Goal: Task Accomplishment & Management: Complete application form

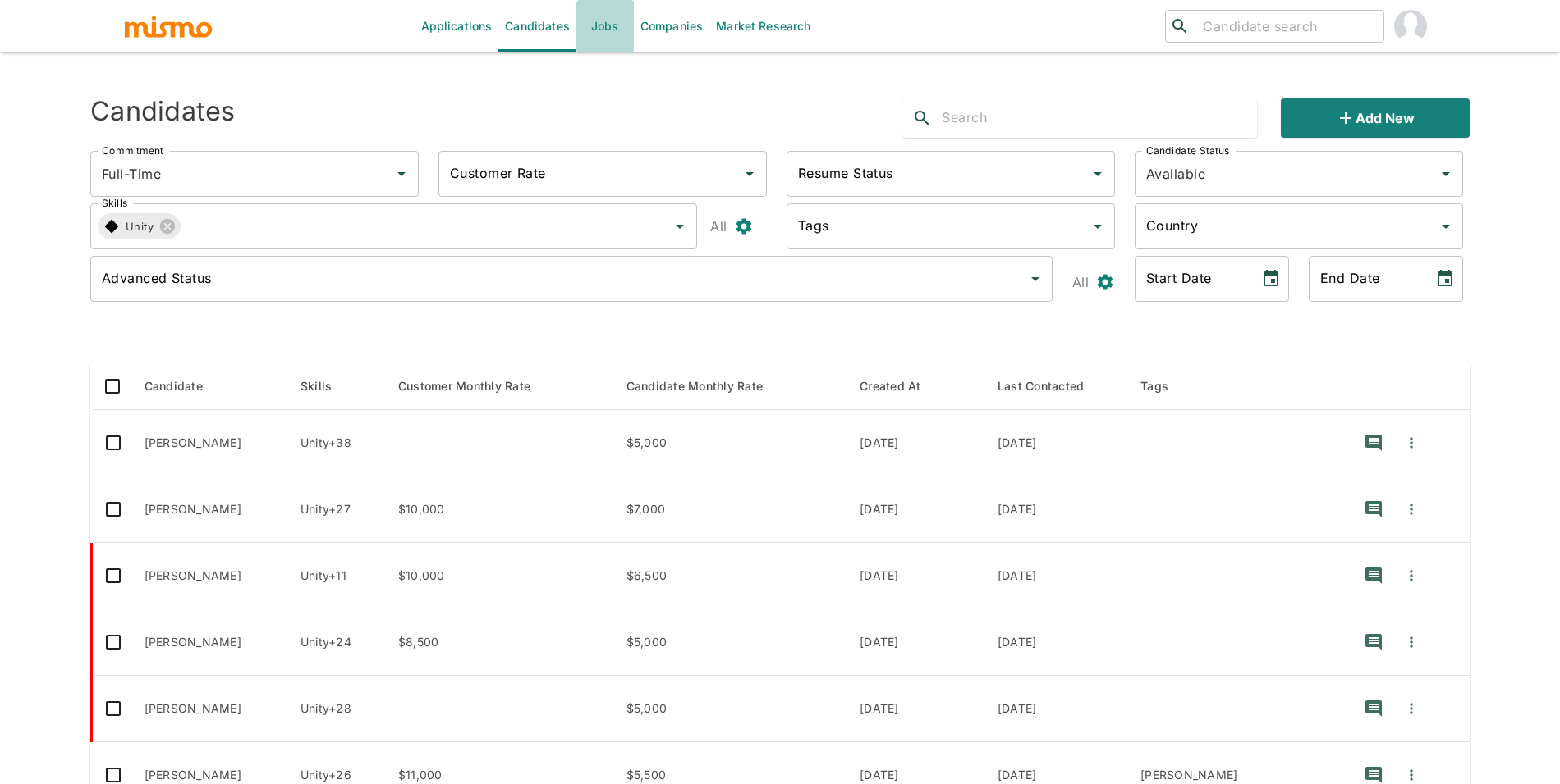
click at [592, 44] on link "Jobs" at bounding box center [605, 26] width 57 height 52
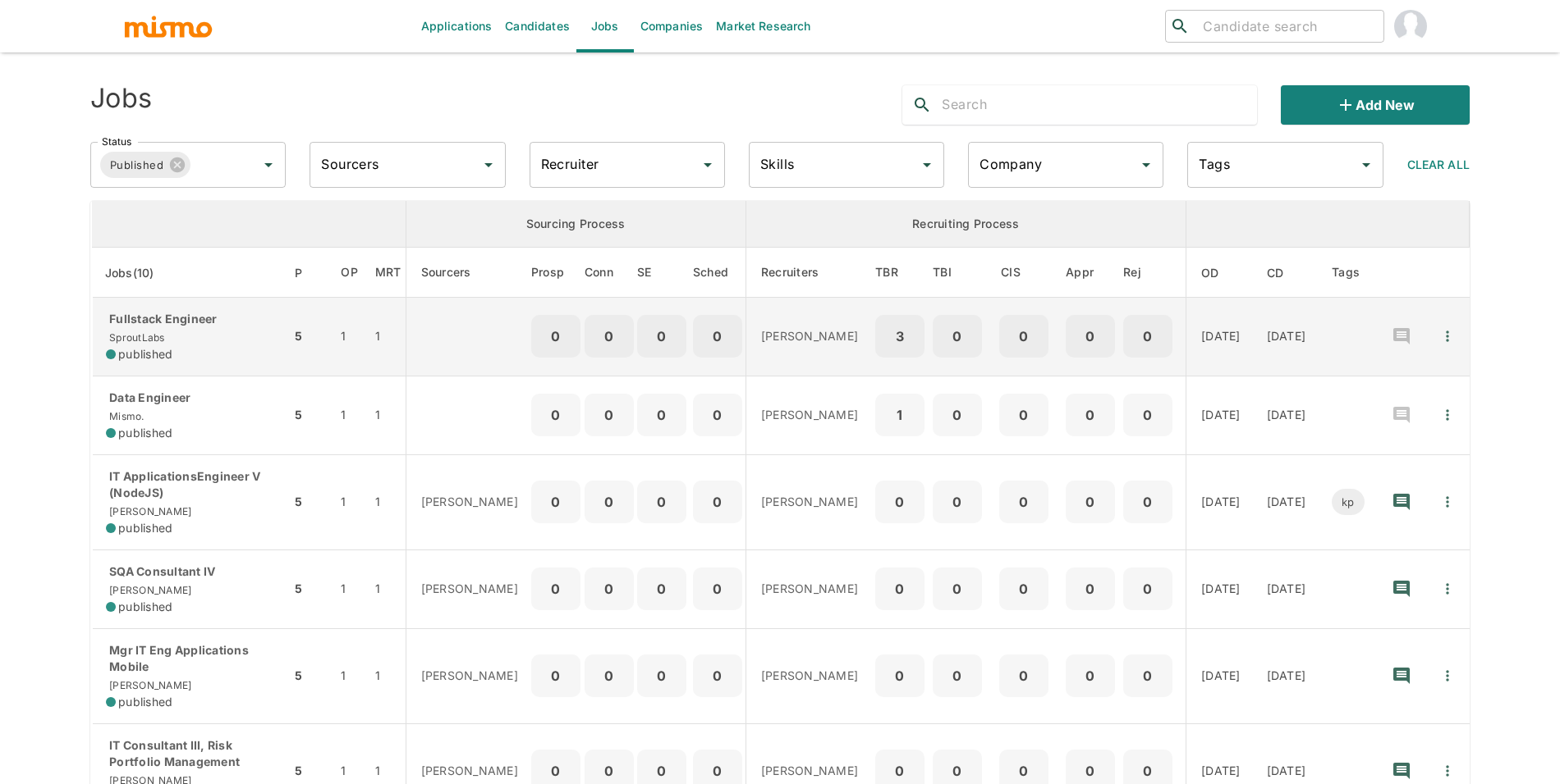
click at [213, 346] on div "published" at bounding box center [192, 354] width 172 height 16
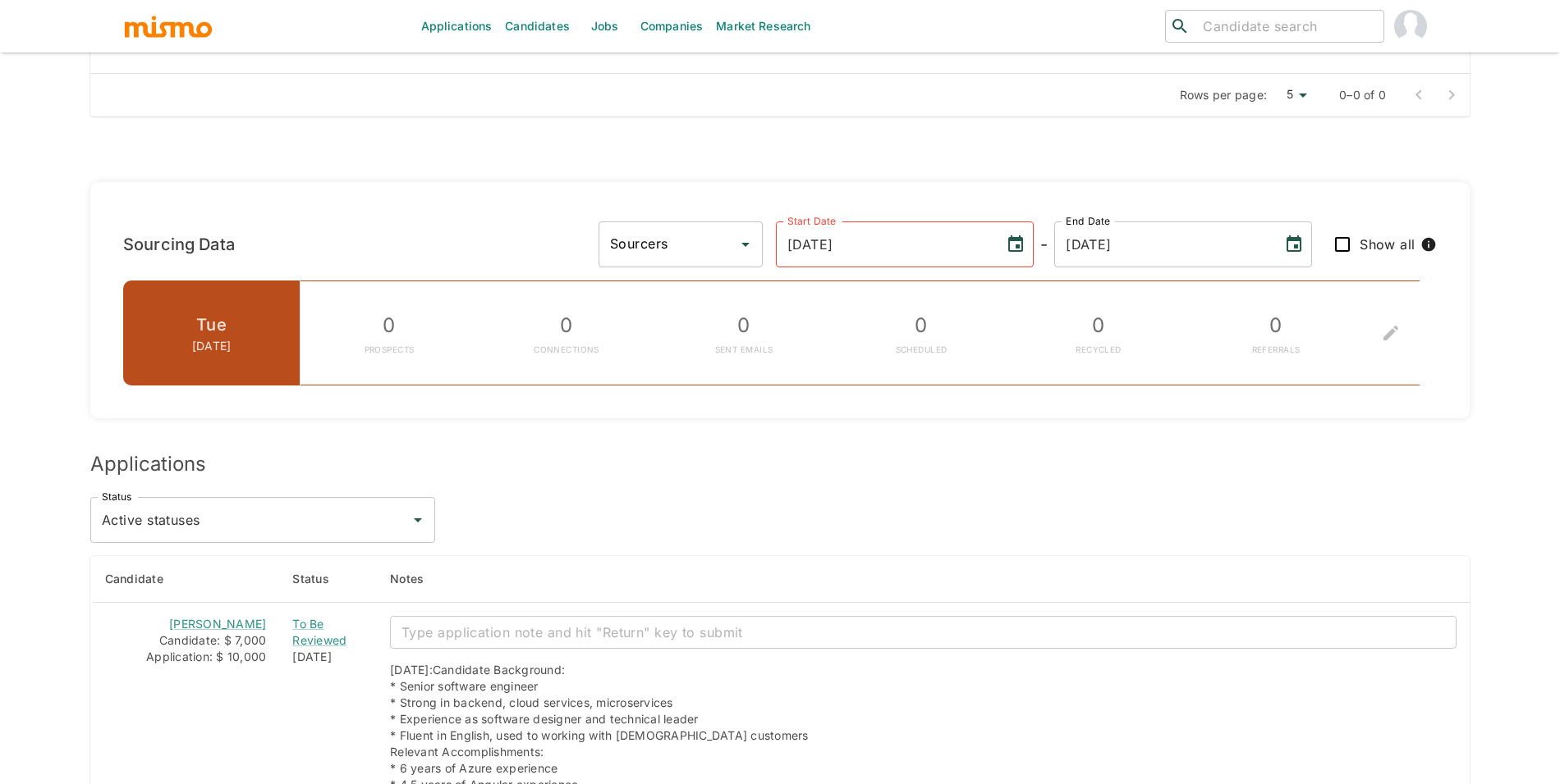
scroll to position [1200, 0]
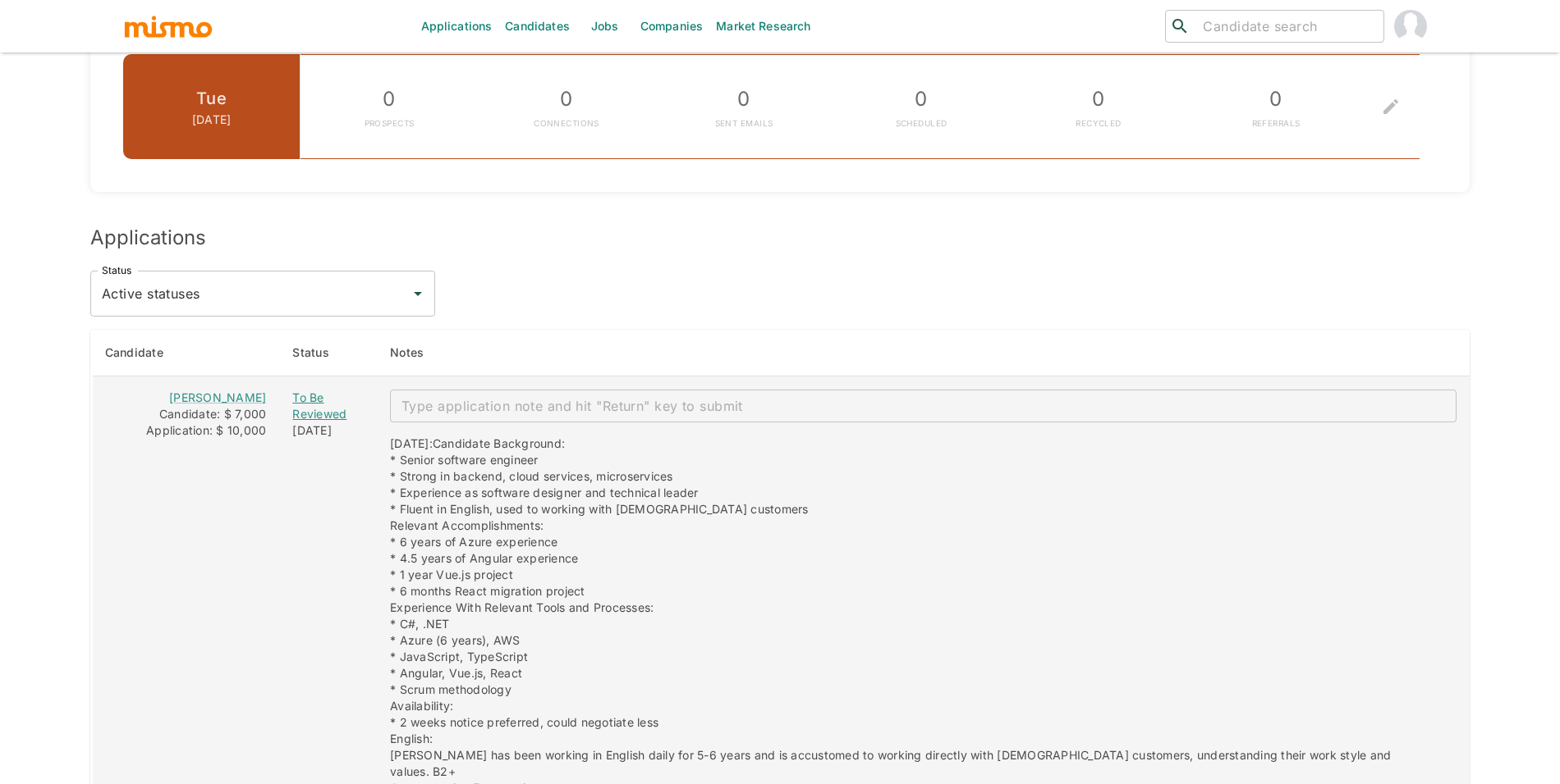
click at [316, 409] on div "To Be Reviewed" at bounding box center [327, 406] width 72 height 32
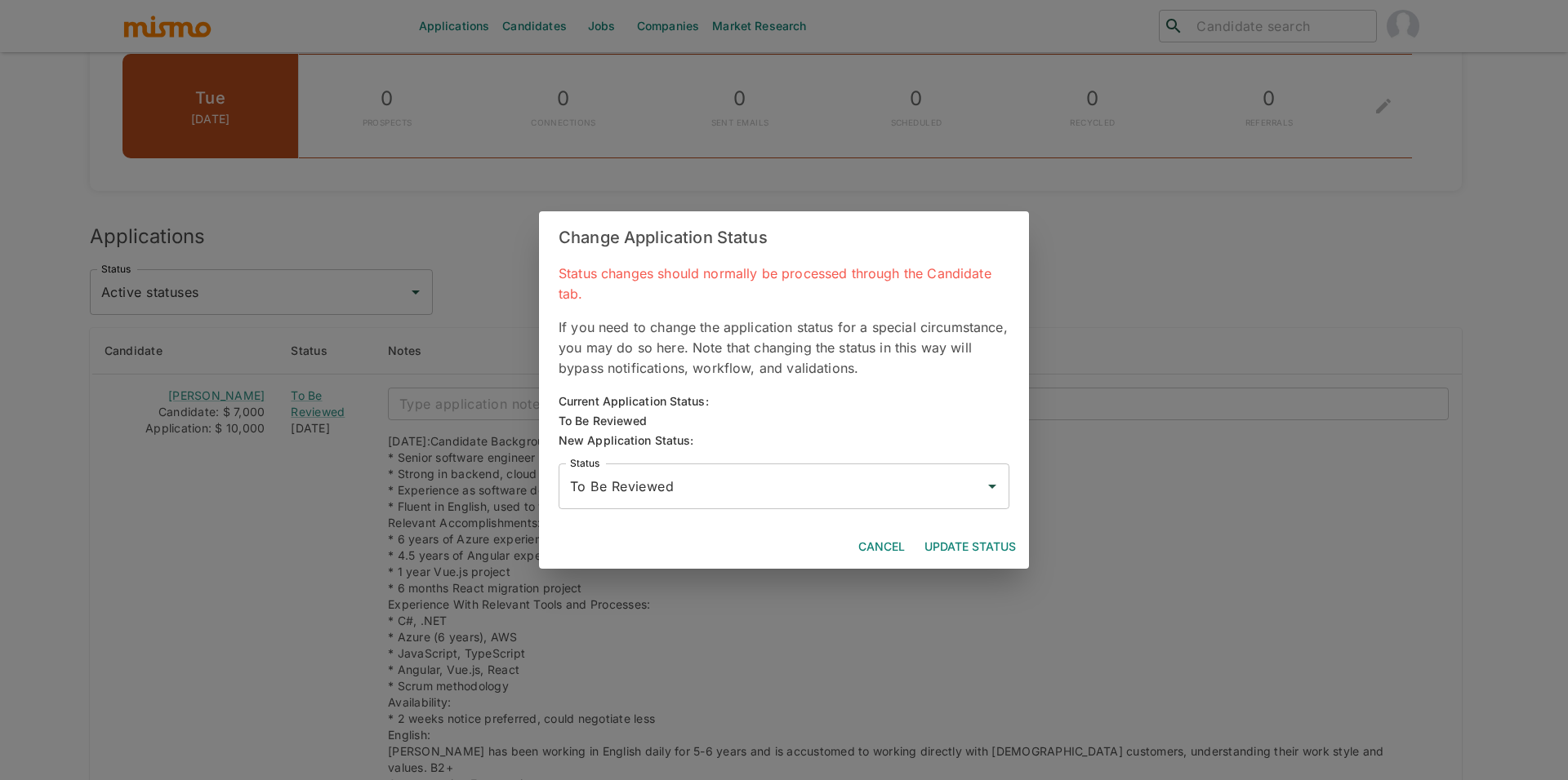
click at [609, 478] on input "To Be Reviewed" at bounding box center [772, 486] width 412 height 31
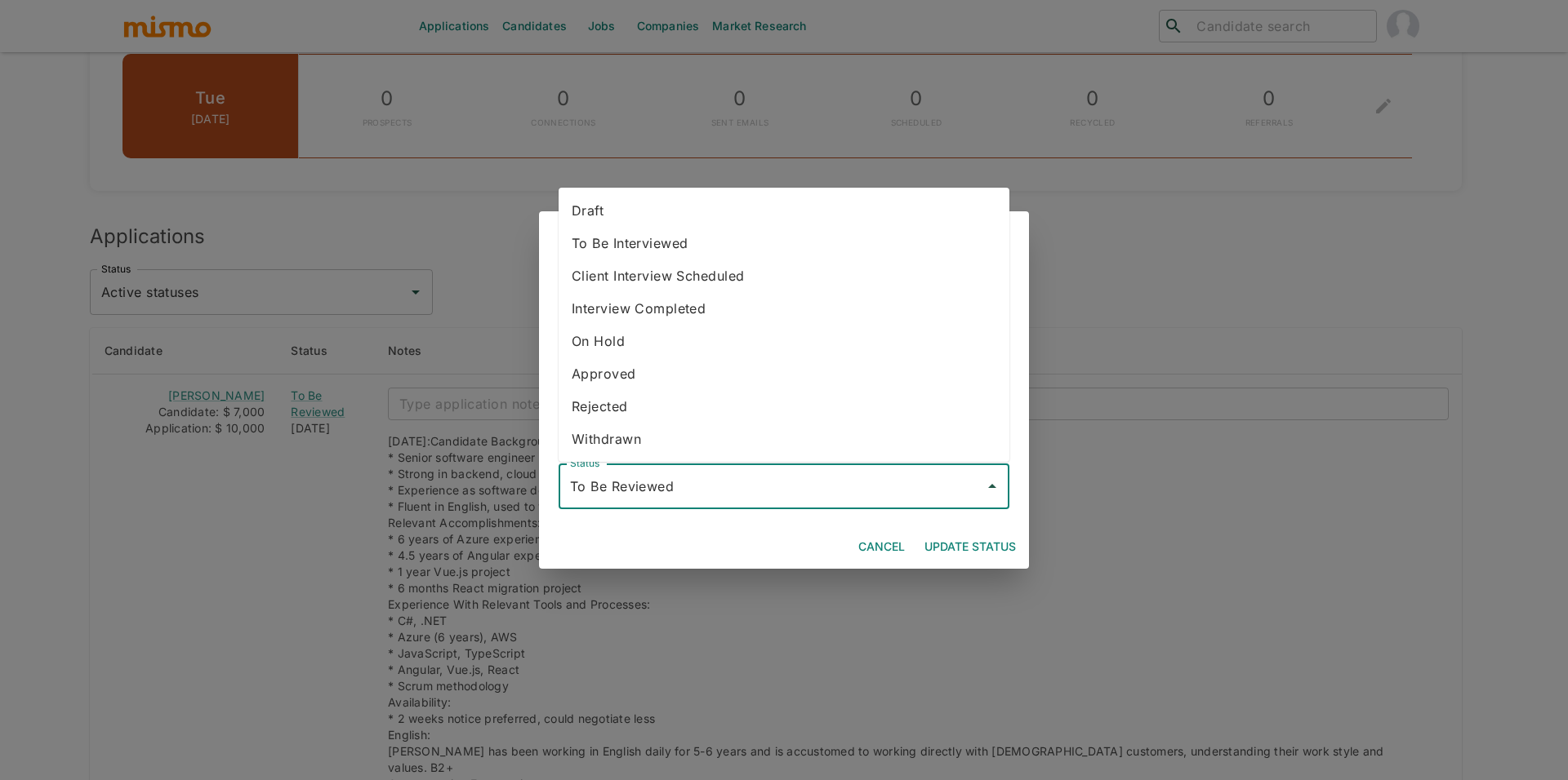
click at [627, 436] on li "Withdrawn" at bounding box center [783, 439] width 451 height 32
type input "Withdrawn"
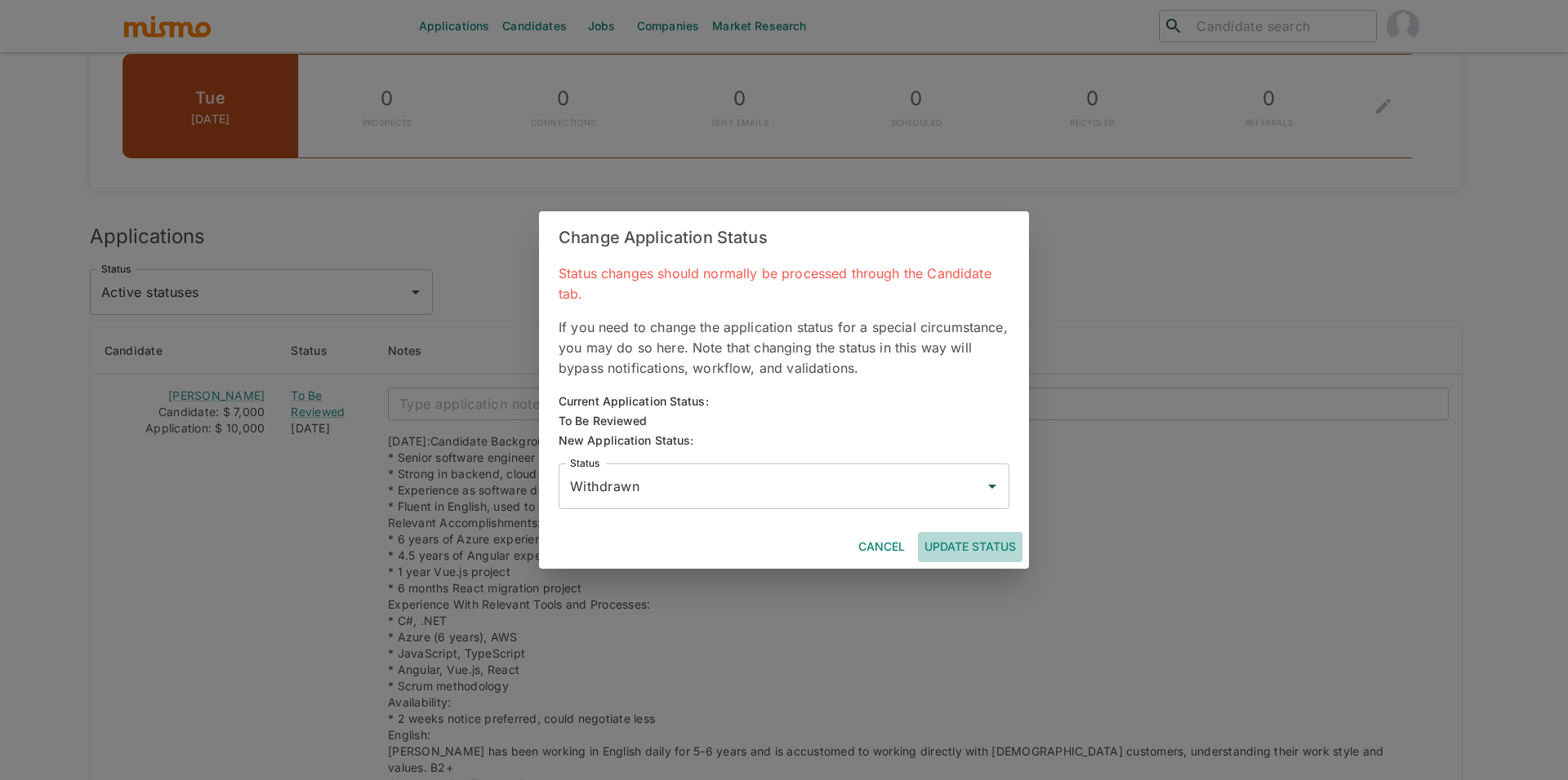
click at [979, 539] on button "Update Status" at bounding box center [970, 548] width 104 height 30
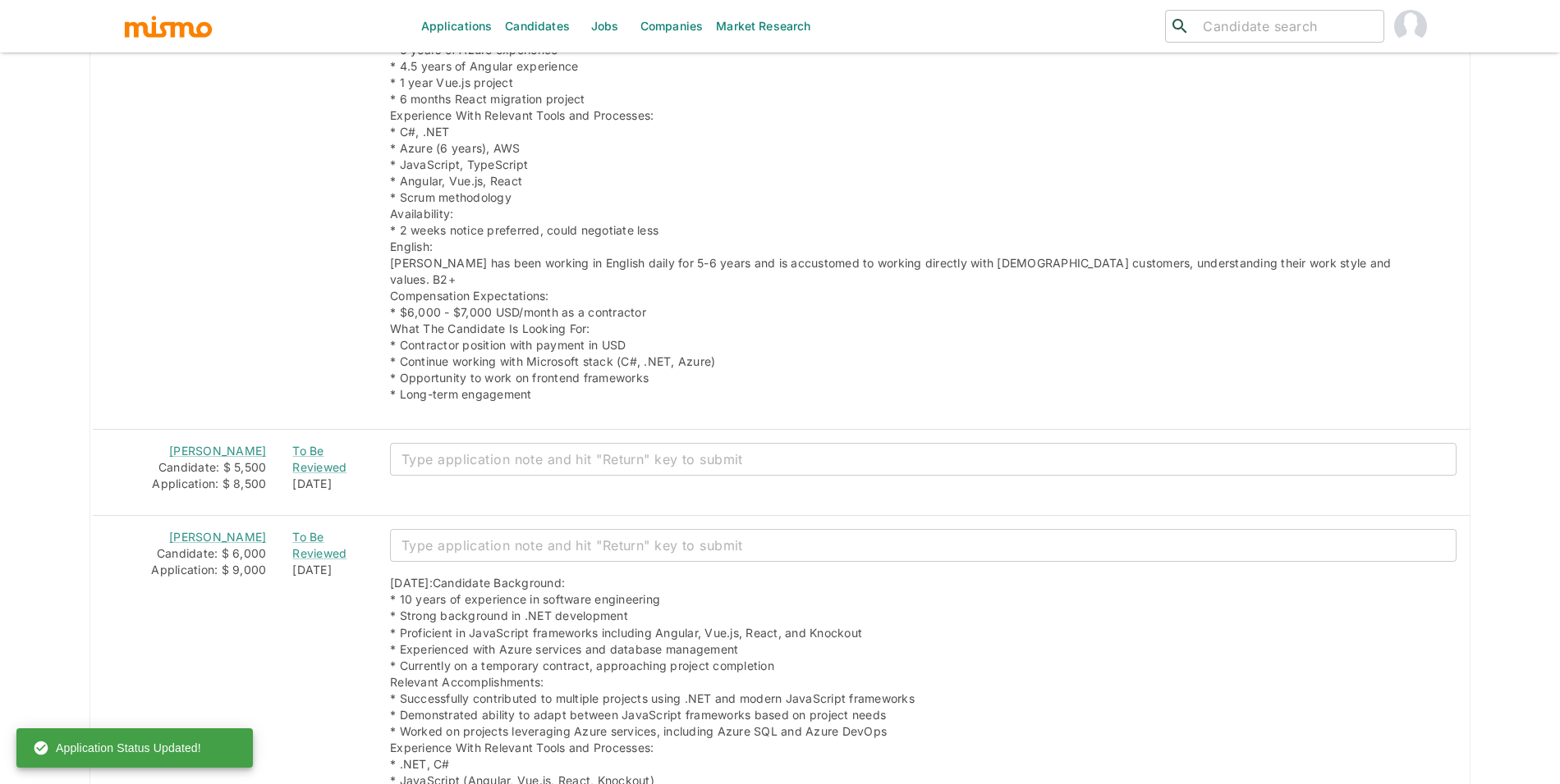
scroll to position [1708, 0]
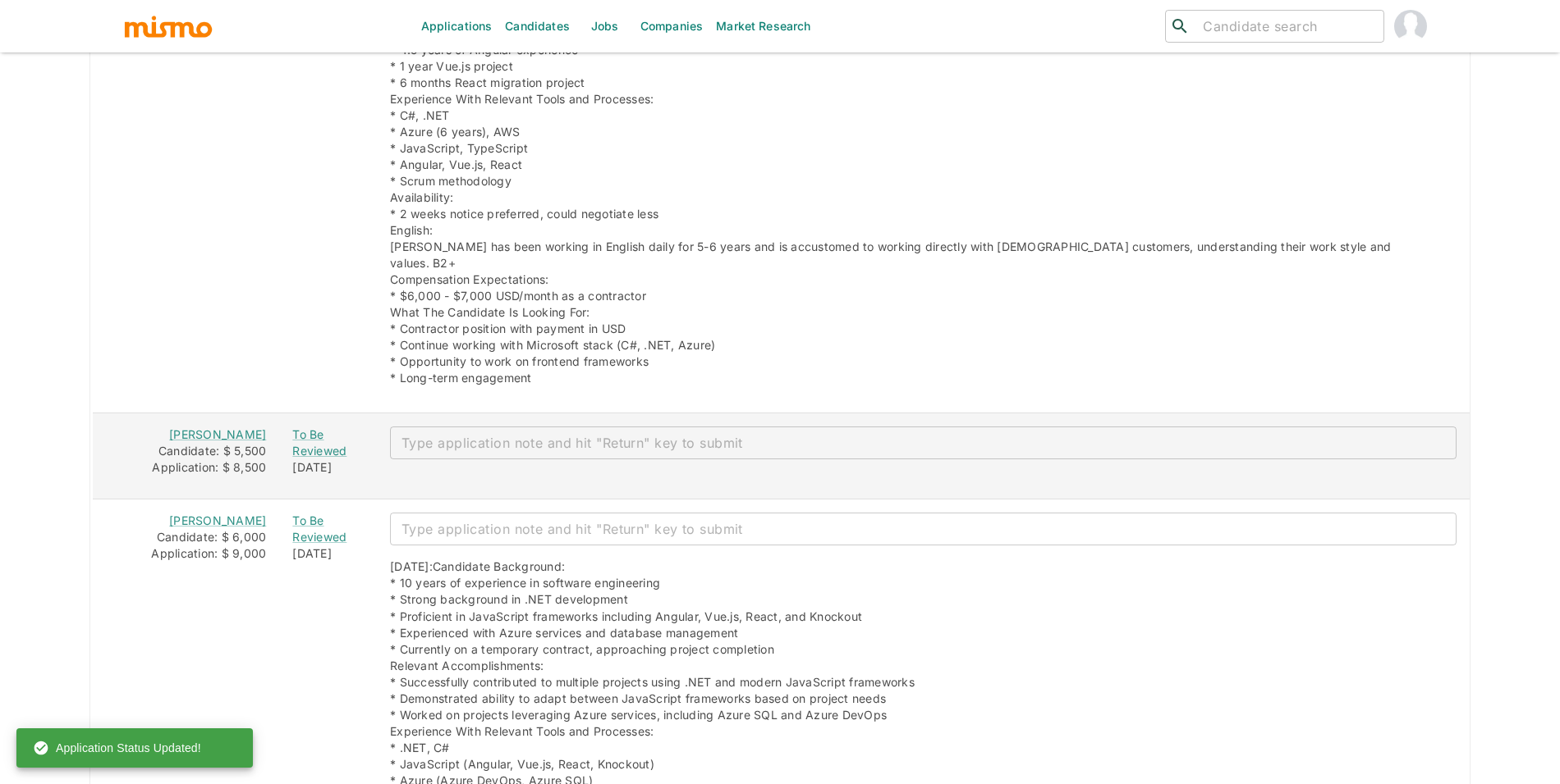
click at [307, 460] on div "Today" at bounding box center [327, 467] width 72 height 16
click at [308, 460] on div "Today" at bounding box center [327, 467] width 72 height 16
click at [311, 441] on div "To Be Reviewed" at bounding box center [327, 443] width 72 height 32
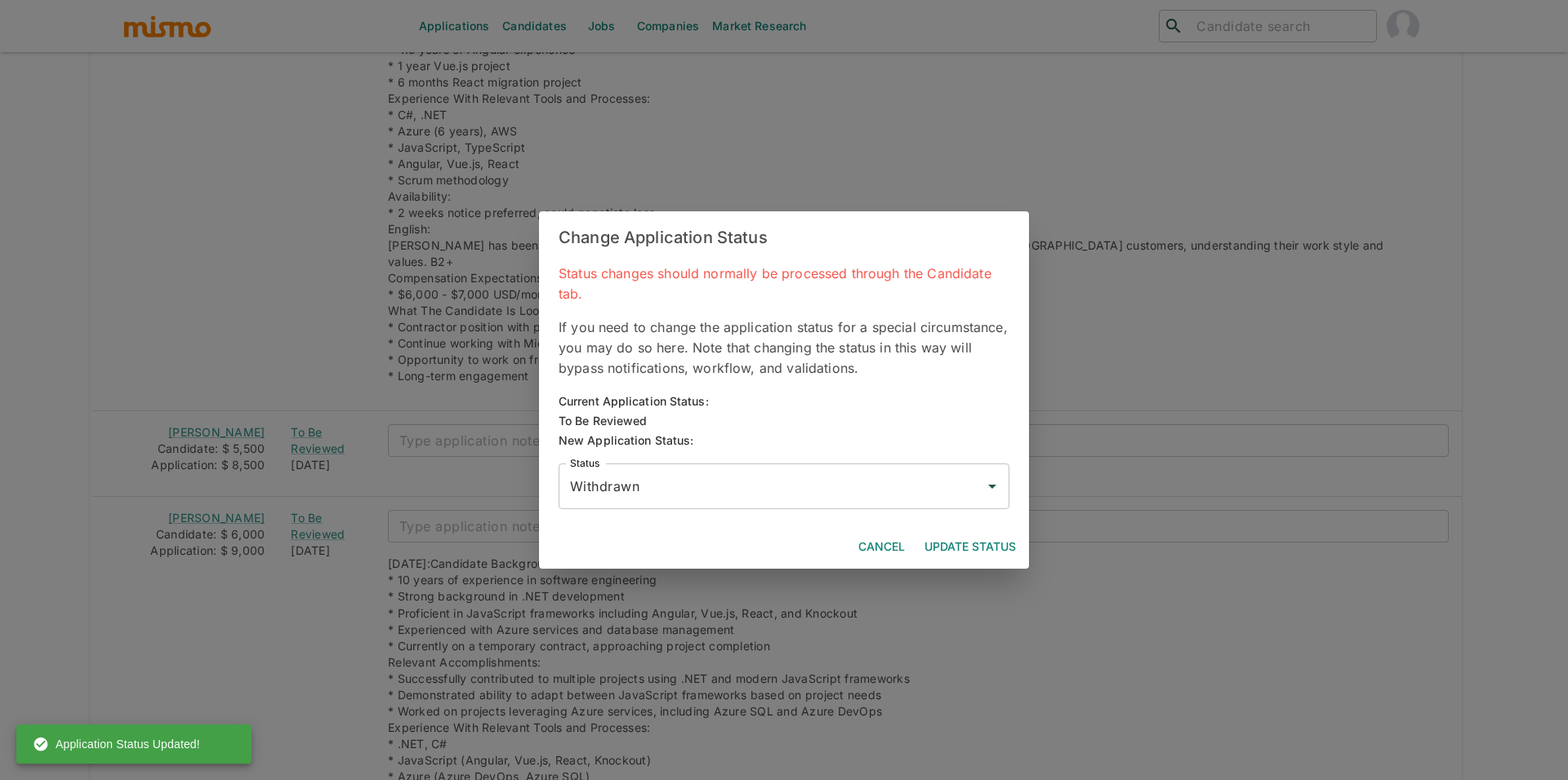
click at [974, 542] on button "Update Status" at bounding box center [970, 548] width 104 height 30
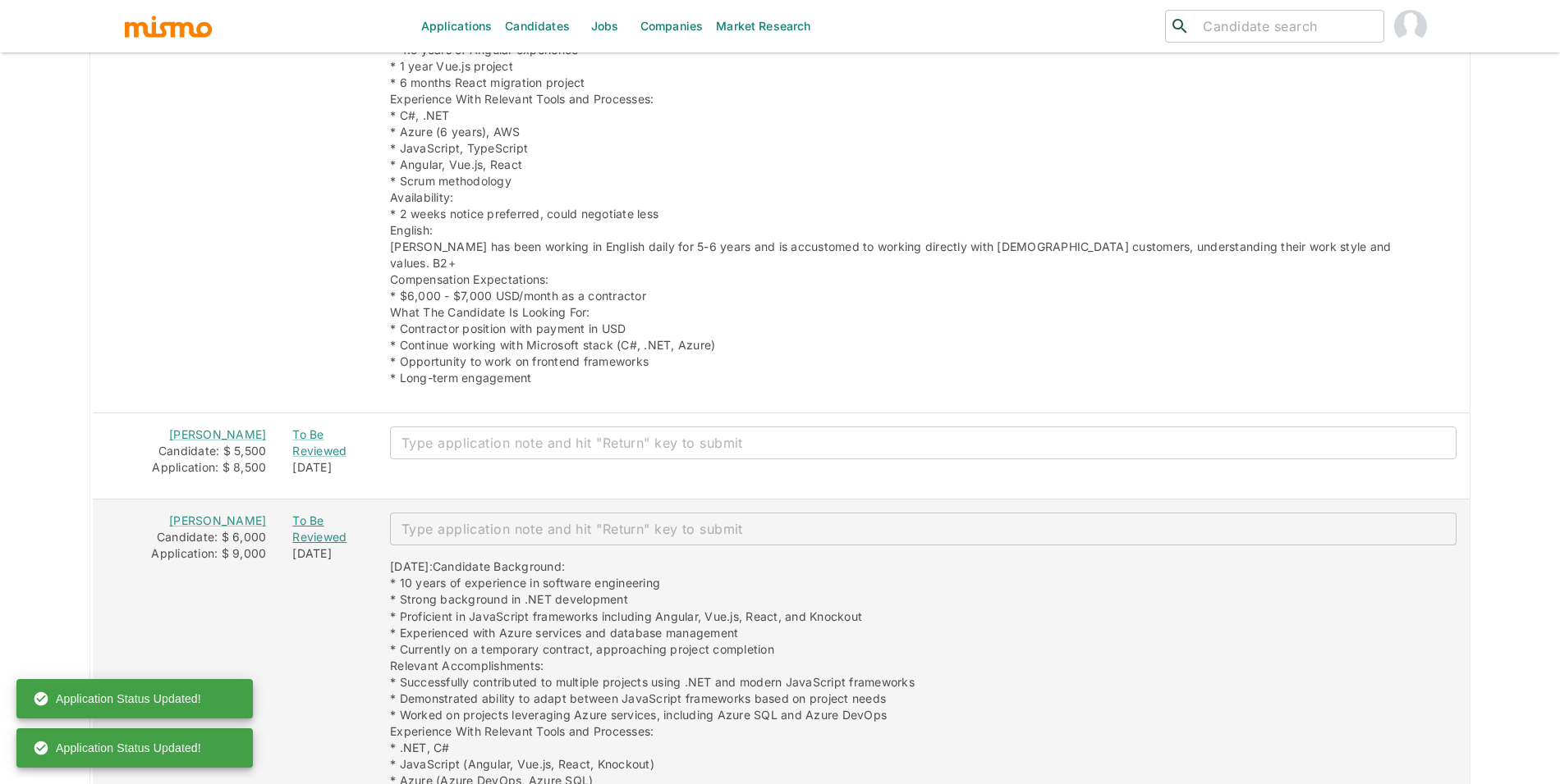
click at [310, 515] on div "To Be Reviewed" at bounding box center [327, 529] width 72 height 32
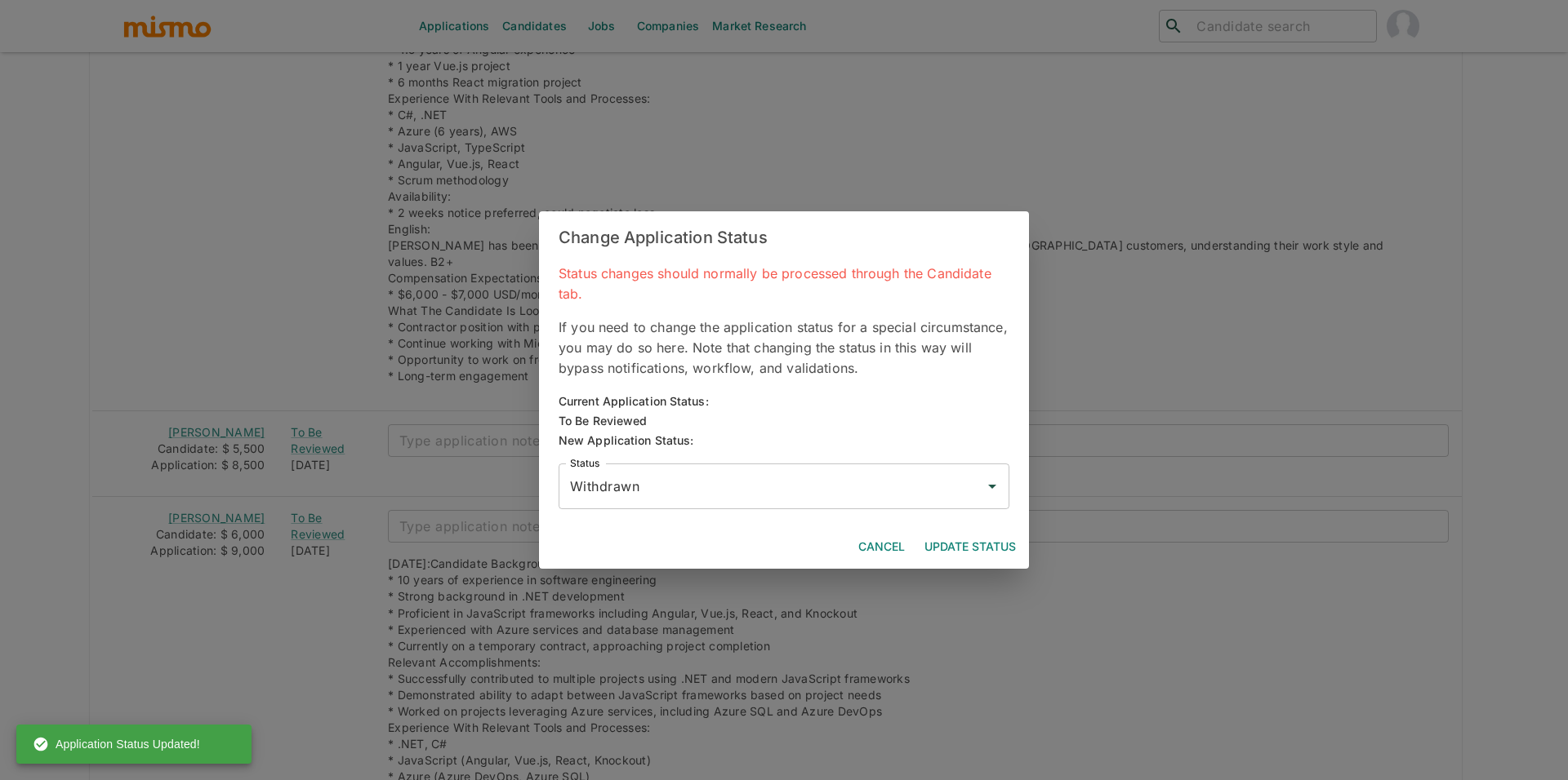
click at [954, 548] on button "Update Status" at bounding box center [970, 548] width 104 height 30
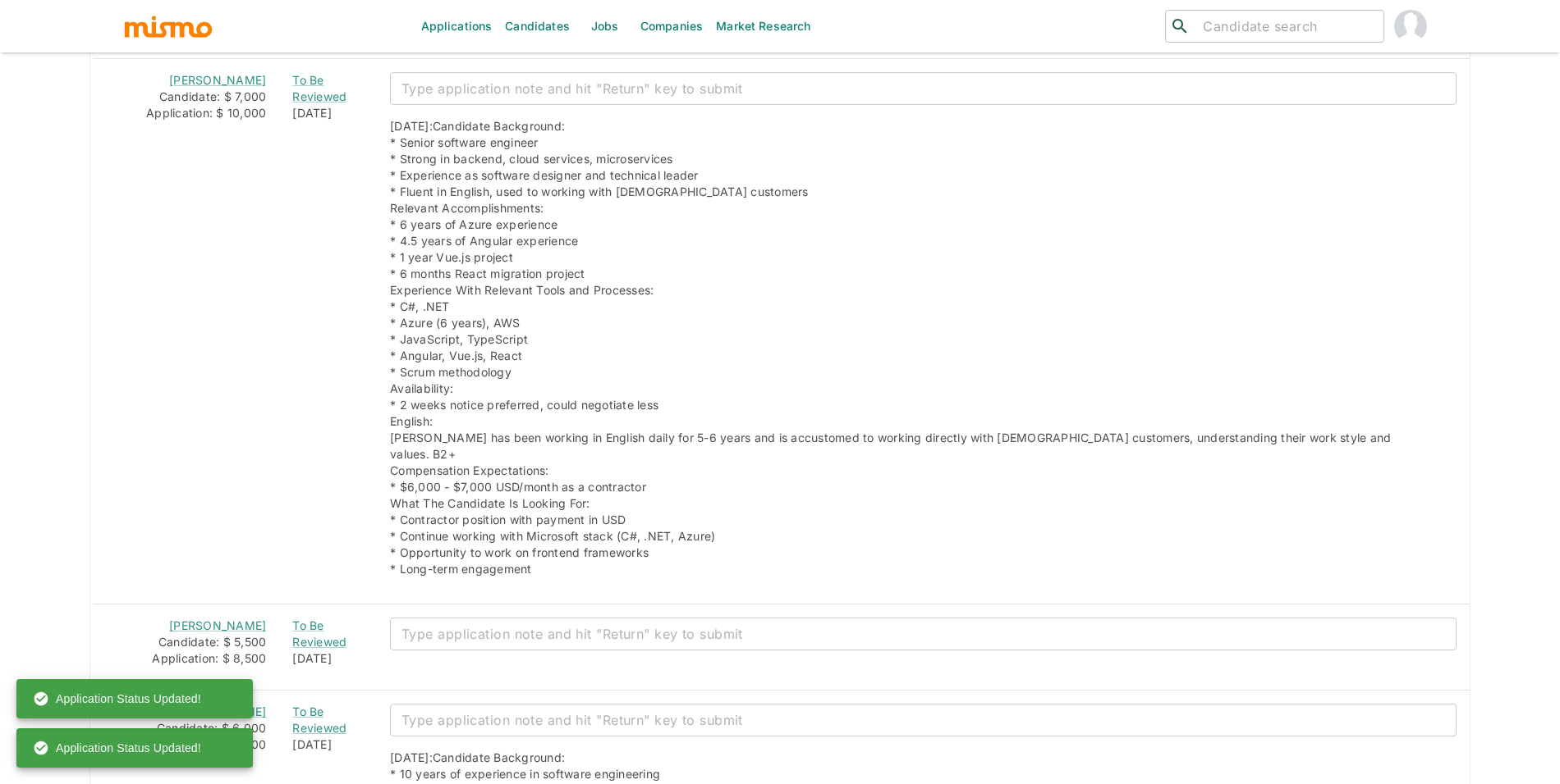
scroll to position [1496, 0]
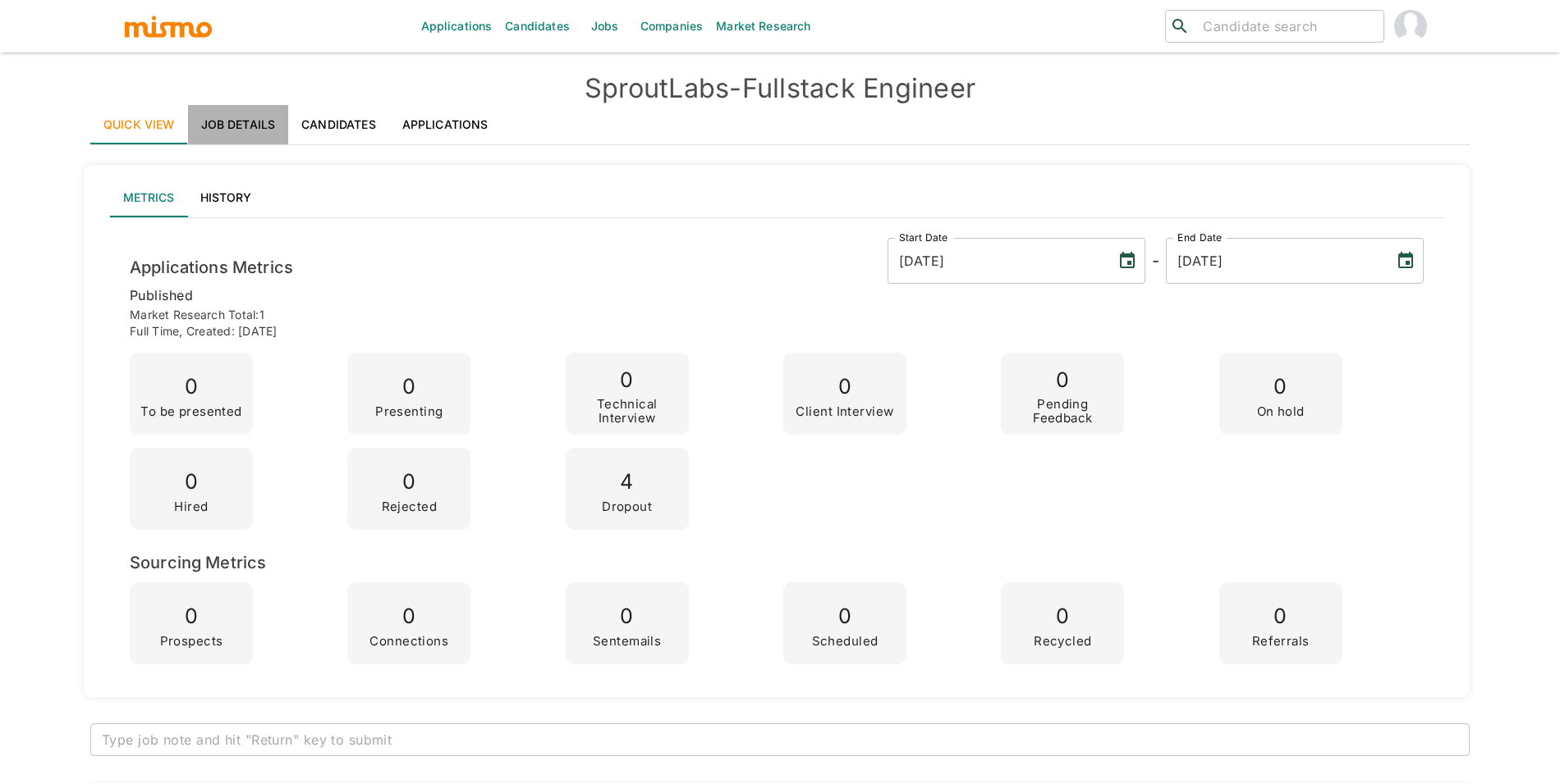
click at [260, 133] on link "Job Details" at bounding box center [239, 124] width 101 height 39
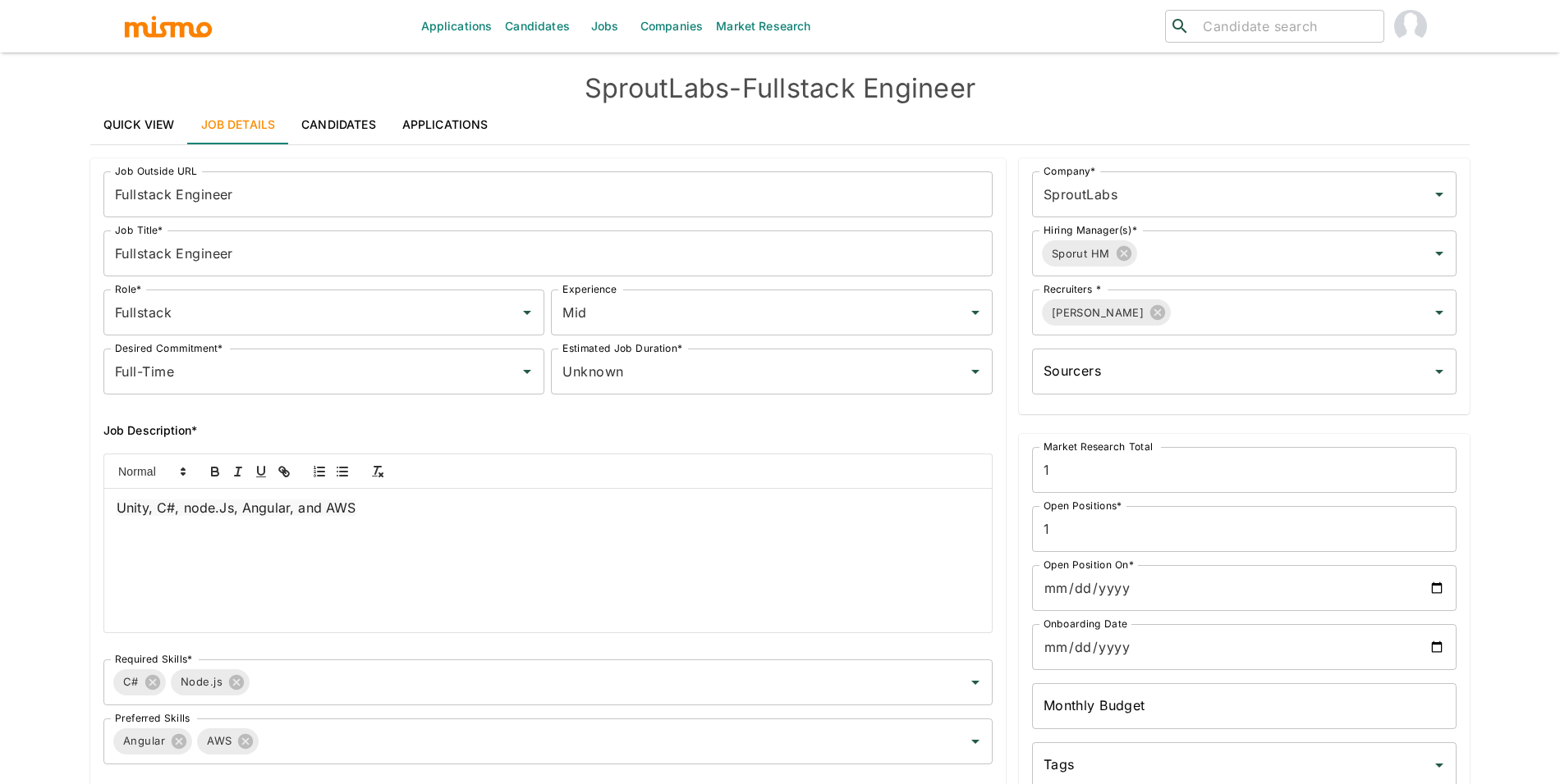
click at [368, 178] on input "Fullstack Engineer" at bounding box center [548, 195] width 889 height 46
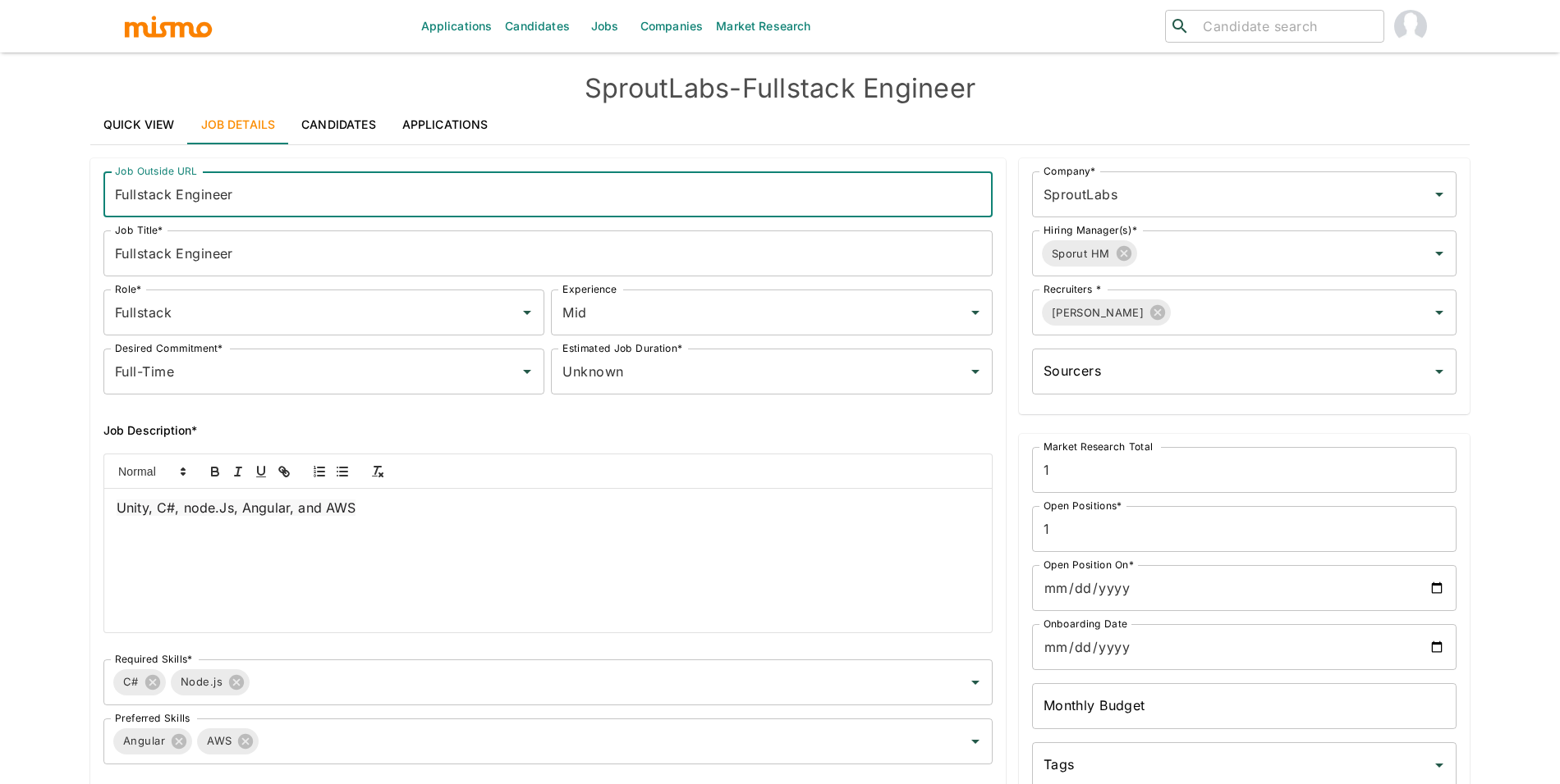
paste input "Senior Full Stack Developer (Part-Time)"
type input "Senior Full Stack Developer (Part-Time)"
click at [353, 249] on input "Fullstack Engineer" at bounding box center [548, 254] width 889 height 46
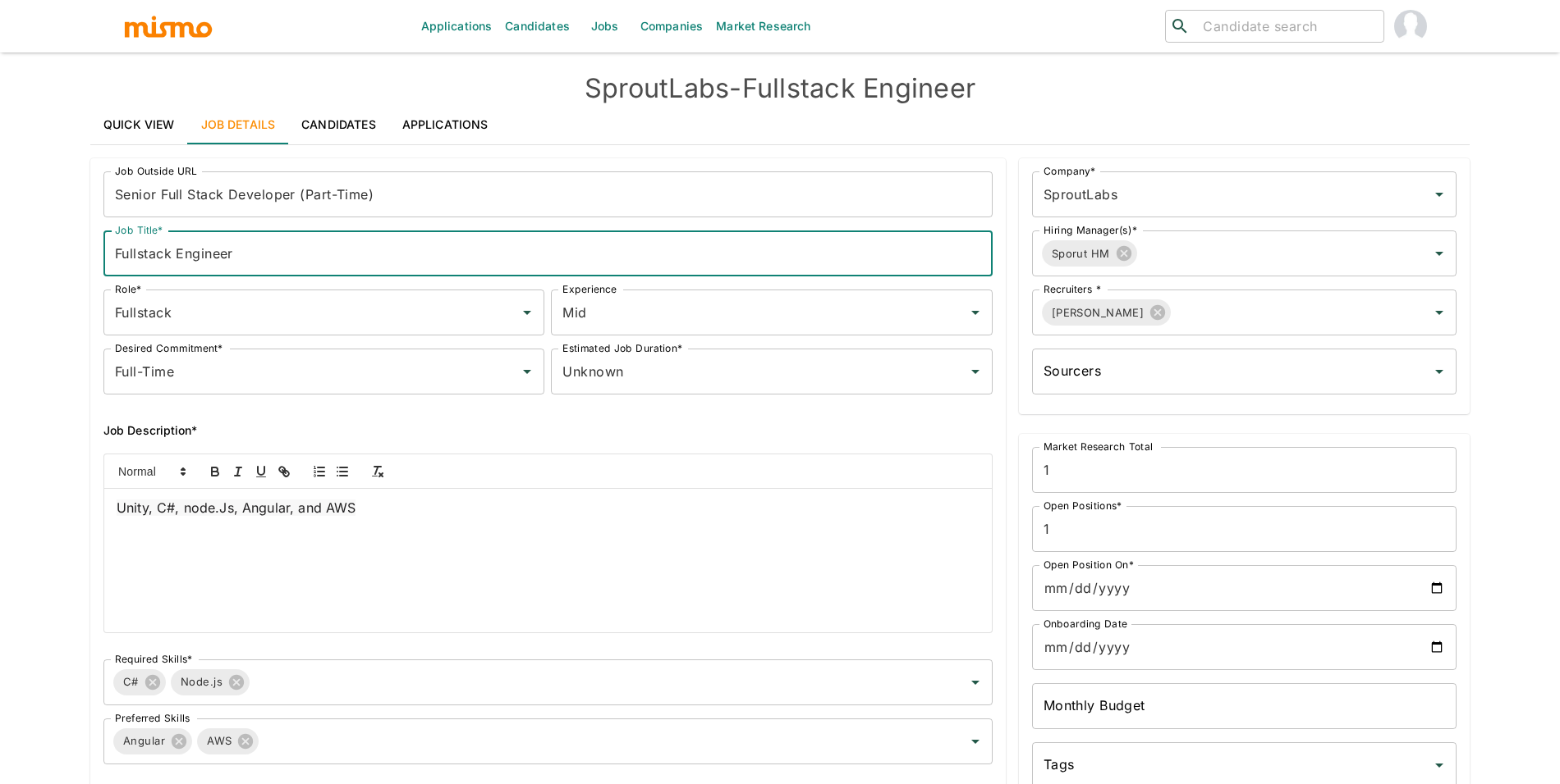
paste input "Senior Full Stack Developer (Part-Time)"
click at [667, 329] on div "Mid Experience" at bounding box center [771, 313] width 441 height 46
type input "Senior Full Stack Developer (Part-Time)"
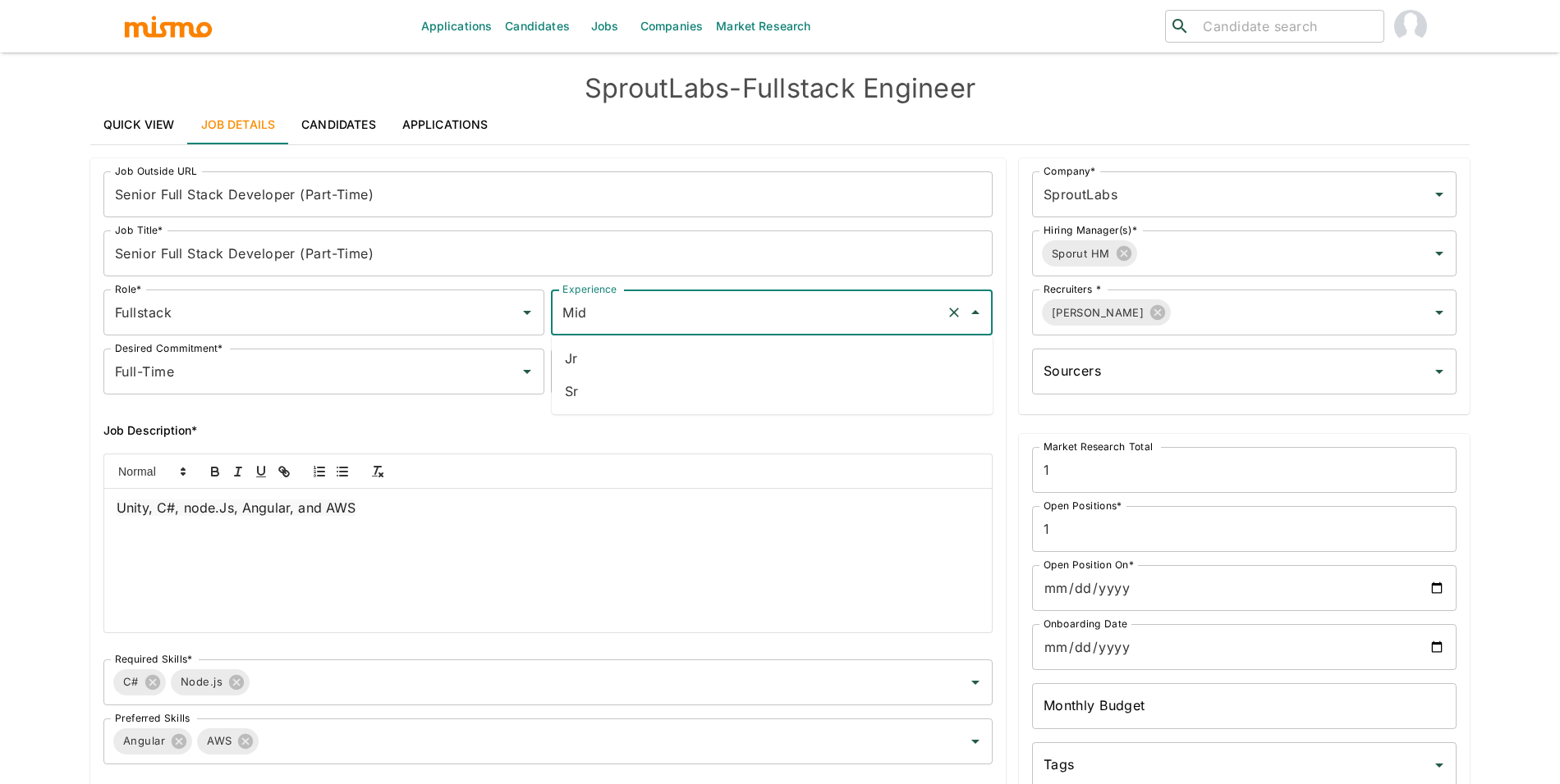
click at [655, 402] on li "Sr" at bounding box center [772, 391] width 441 height 32
type input "Sr"
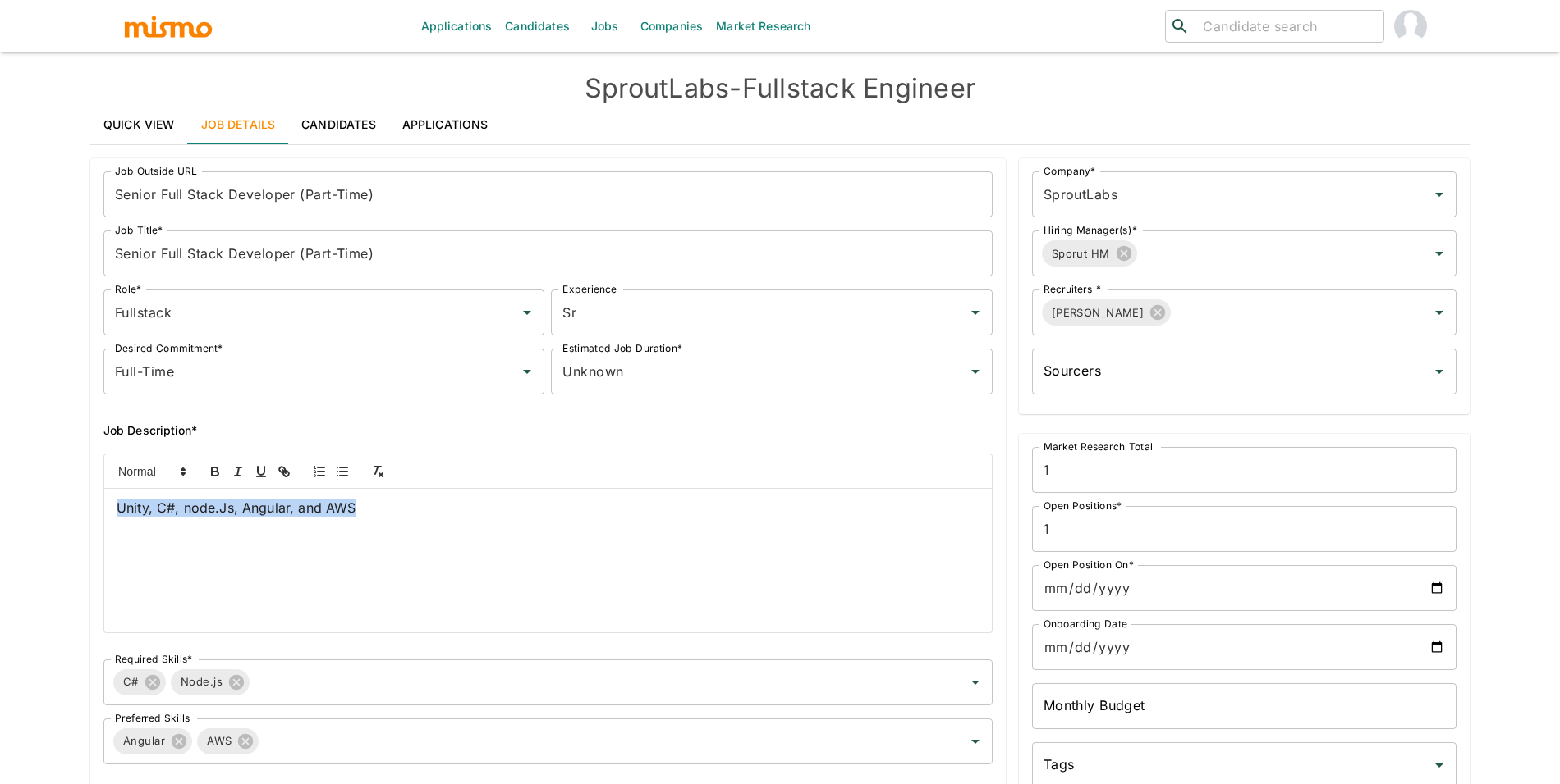
drag, startPoint x: 307, startPoint y: 530, endPoint x: 97, endPoint y: 500, distance: 212.1
click at [97, 500] on div "Unity, C#, node.Js, Angular, and AWS" at bounding box center [541, 537] width 902 height 193
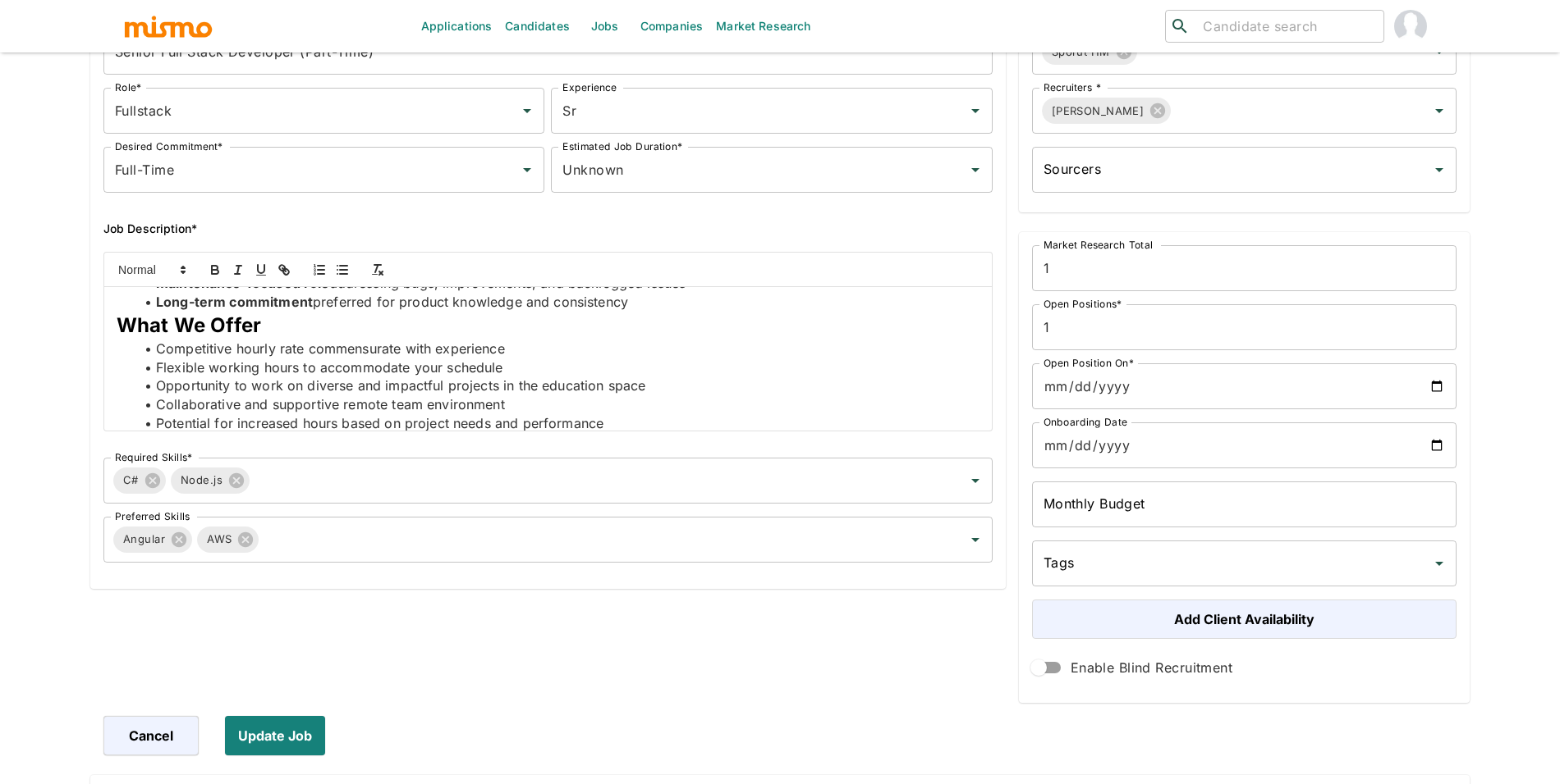
scroll to position [243, 0]
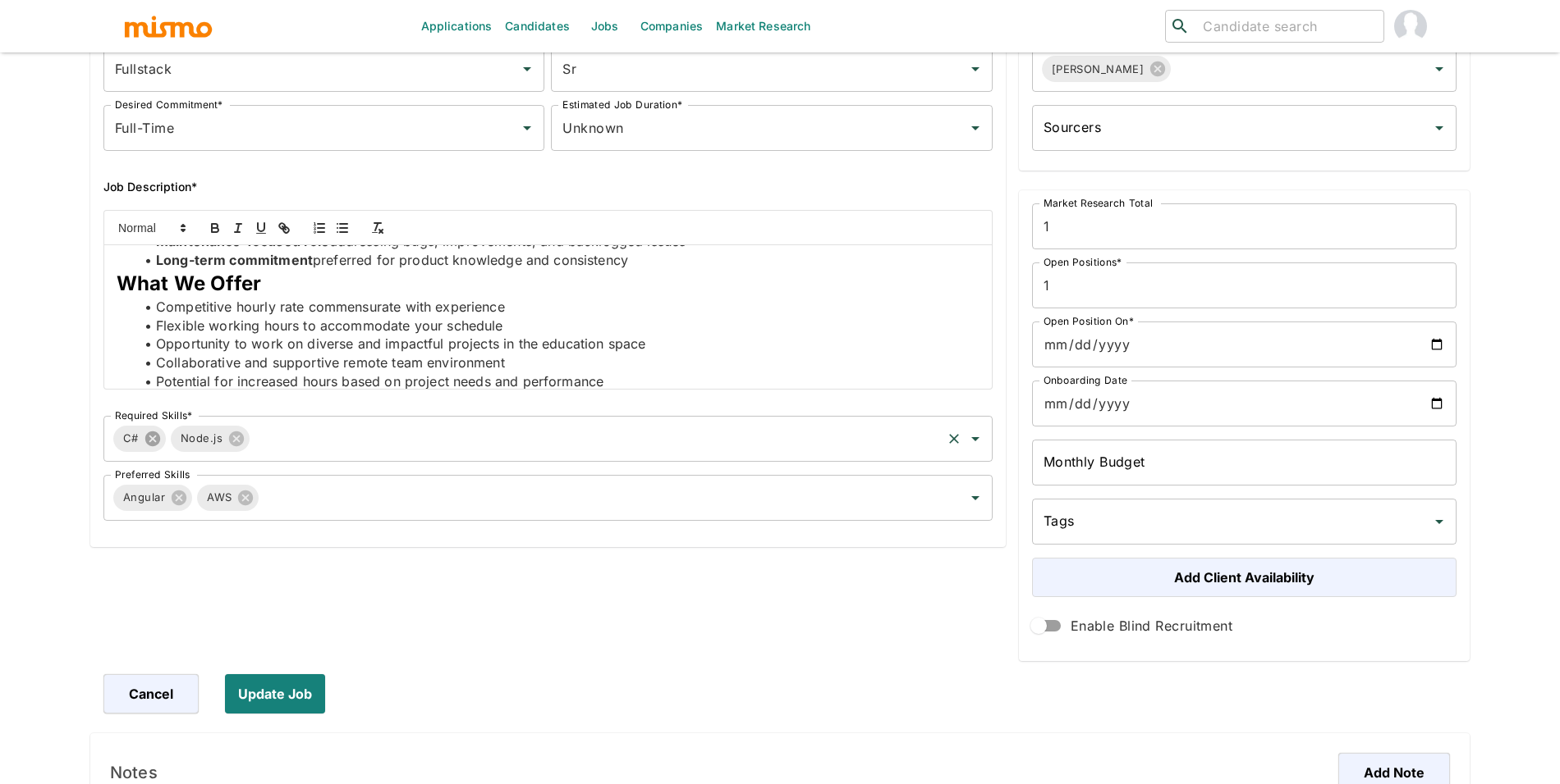
click at [152, 438] on icon at bounding box center [153, 439] width 18 height 18
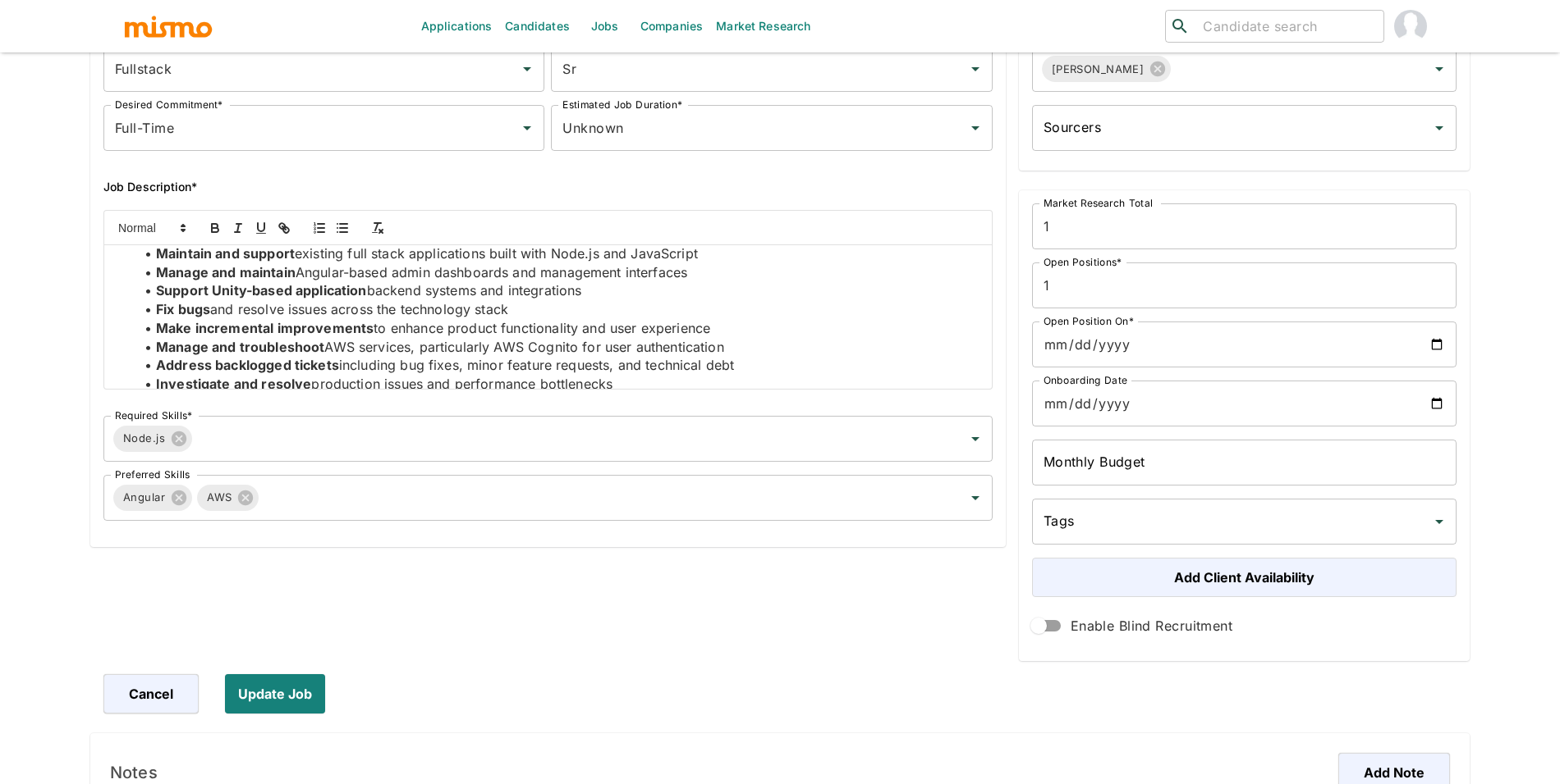
scroll to position [98, 0]
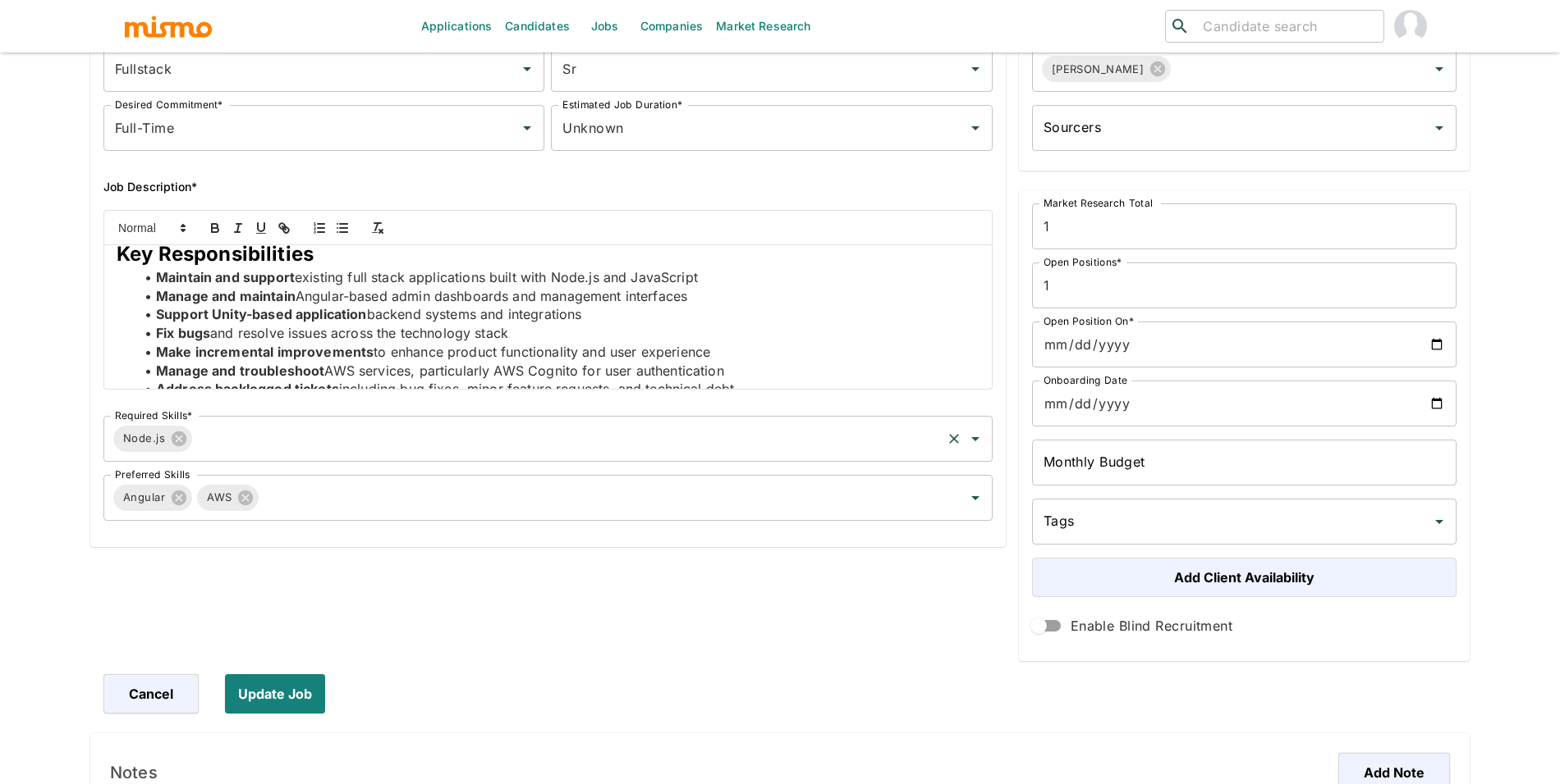
click at [649, 433] on input "Required Skills*" at bounding box center [567, 439] width 744 height 31
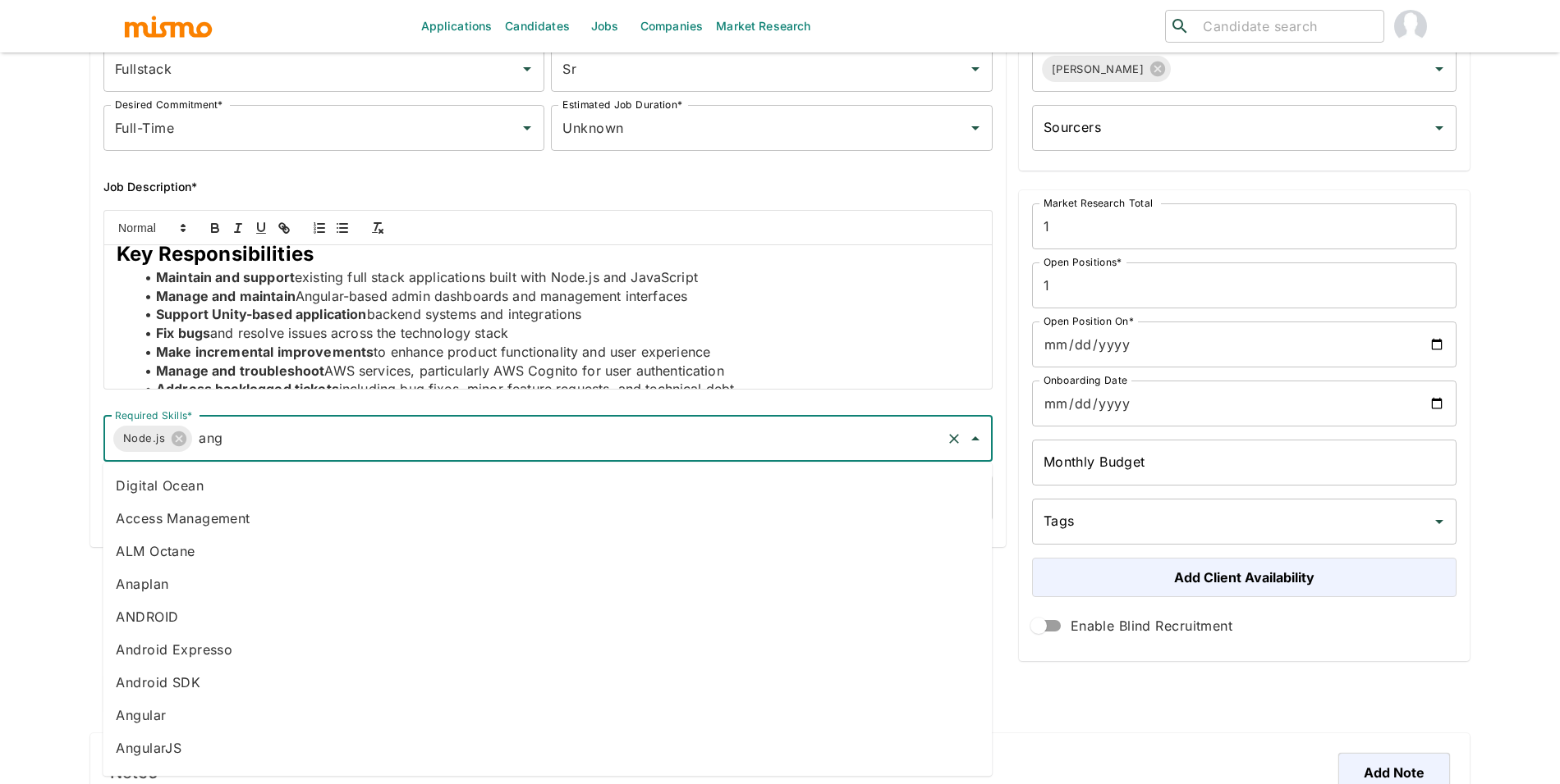
type input "angu"
click at [368, 508] on li "AngularJS" at bounding box center [548, 518] width 889 height 32
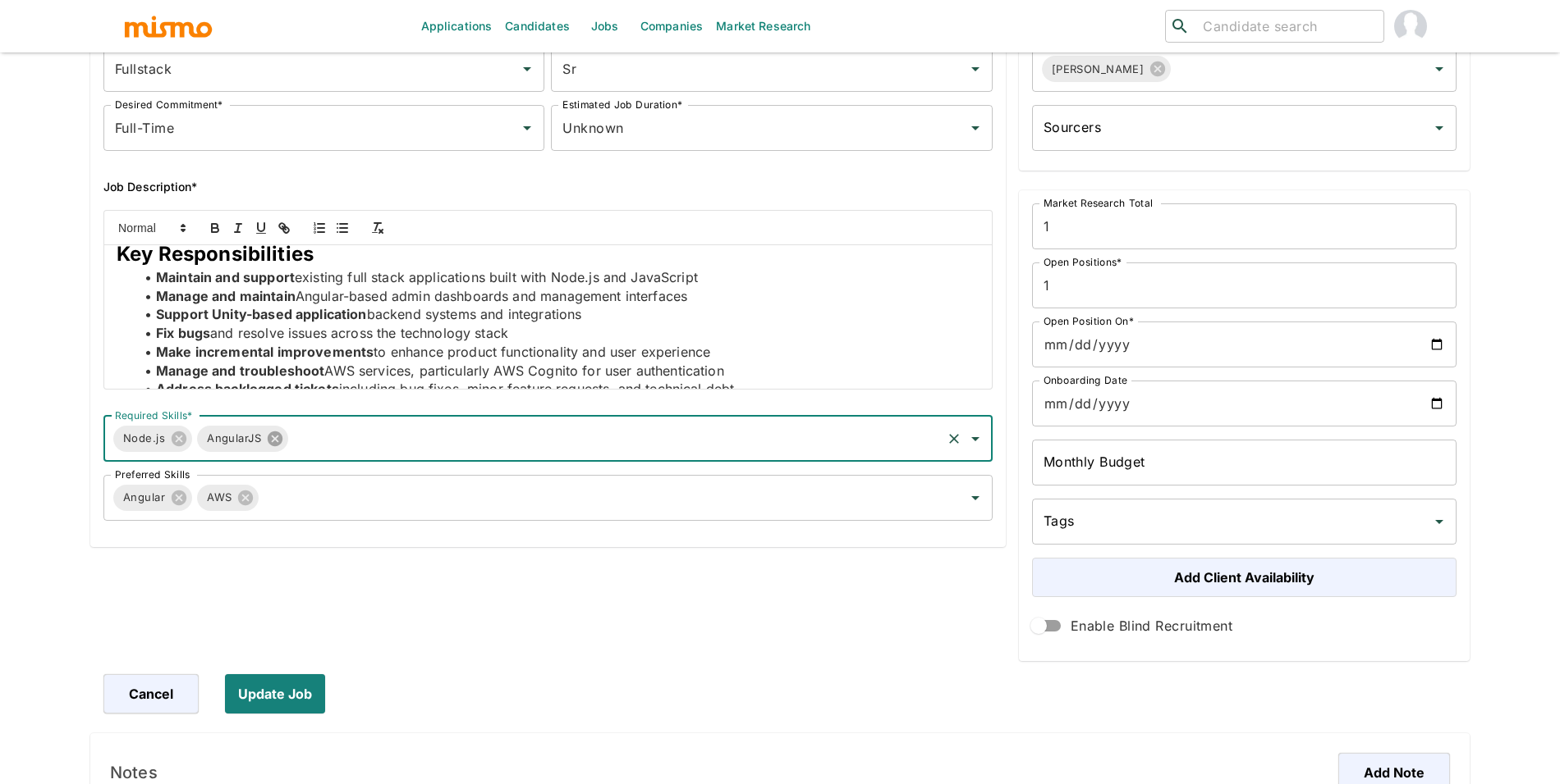
click at [273, 443] on icon at bounding box center [274, 439] width 14 height 14
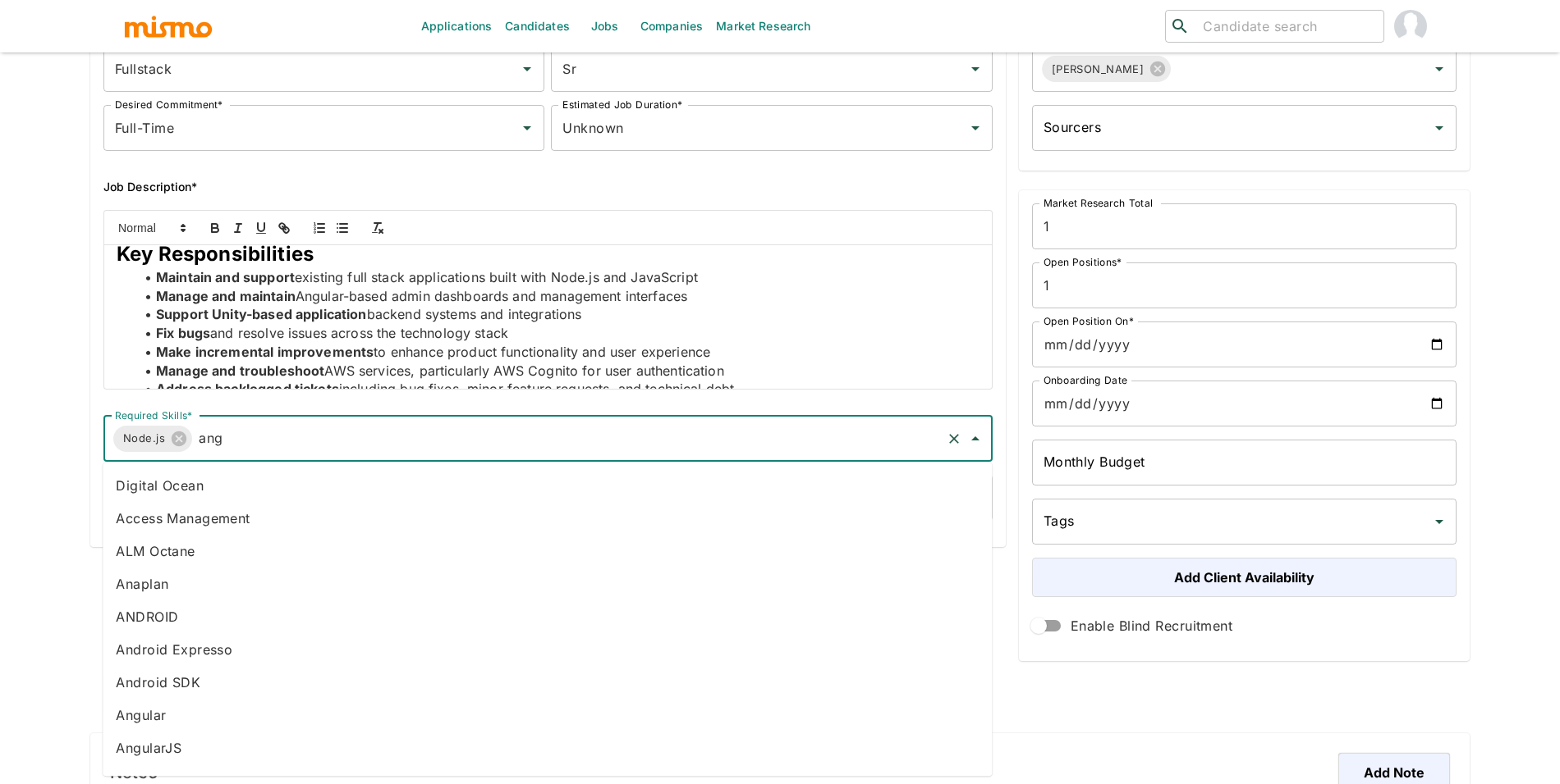
type input "angu"
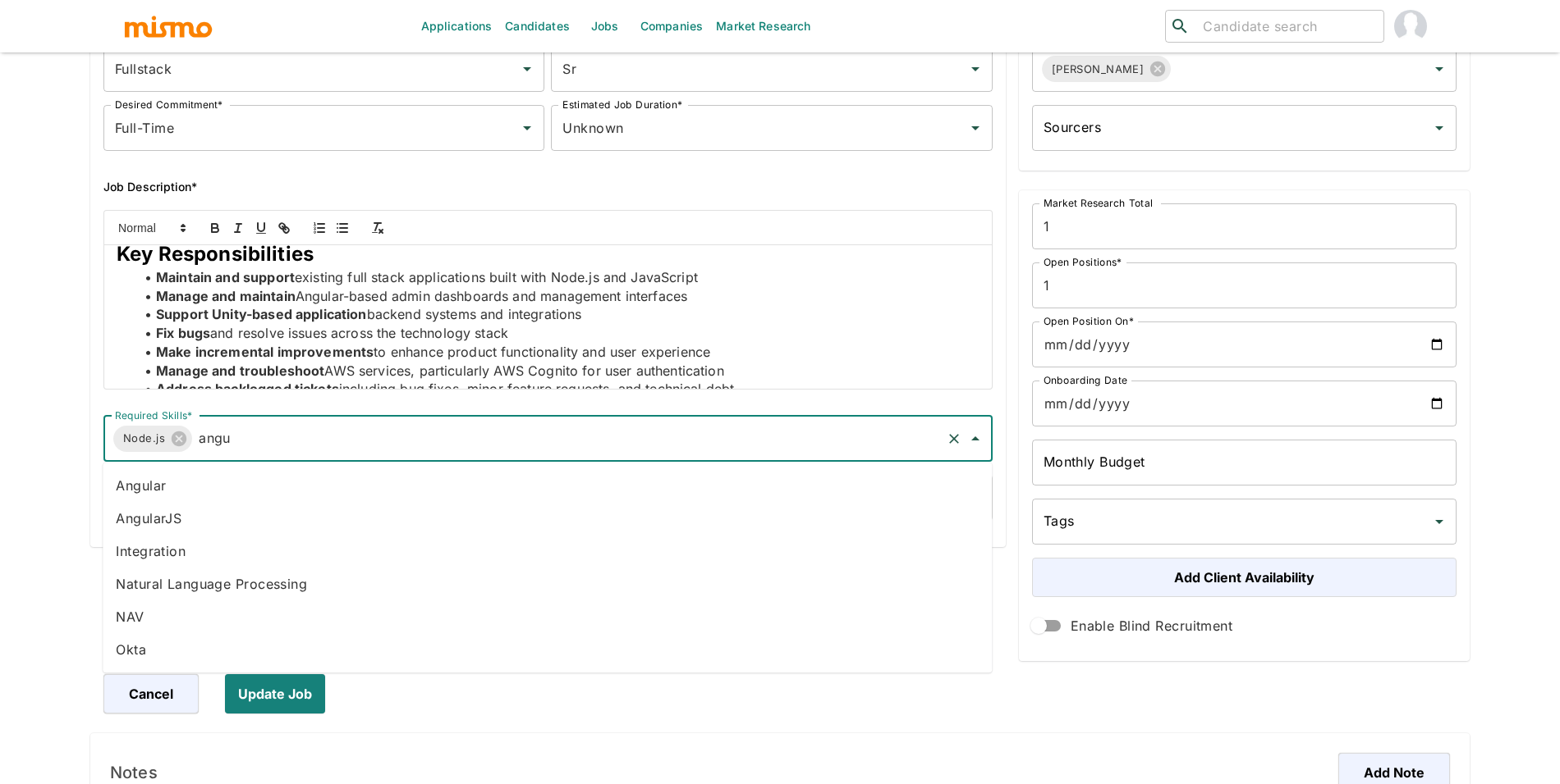
click at [223, 482] on li "Angular" at bounding box center [548, 485] width 889 height 32
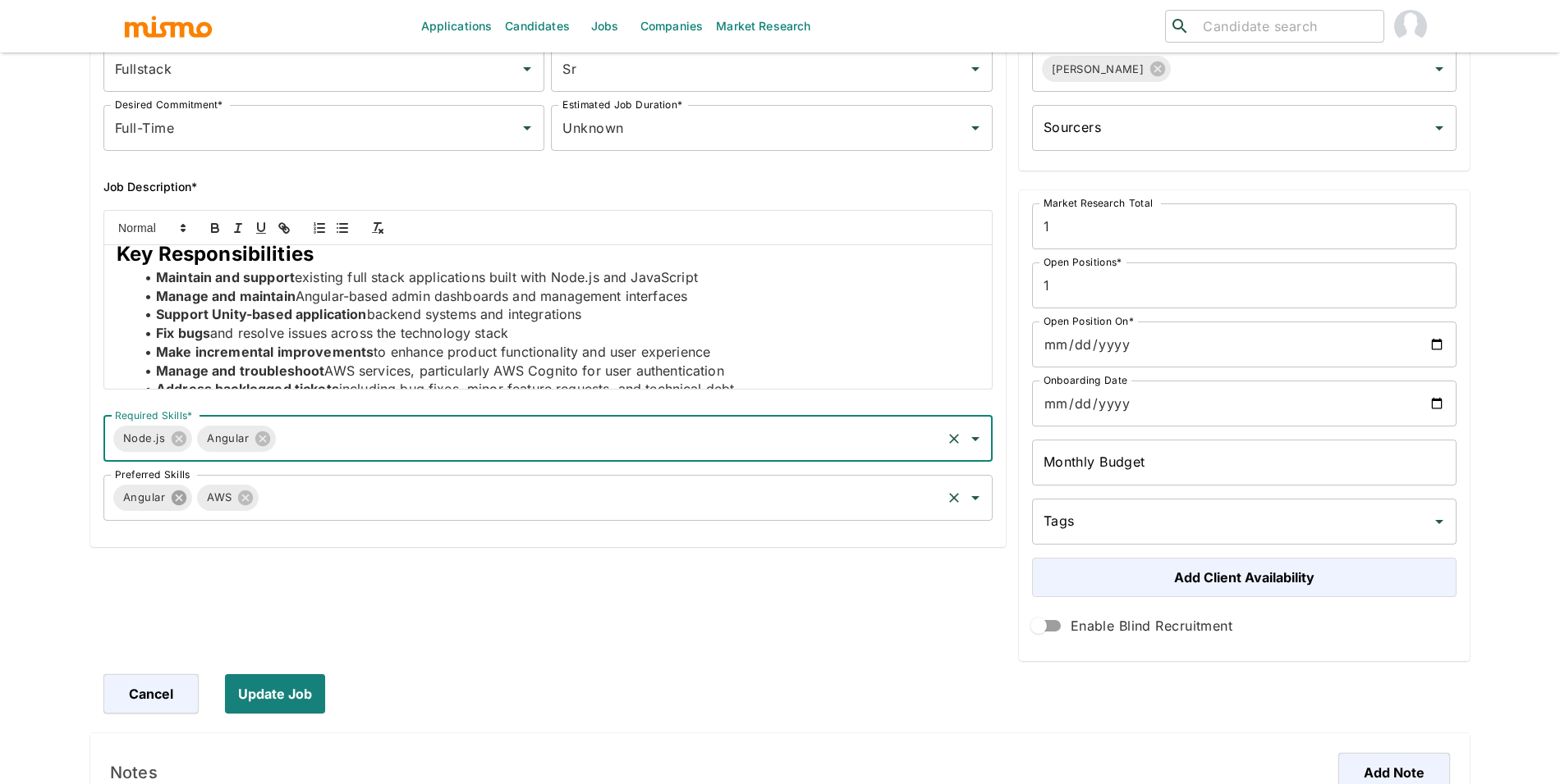
click at [176, 499] on icon at bounding box center [178, 497] width 14 height 14
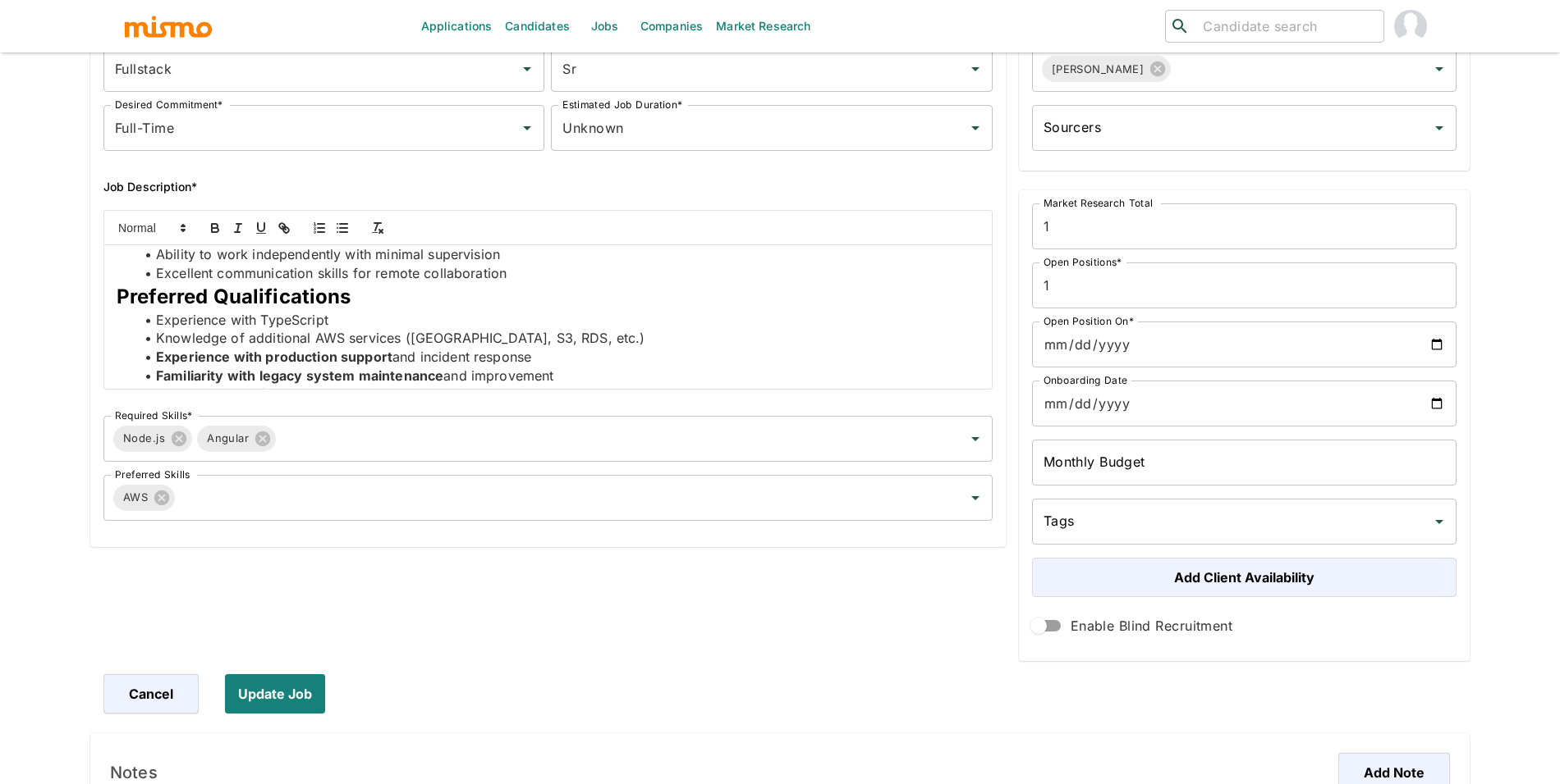
scroll to position [663, 0]
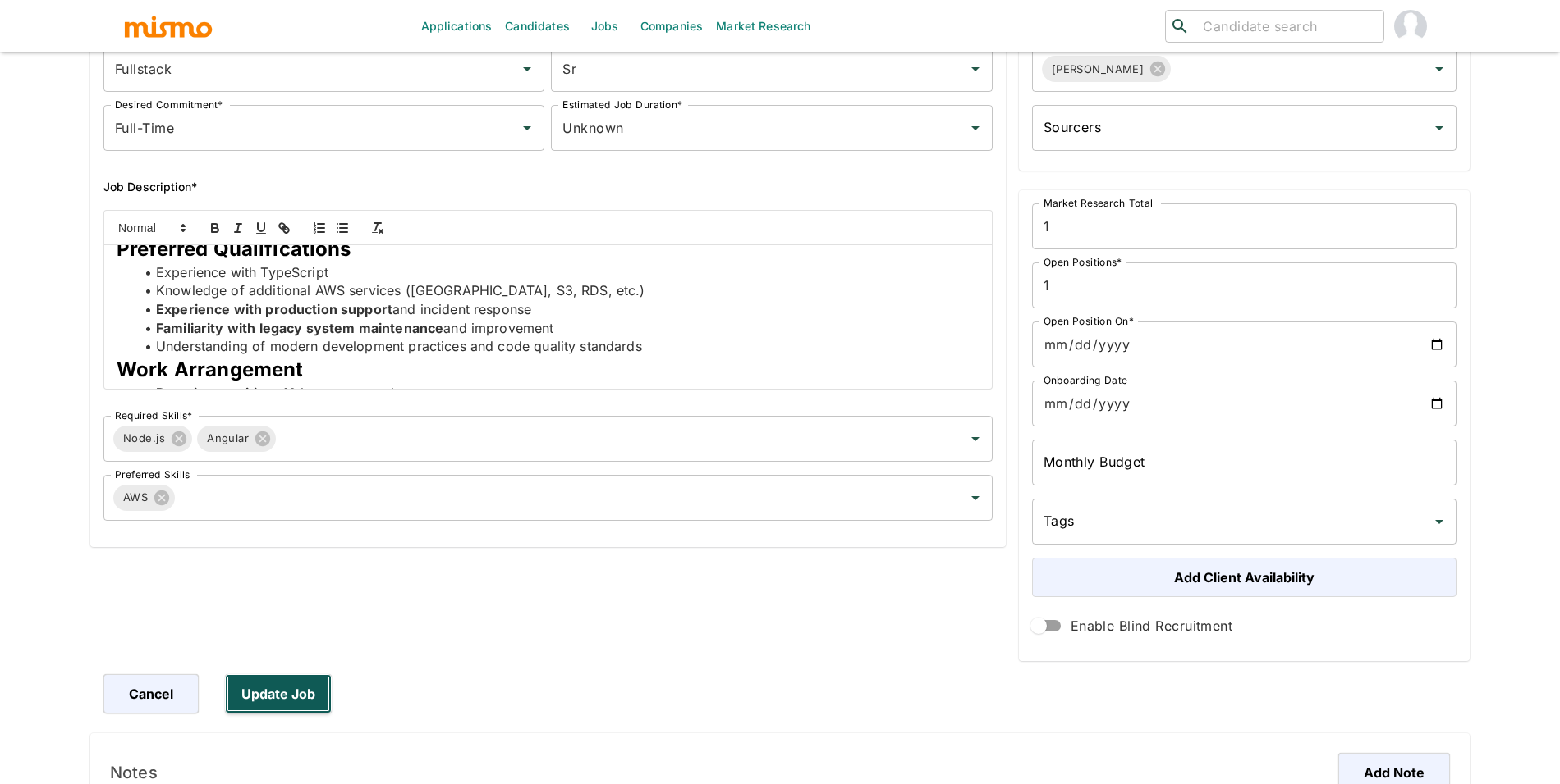
click at [285, 680] on button "Update Job" at bounding box center [279, 693] width 107 height 39
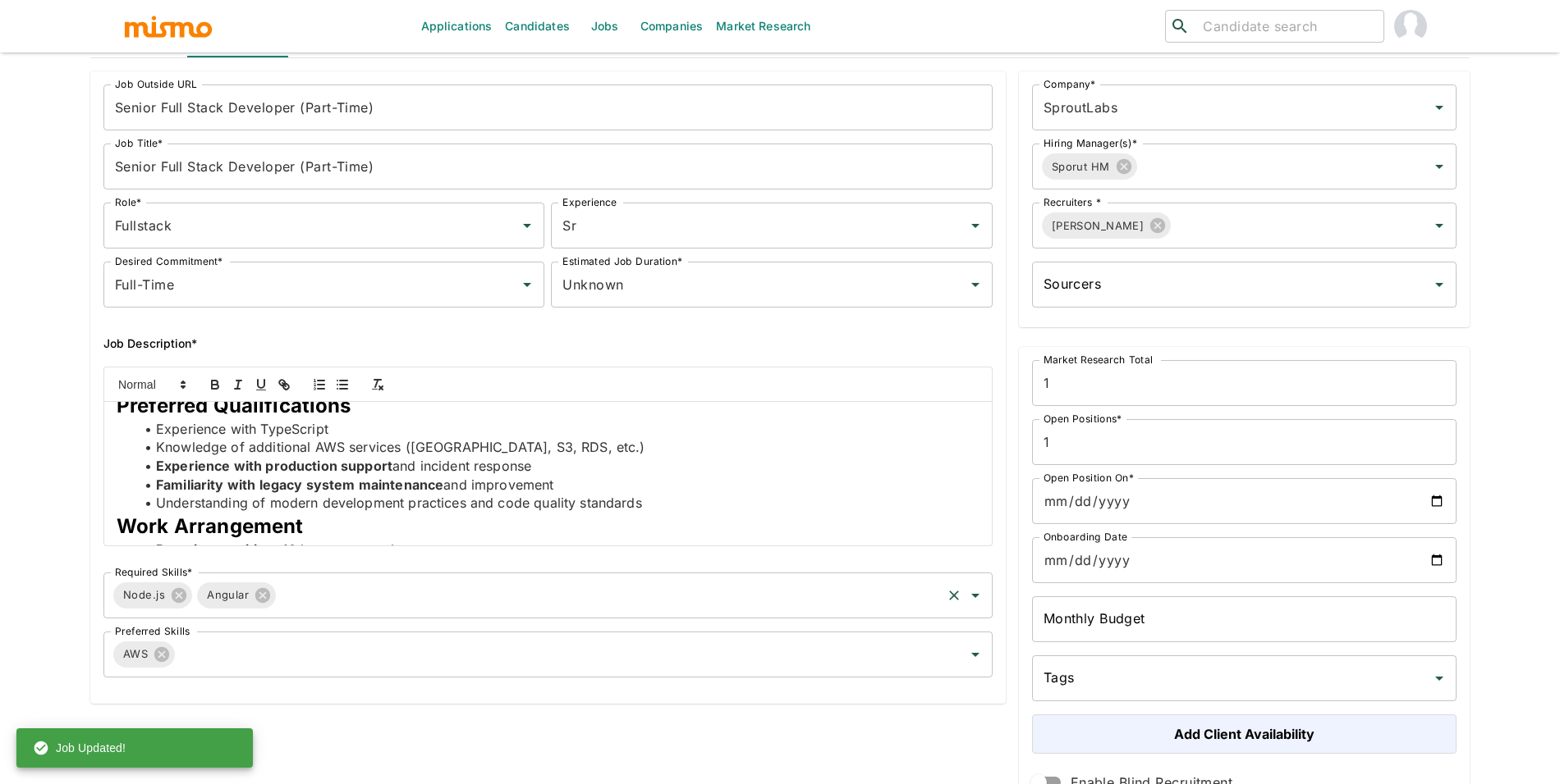
scroll to position [0, 0]
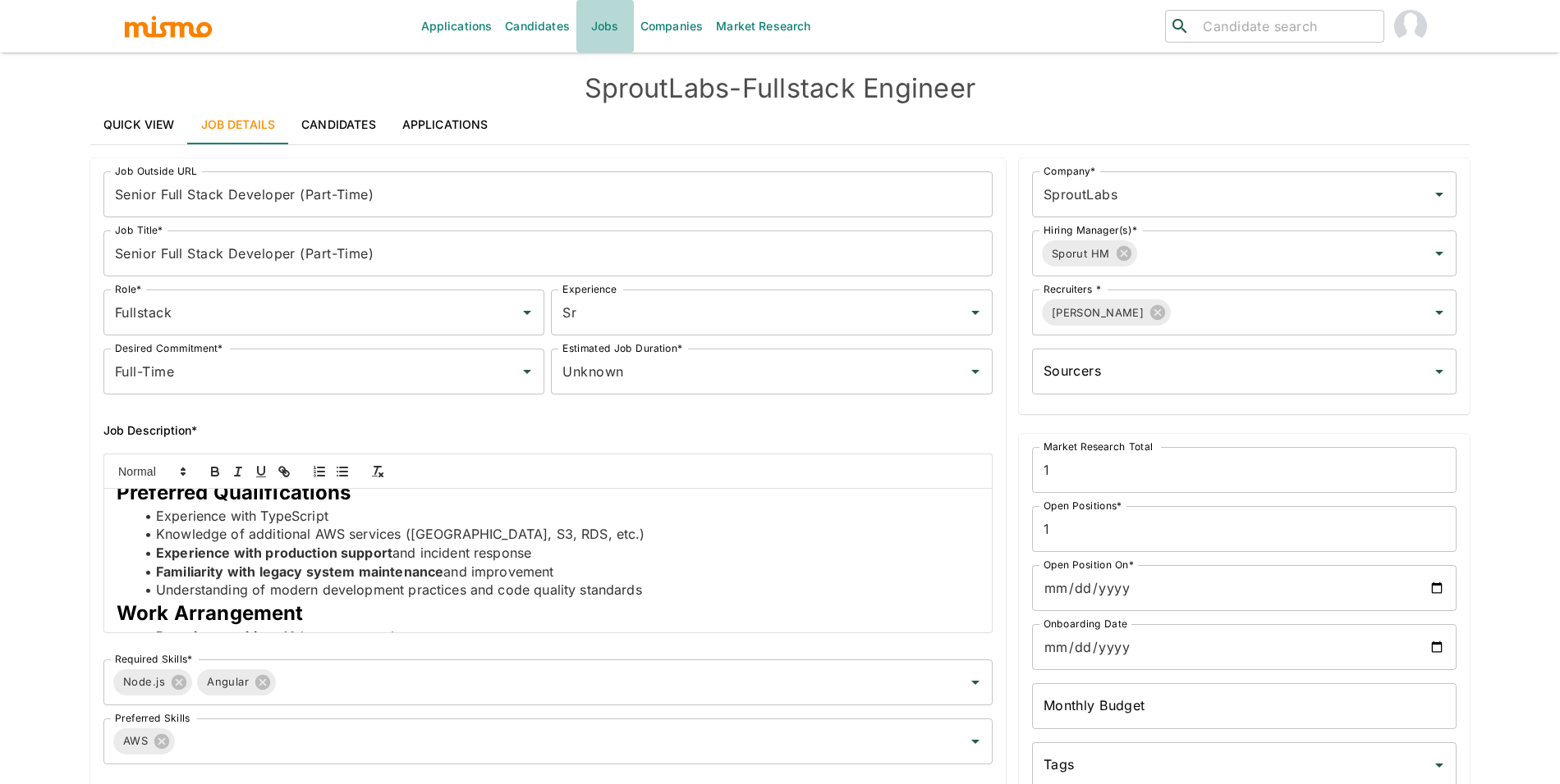
click at [614, 27] on link "Jobs" at bounding box center [605, 26] width 57 height 52
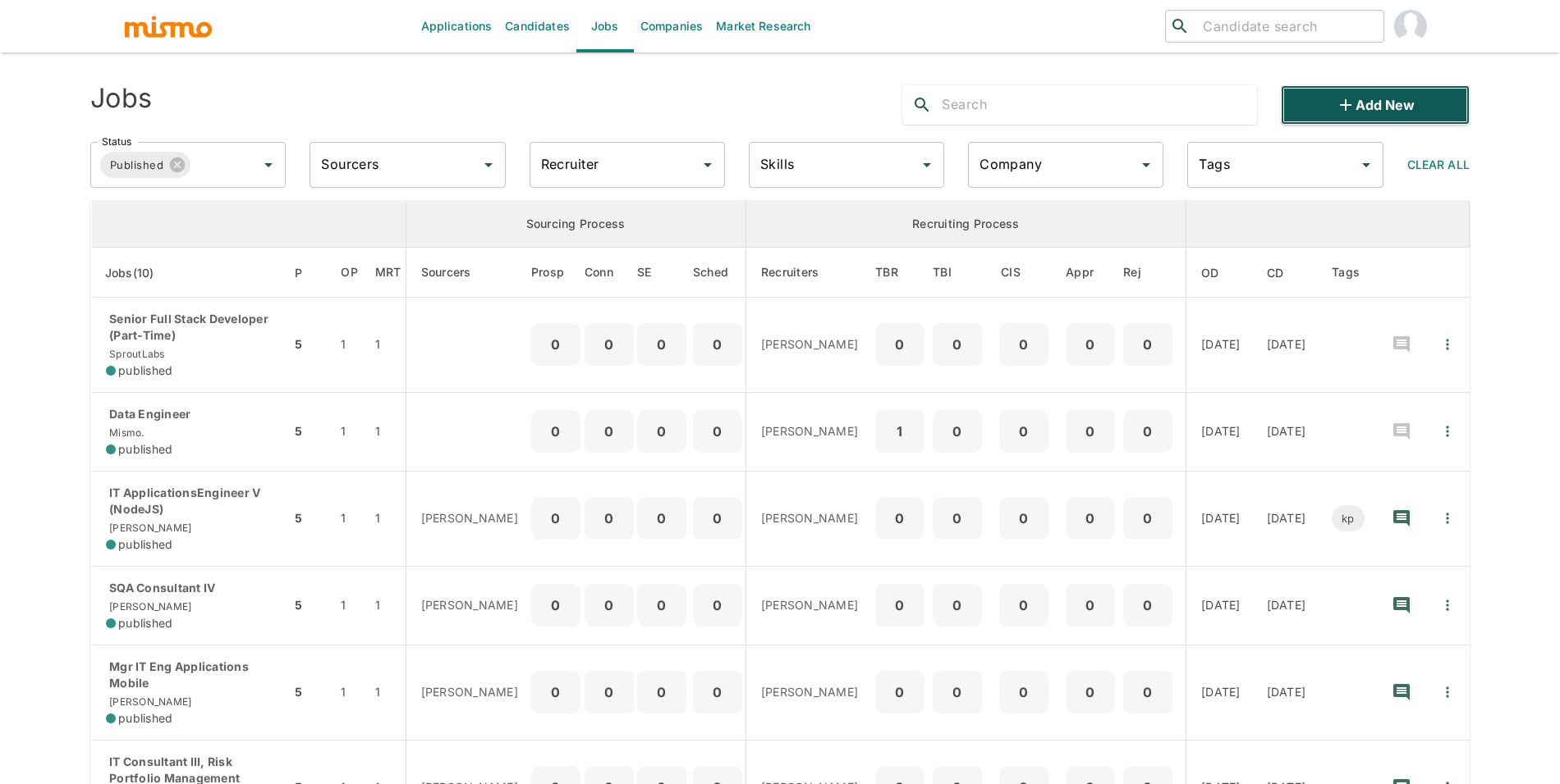
click at [1363, 106] on button "Add new" at bounding box center [1375, 104] width 189 height 39
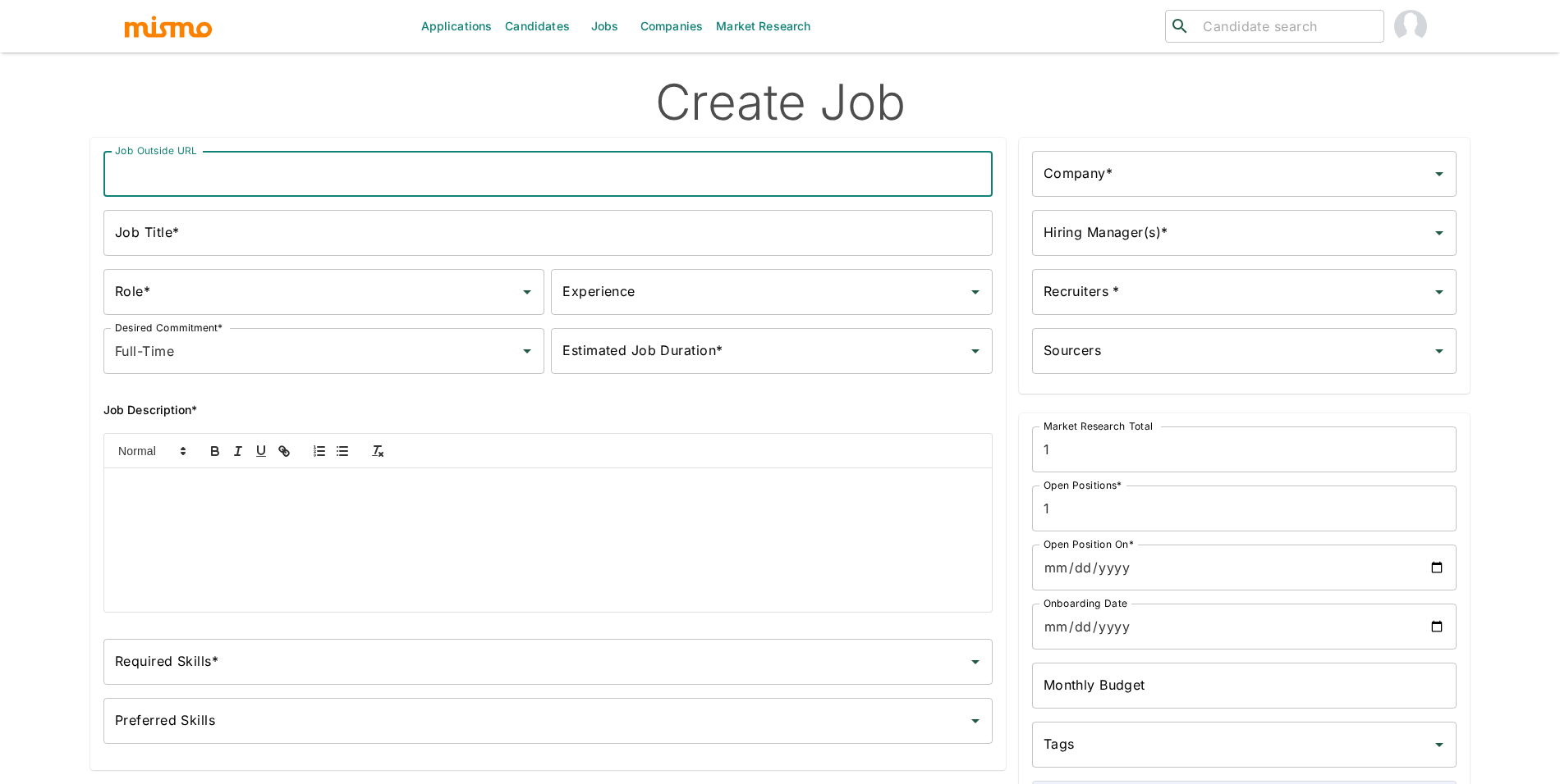
click at [411, 174] on input "Job Outside URL" at bounding box center [548, 174] width 889 height 46
paste input "Unity 2D Game Developer - Contract Position"
drag, startPoint x: 425, startPoint y: 177, endPoint x: 290, endPoint y: 175, distance: 135.0
click at [290, 175] on input "Unity 2D Game Developer - Contract Position" at bounding box center [548, 174] width 889 height 46
type input "Unity 2D Game Developer (Part-time role)"
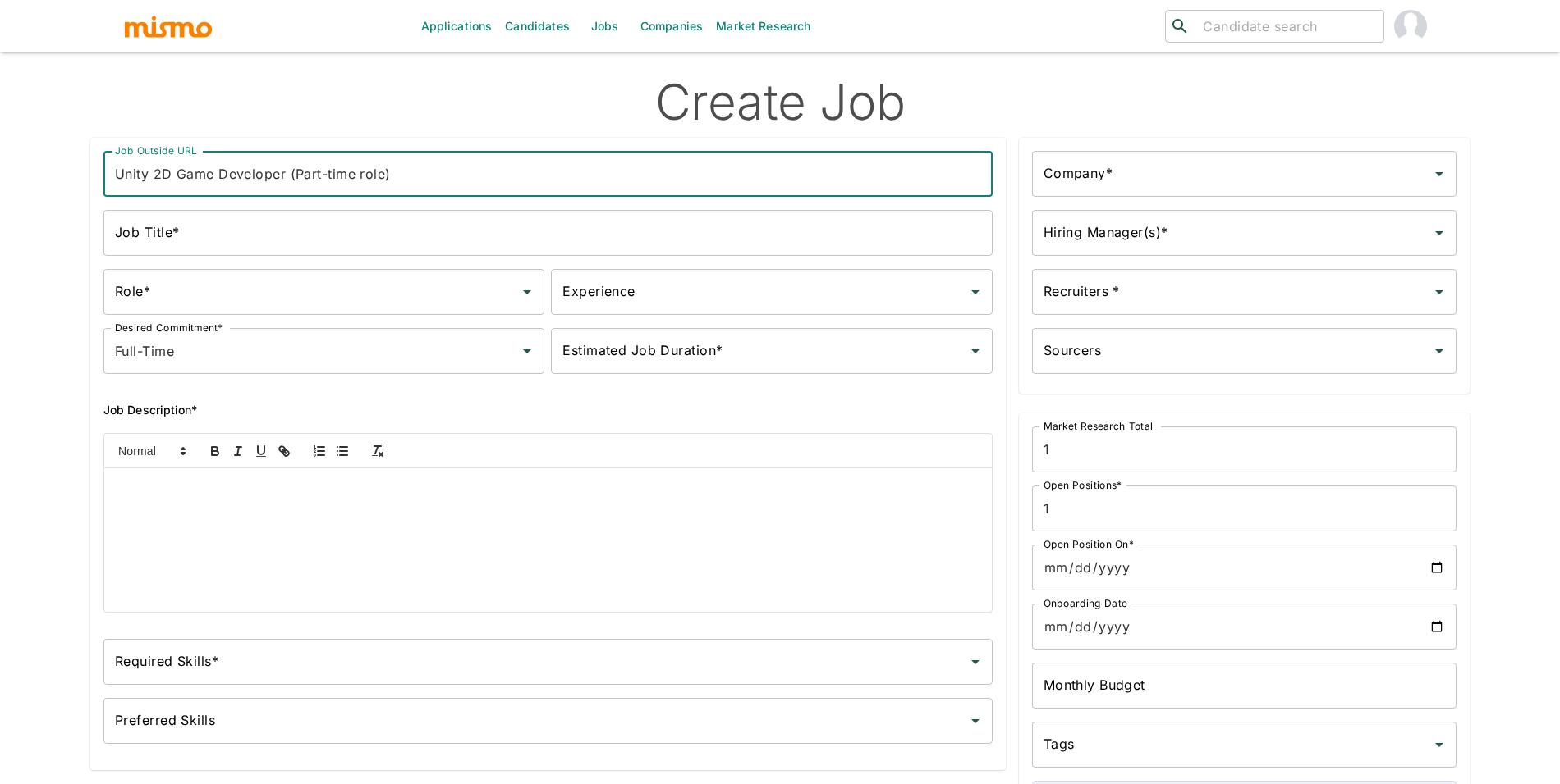
click at [355, 526] on div at bounding box center [548, 540] width 887 height 144
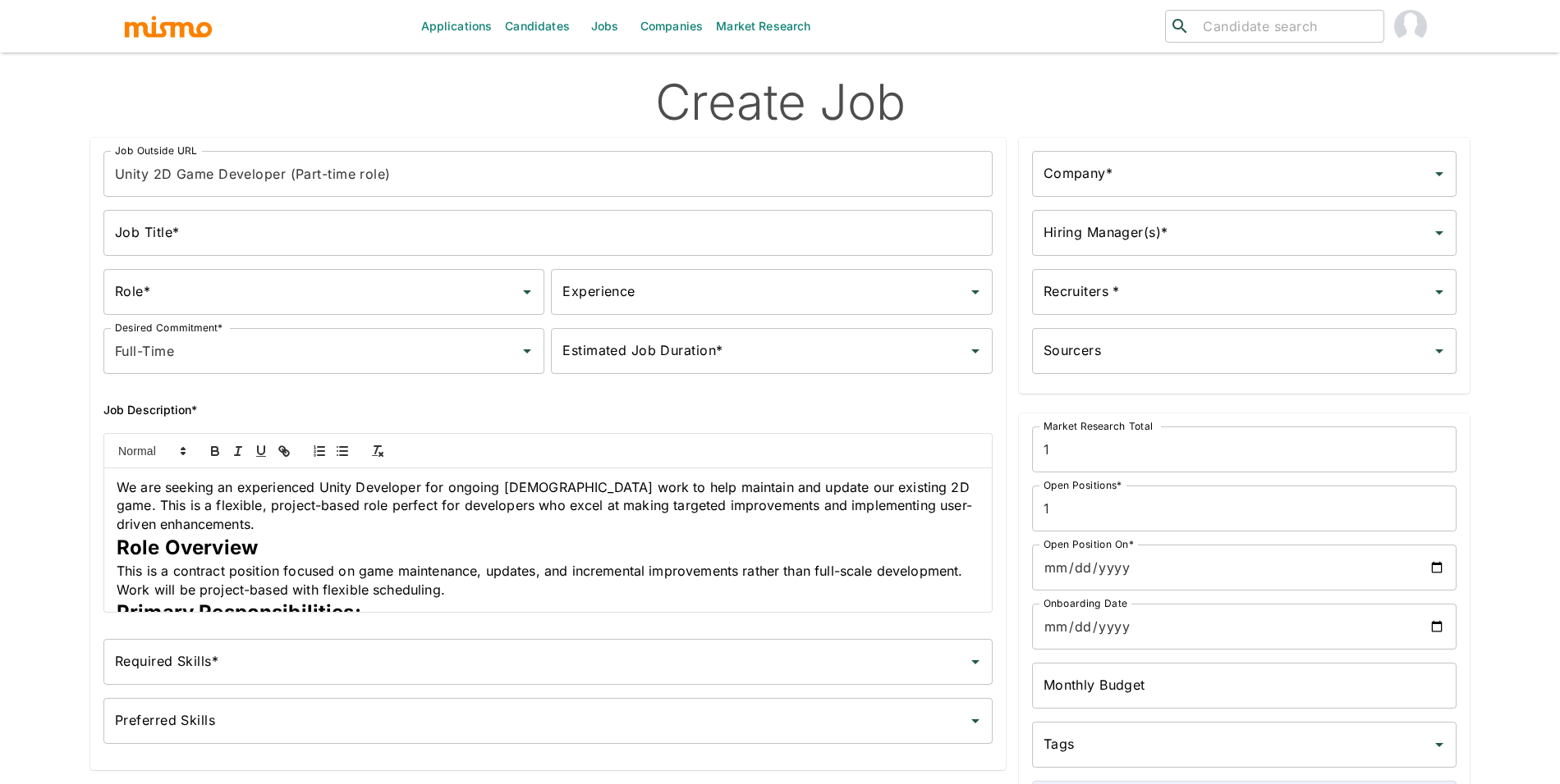
scroll to position [648, 0]
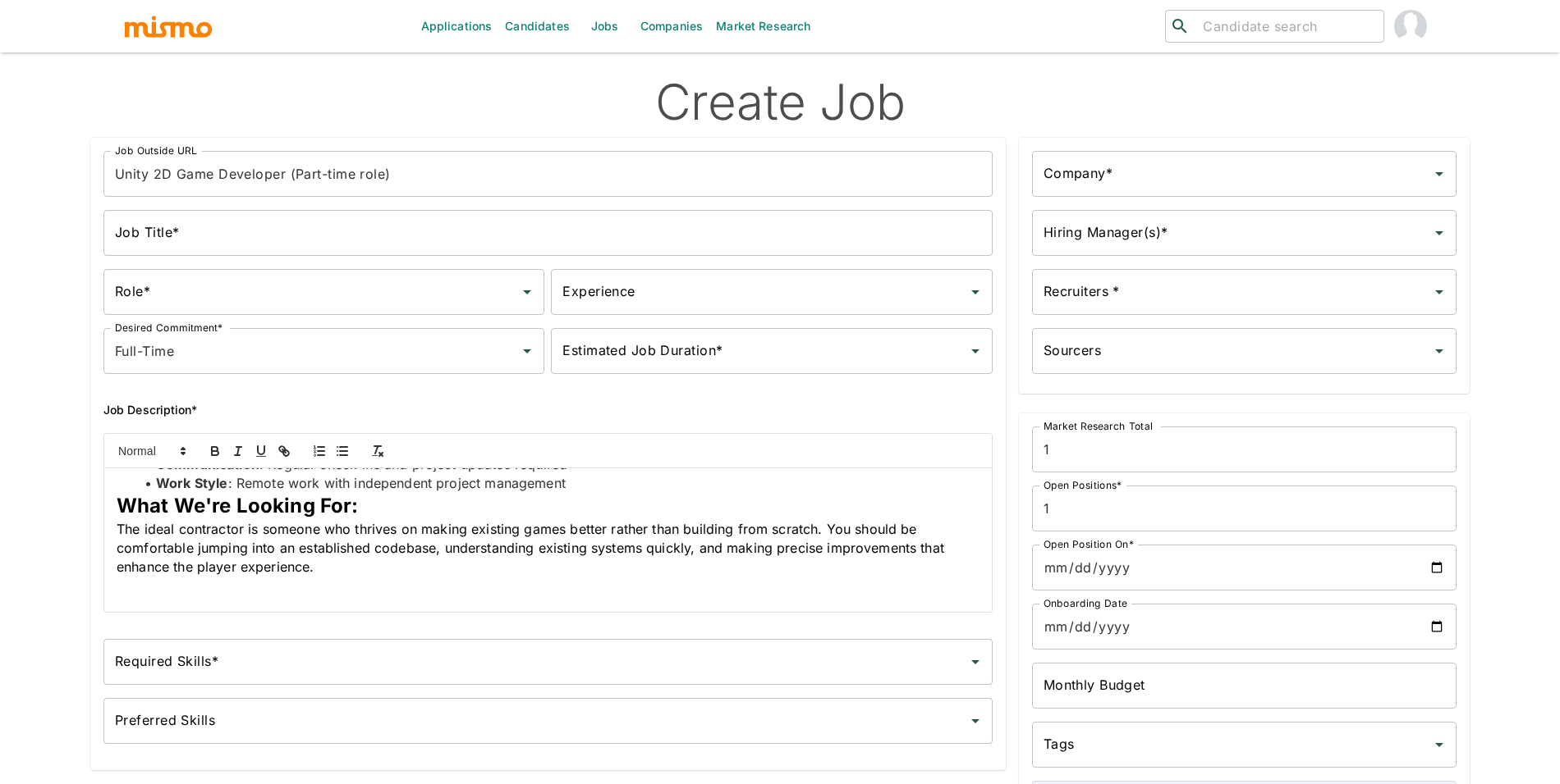
click at [339, 183] on input "Unity 2D Game Developer (Part-time role)" at bounding box center [548, 174] width 889 height 46
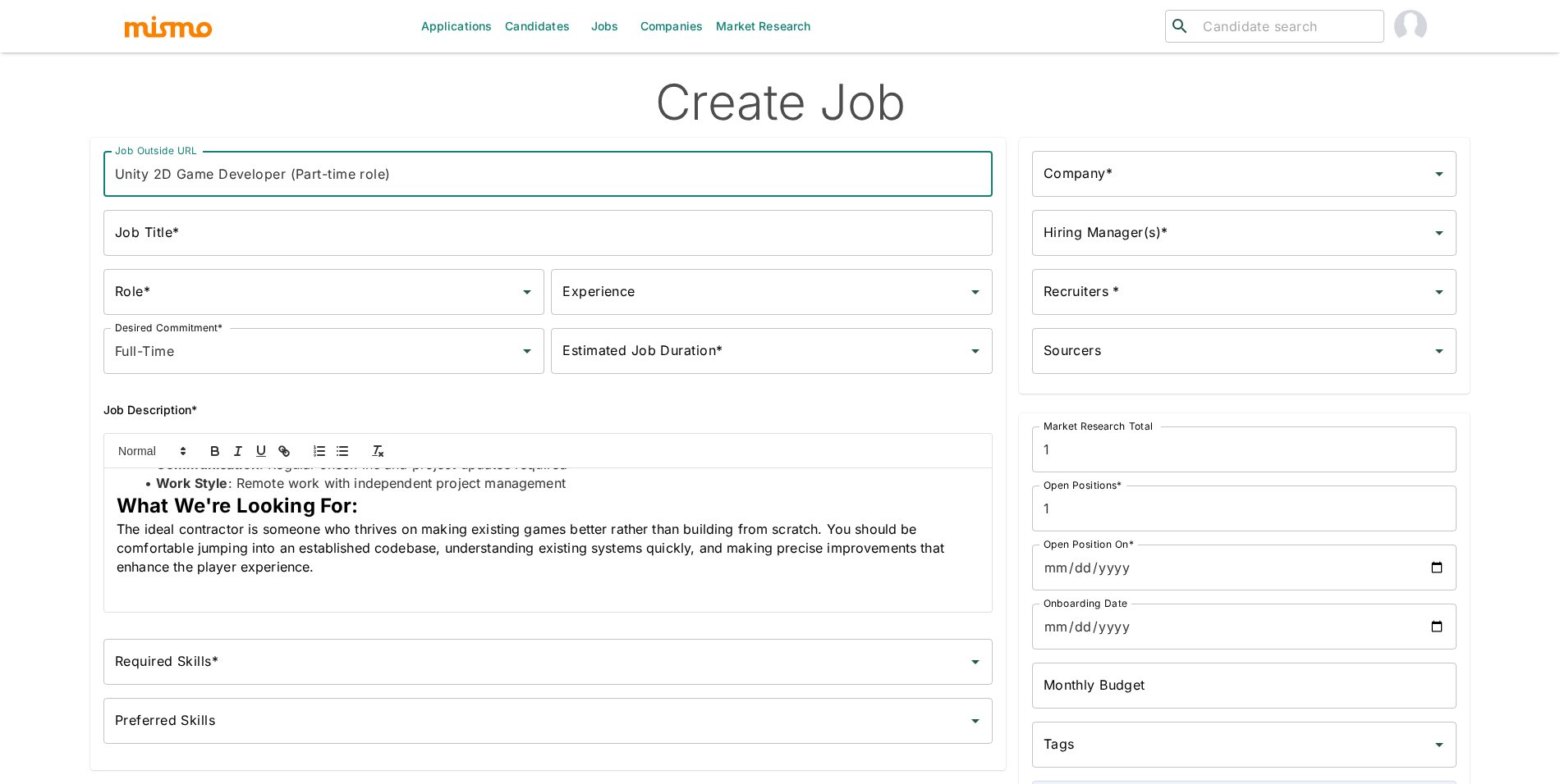
click at [339, 183] on input "Unity 2D Game Developer (Part-time role)" at bounding box center [548, 174] width 889 height 46
click at [325, 242] on input "Job Title*" at bounding box center [548, 233] width 889 height 46
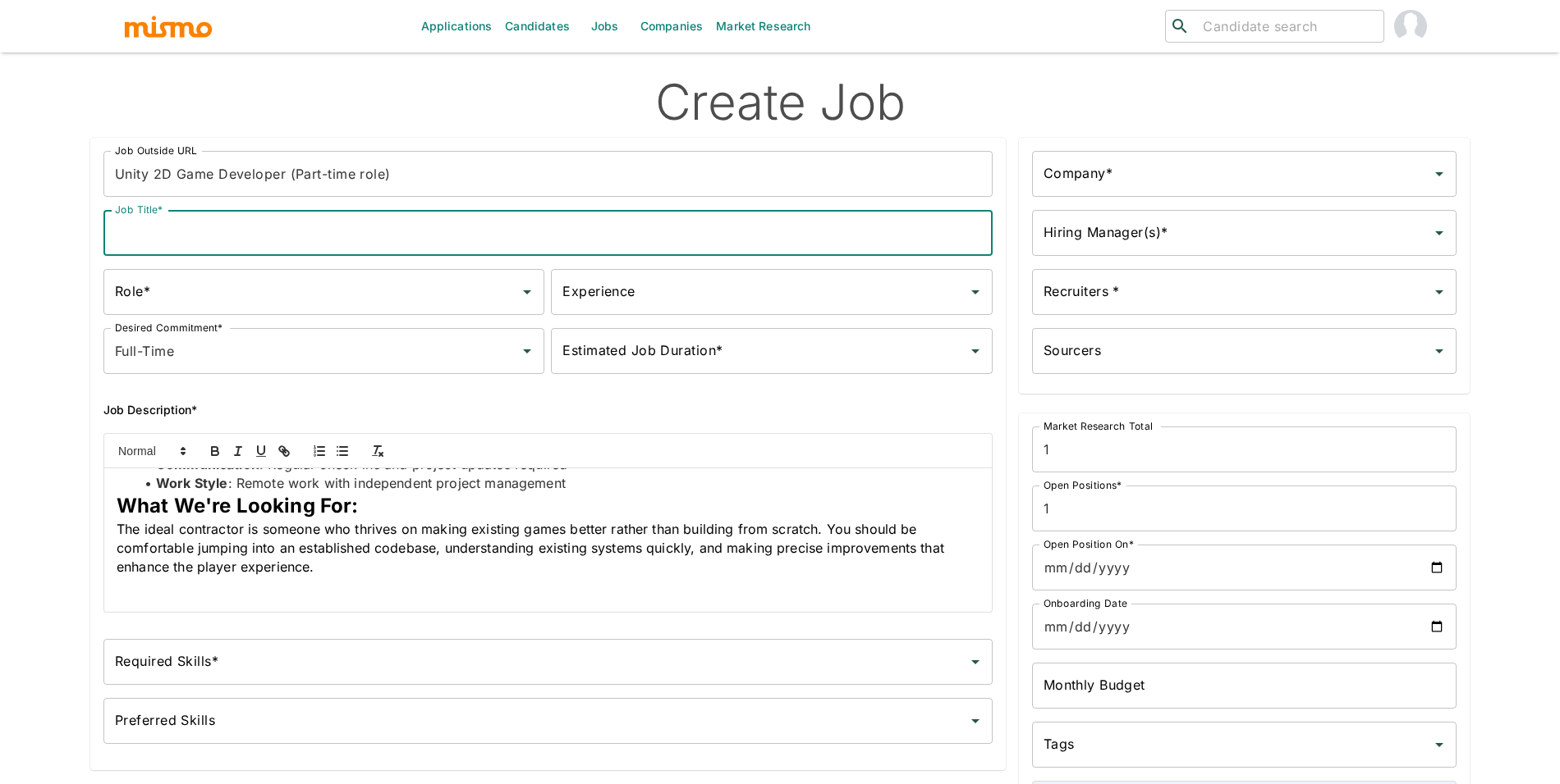
paste input "Unity 2D Game Developer (Part-time role)"
type input "Unity 2D Game Developer (Part-time role)"
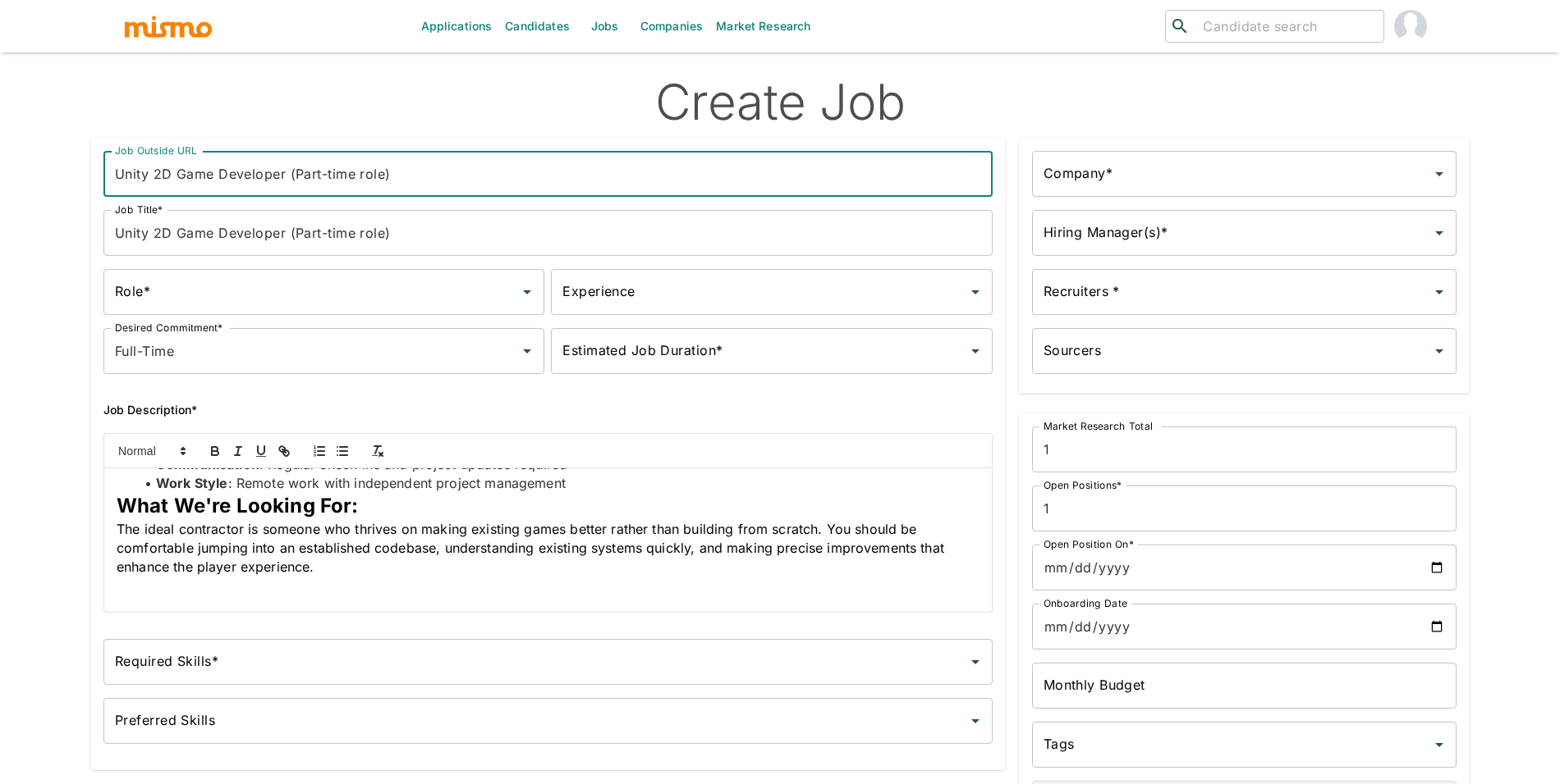
drag, startPoint x: 382, startPoint y: 175, endPoint x: 358, endPoint y: 174, distance: 24.0
click at [358, 174] on input "Unity 2D Game Developer (Part-time role)" at bounding box center [548, 174] width 889 height 46
drag, startPoint x: 358, startPoint y: 174, endPoint x: 373, endPoint y: 174, distance: 15.0
click at [373, 174] on input "Unity 2D Game Developer (Part-time role)" at bounding box center [548, 174] width 889 height 46
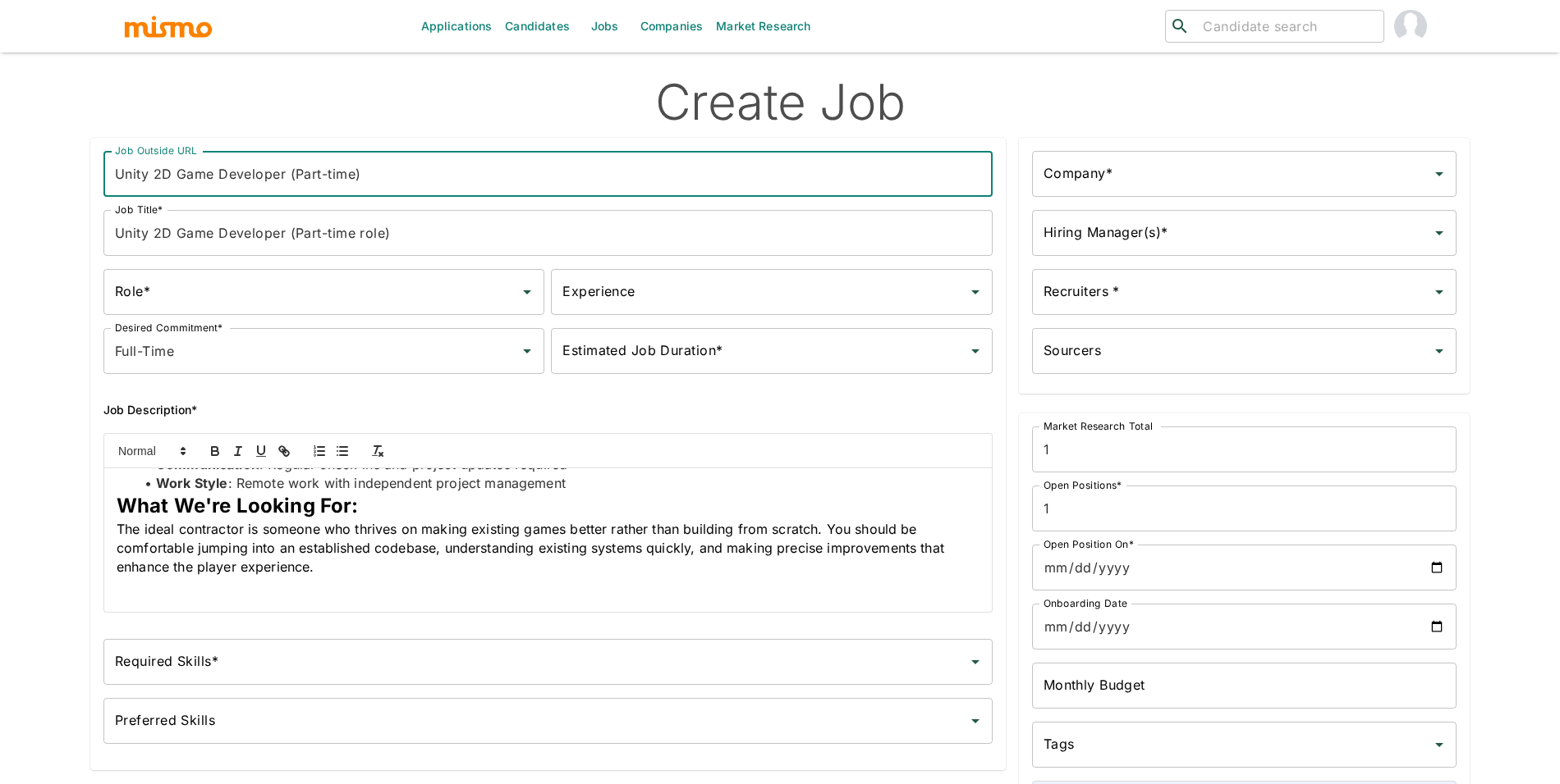
click at [370, 182] on input "Unity 2D Game Developer (Part-time)" at bounding box center [548, 174] width 889 height 46
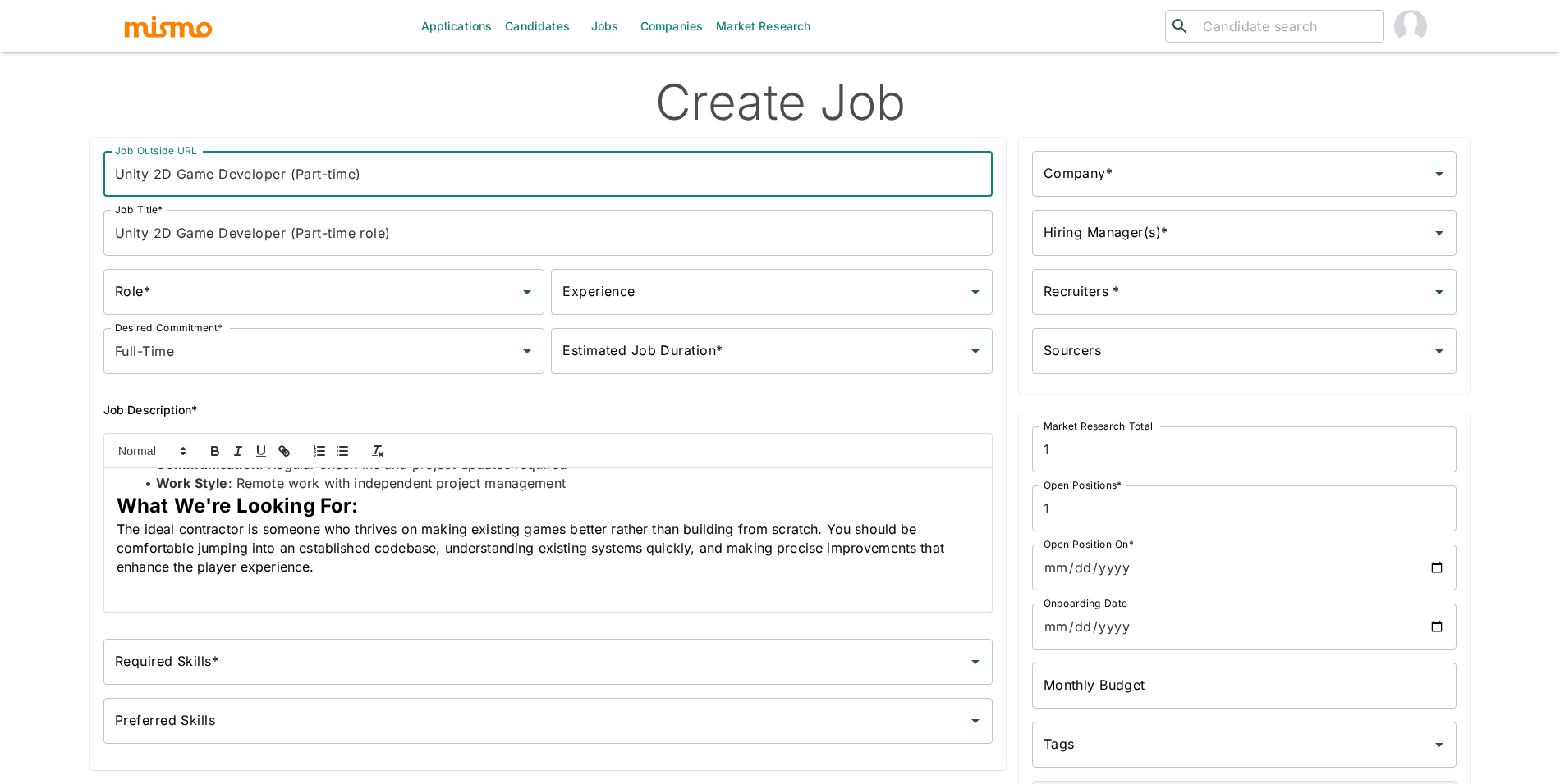
click at [358, 167] on input "Unity 2D Game Developer (Part-time)" at bounding box center [548, 174] width 889 height 46
type input "Unity 2D Game Developer (Part-time)"
click at [387, 233] on input "Unity 2D Game Developer (Part-time role)" at bounding box center [548, 233] width 889 height 46
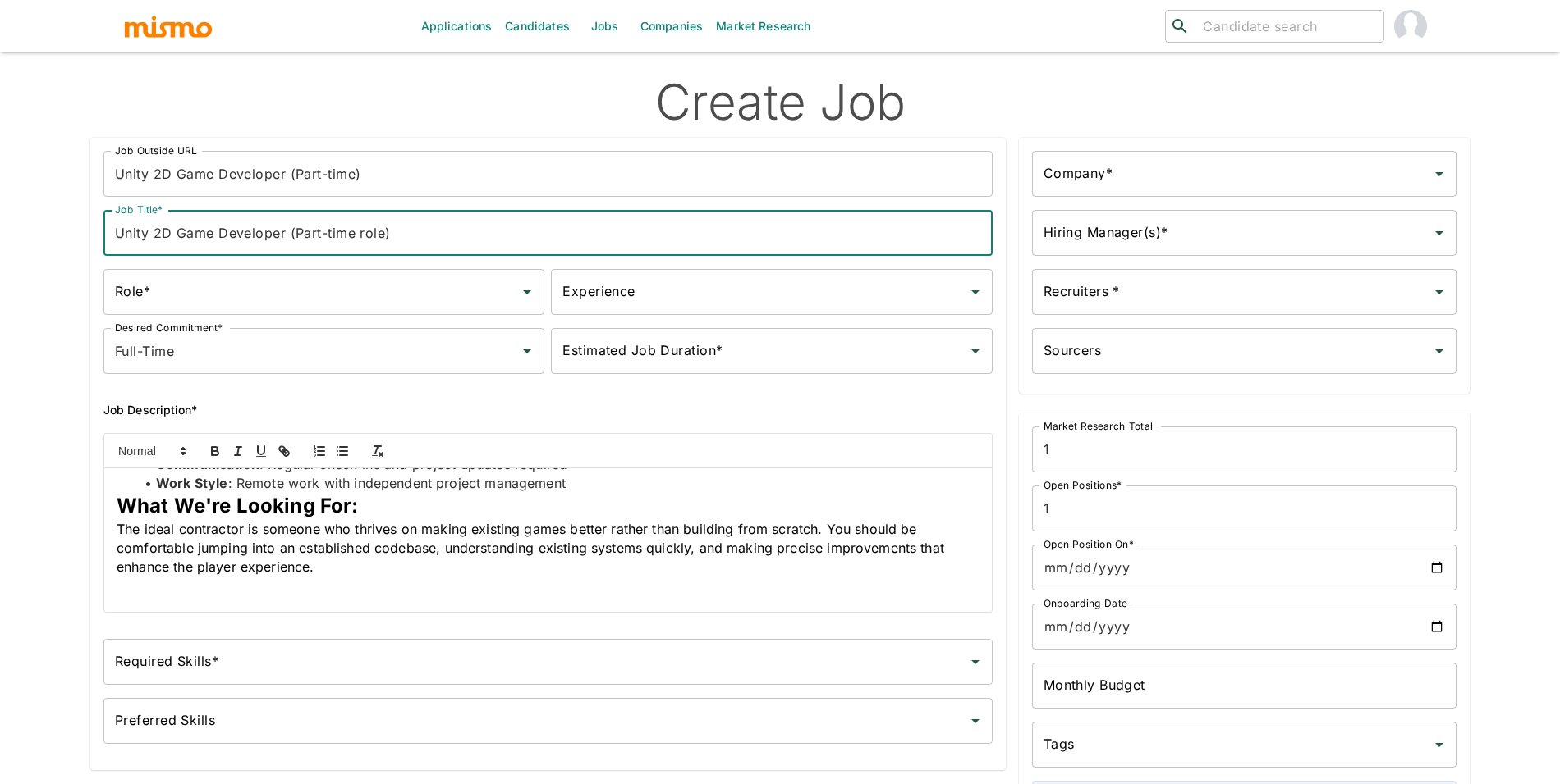
paste input "text"
type input "Unity 2D Game Developer (Part-time)"
click at [587, 284] on div "Experience Experience" at bounding box center [771, 292] width 441 height 46
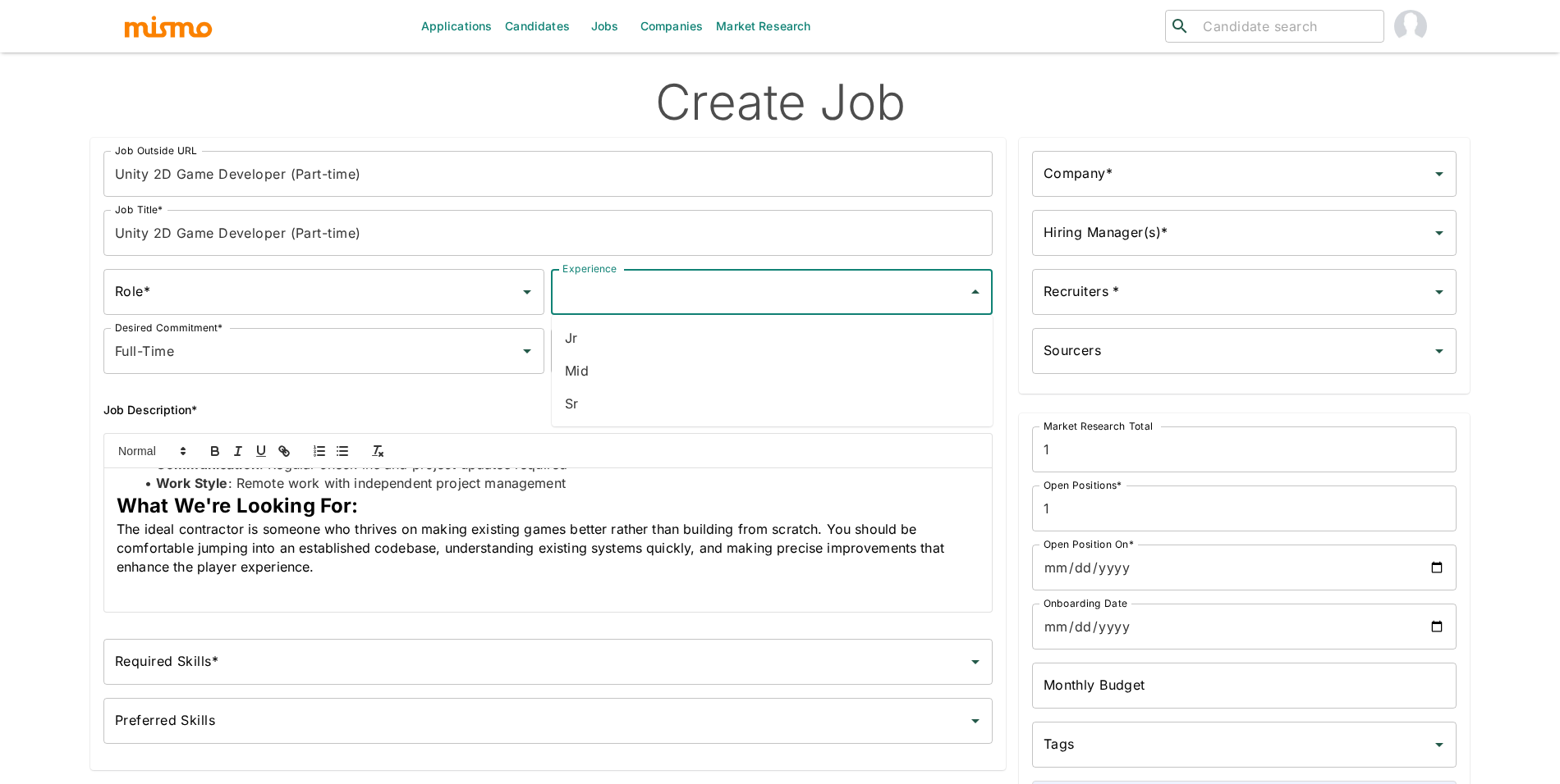
click at [602, 413] on li "Sr" at bounding box center [772, 403] width 441 height 32
type input "Sr"
click at [390, 679] on div "Required Skills*" at bounding box center [548, 662] width 889 height 46
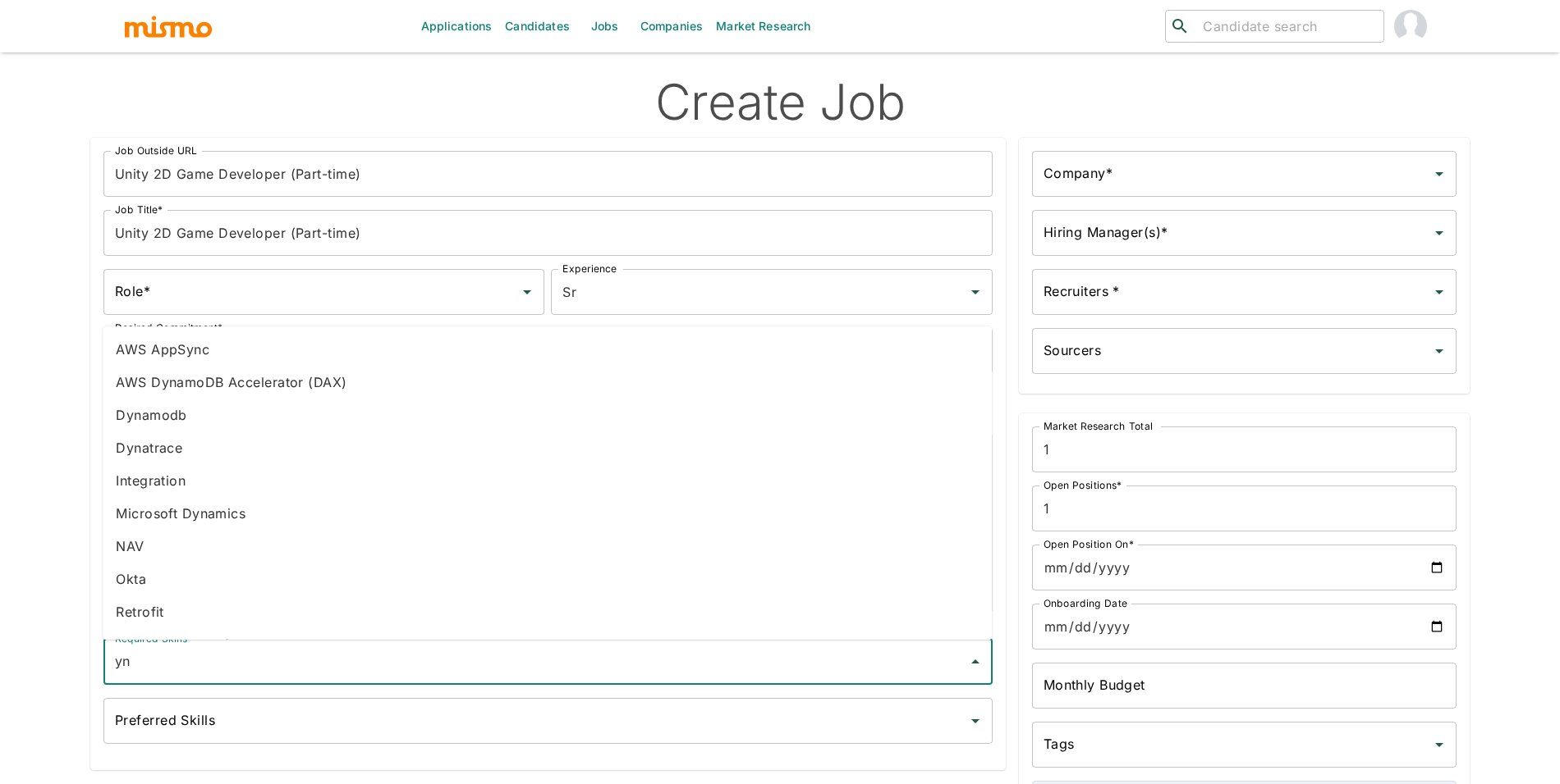
type input "y"
type input "unity"
click at [218, 626] on li "Unity" at bounding box center [548, 617] width 889 height 32
type input "c#"
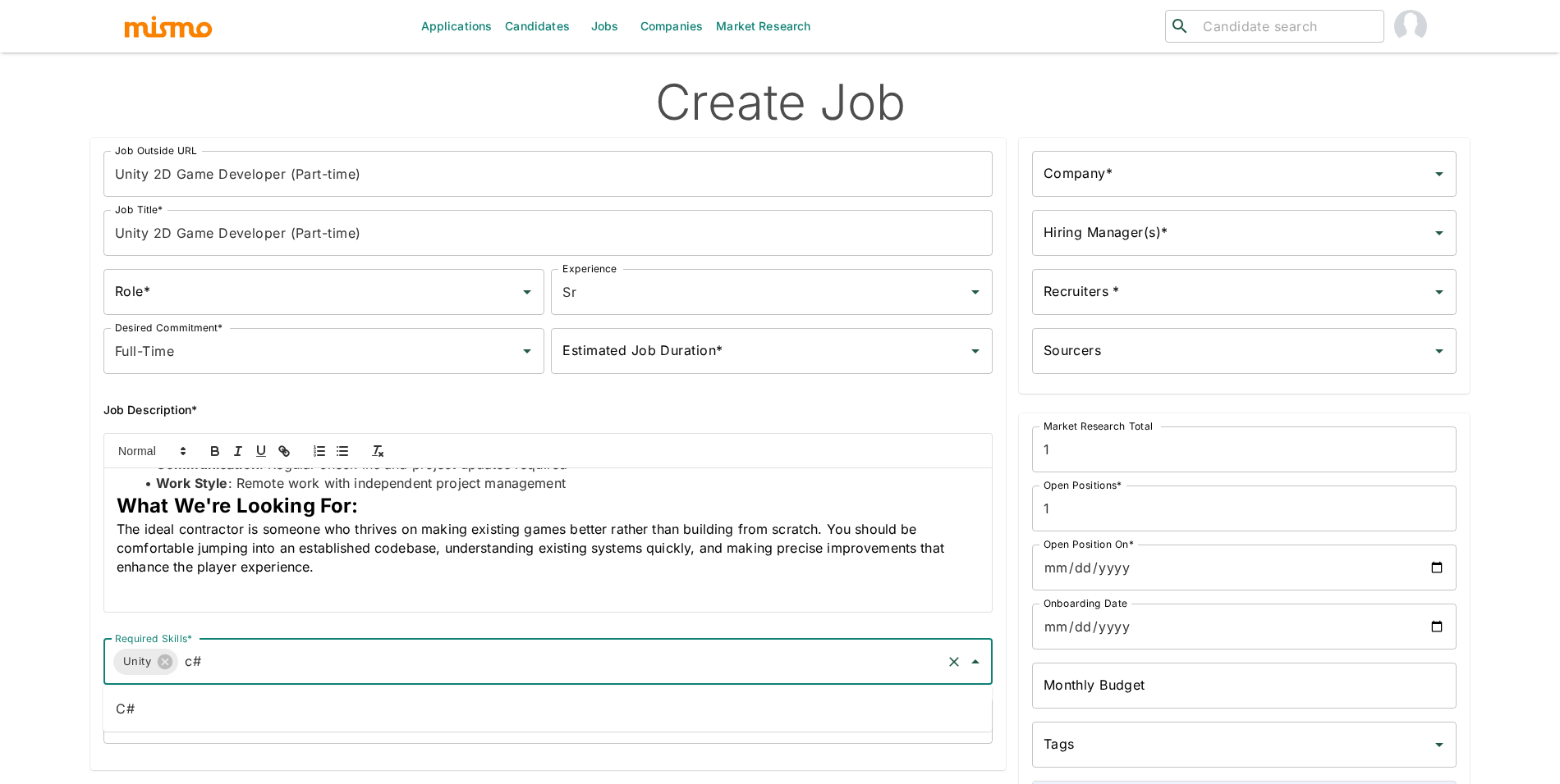
click at [408, 719] on li "C#" at bounding box center [548, 709] width 889 height 32
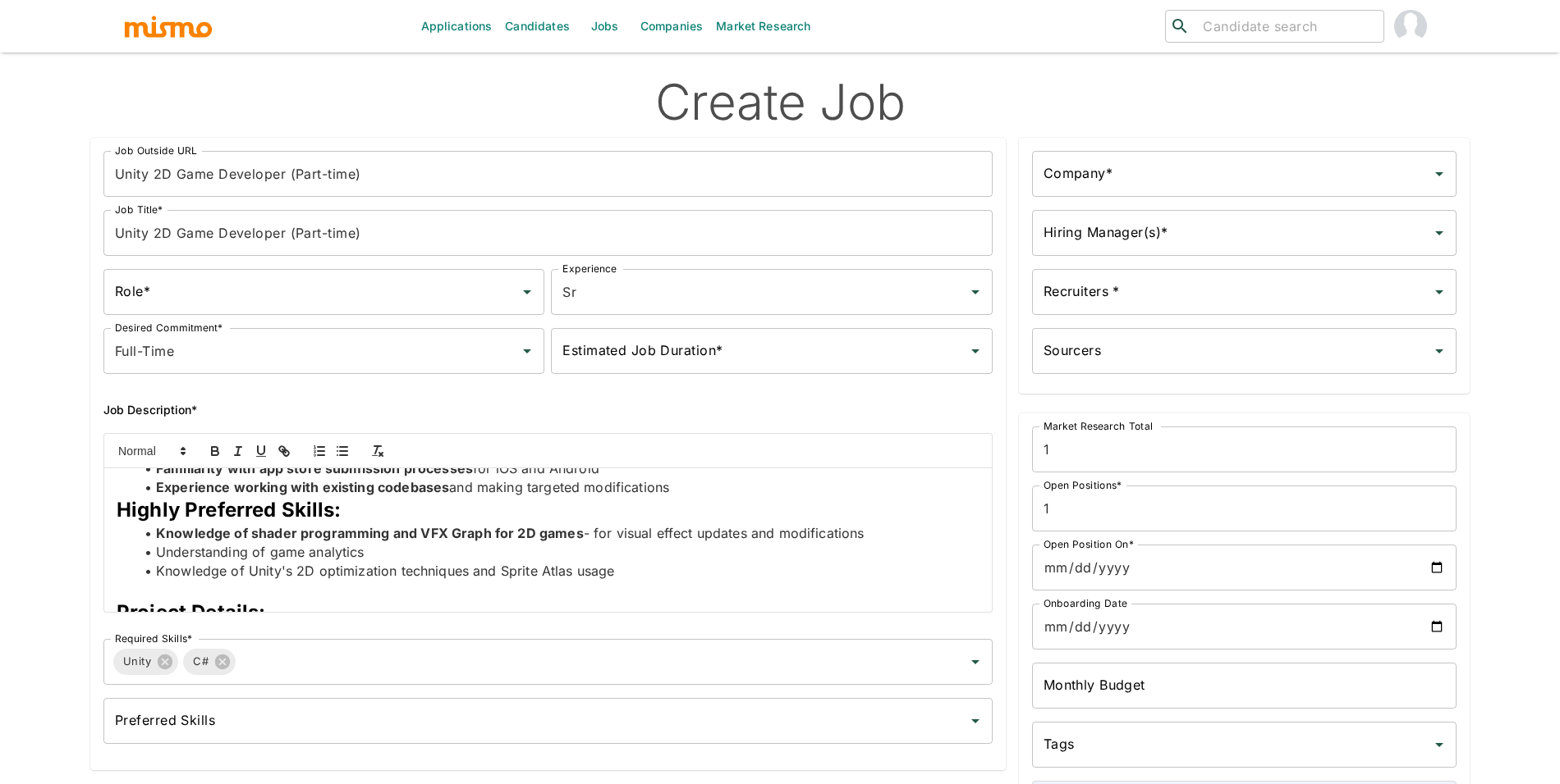
scroll to position [426, 0]
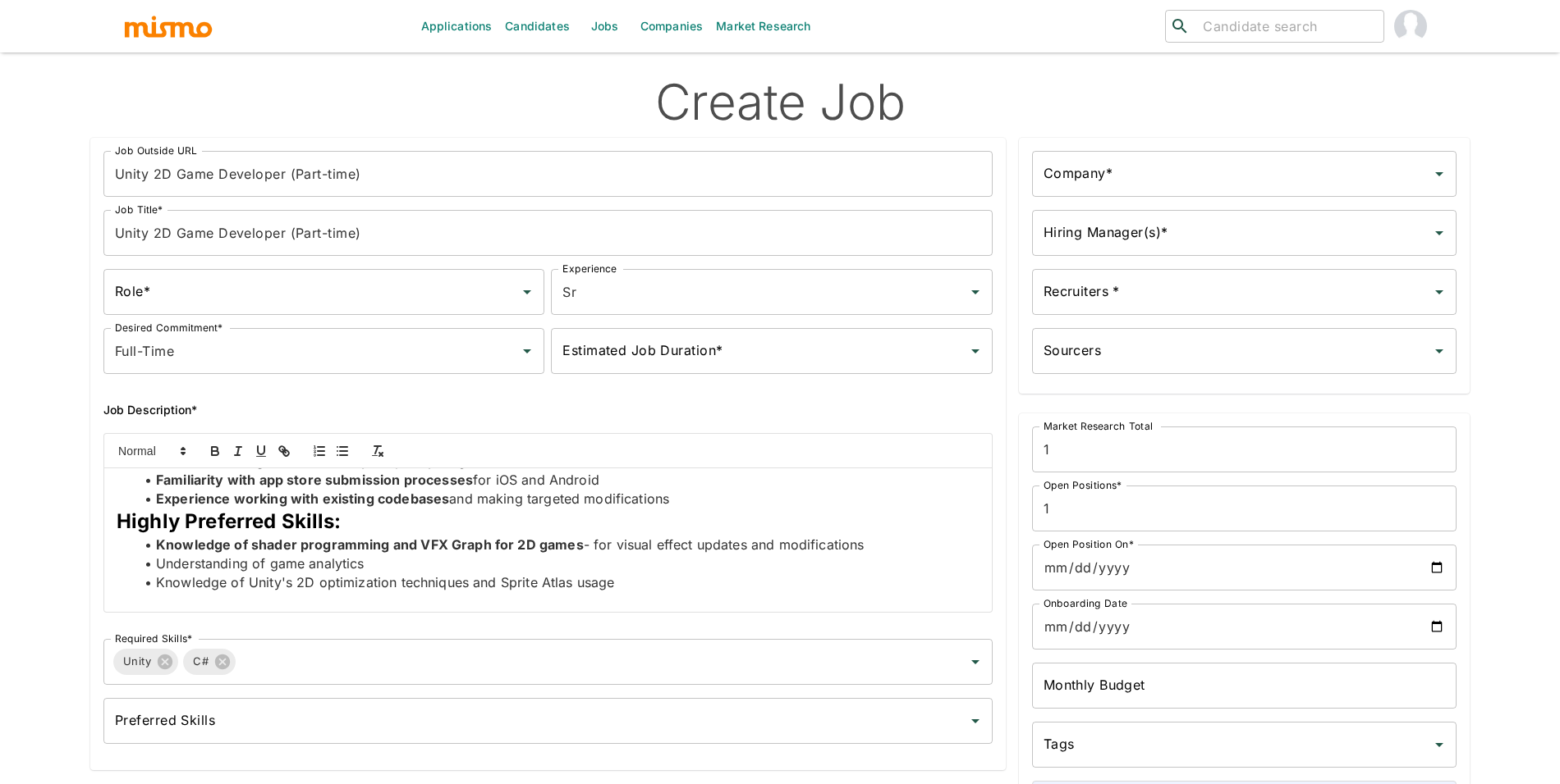
click at [406, 731] on input "Preferred Skills" at bounding box center [535, 721] width 849 height 31
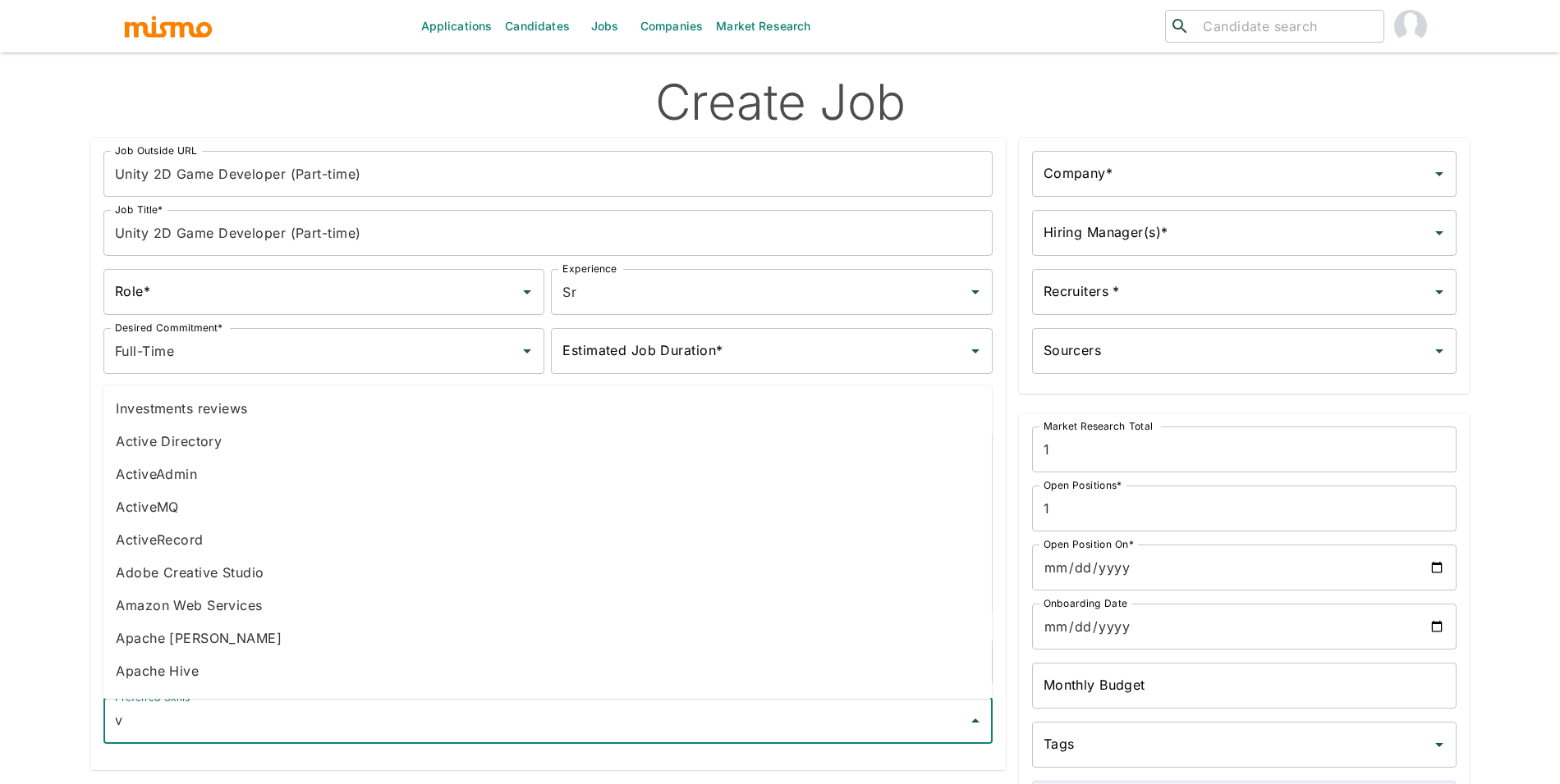
type input "vf"
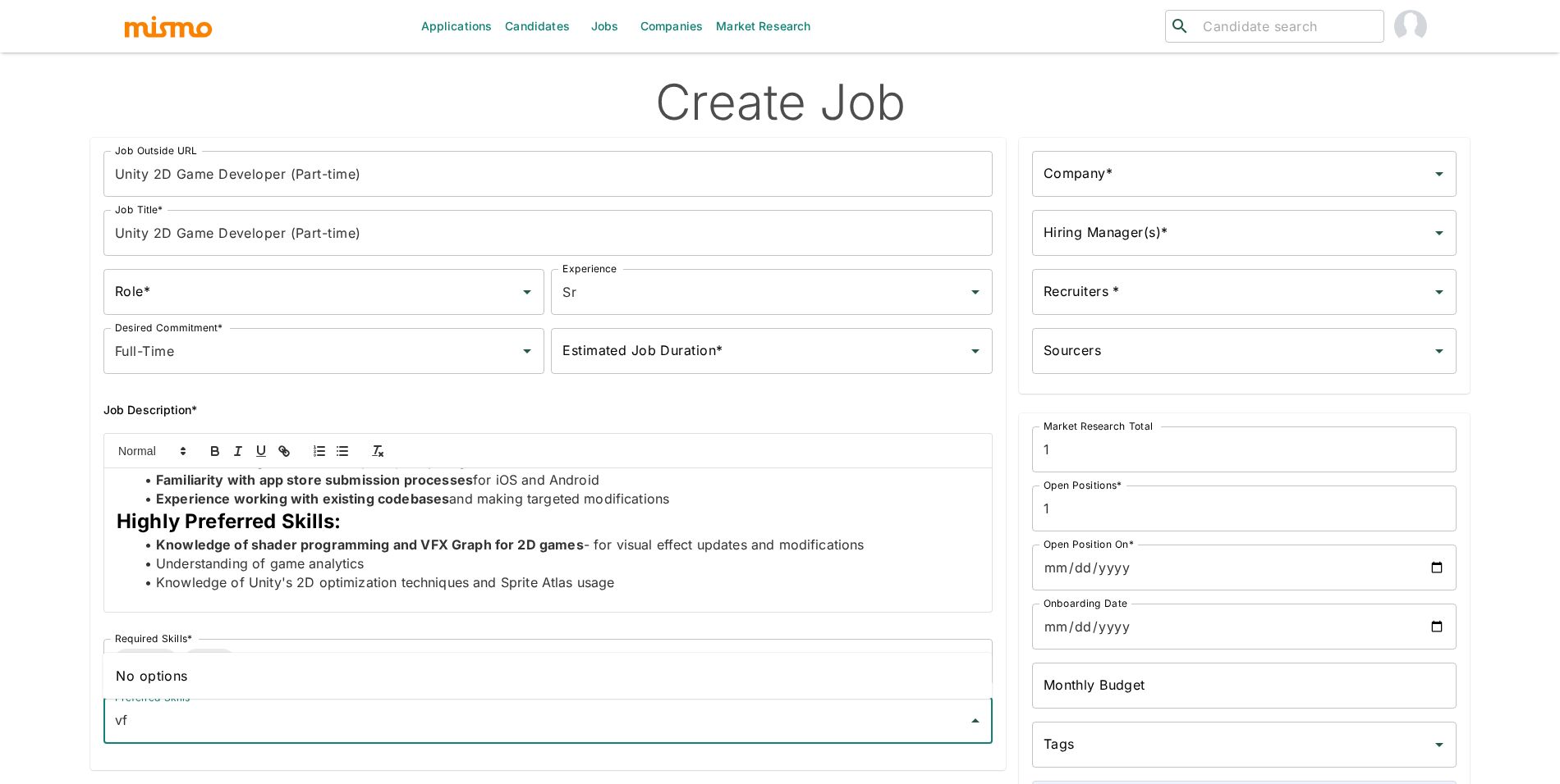
click at [419, 709] on input "vf" at bounding box center [535, 721] width 849 height 31
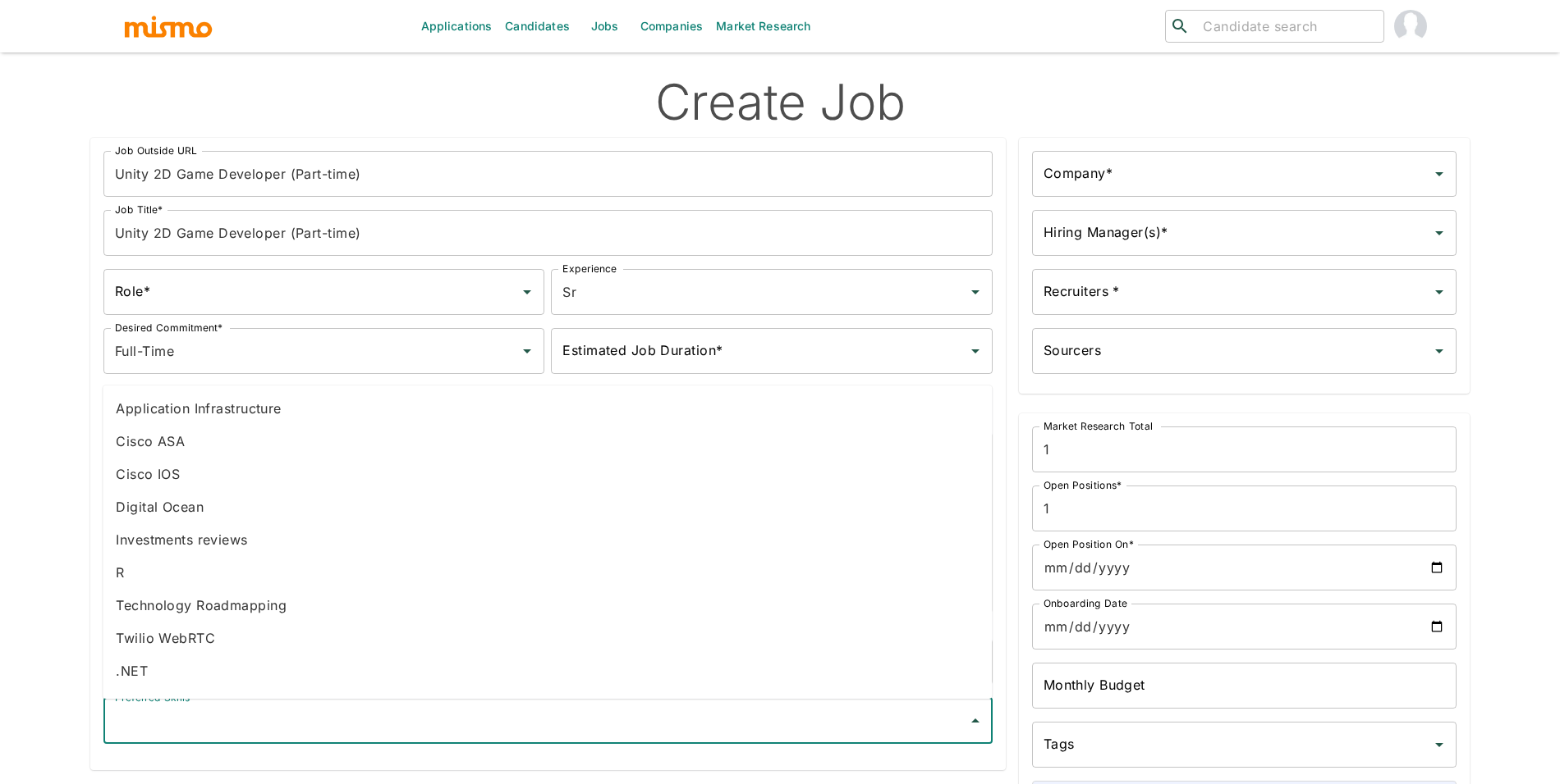
click at [1440, 574] on input "Open Position On*" at bounding box center [1243, 567] width 425 height 46
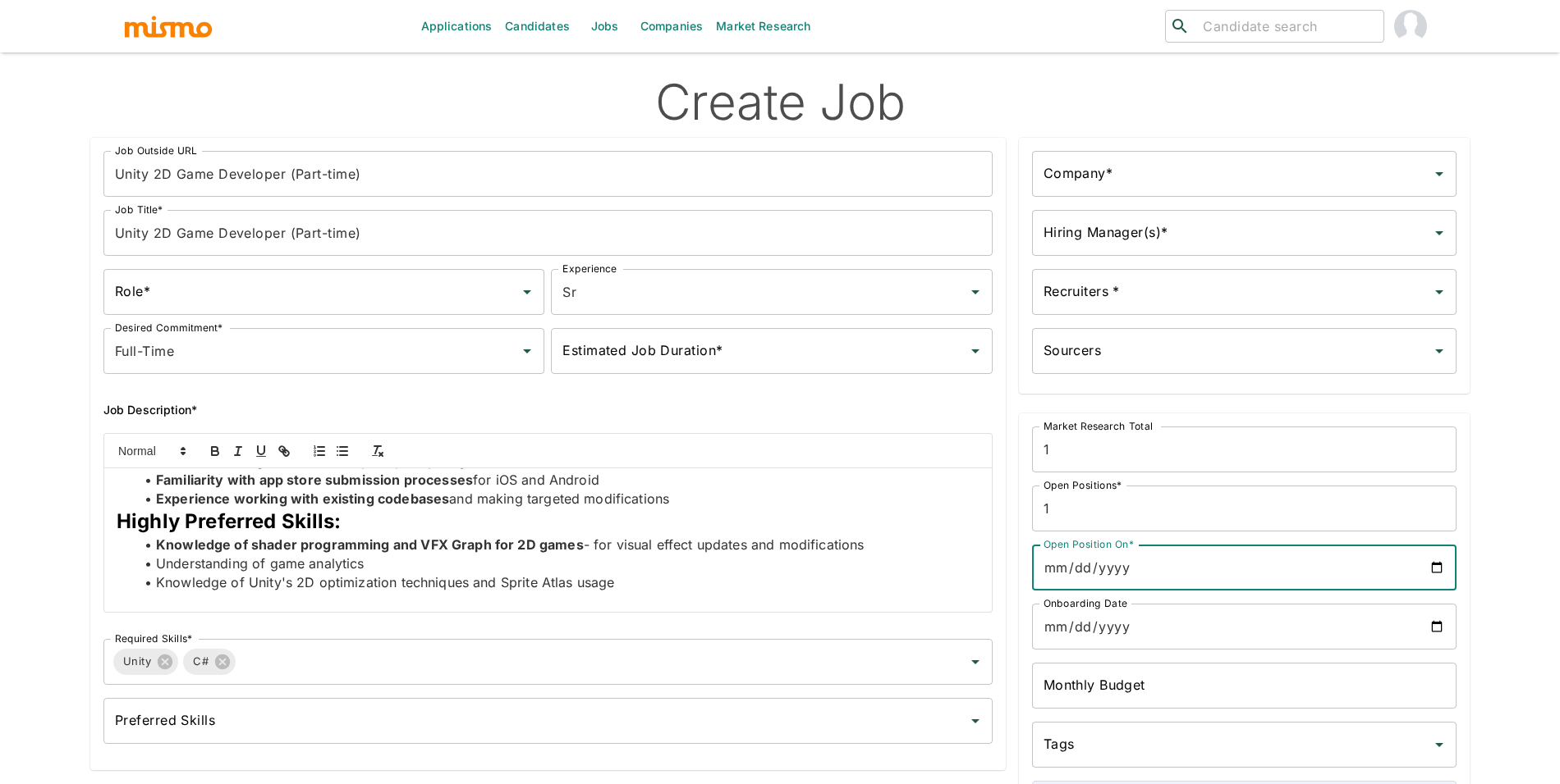
click at [1440, 572] on input "Open Position On*" at bounding box center [1243, 567] width 425 height 46
click at [1430, 565] on input "2025-09-17" at bounding box center [1243, 567] width 425 height 46
type input "[DATE]"
click at [1431, 621] on input "Onboarding Date" at bounding box center [1243, 627] width 425 height 46
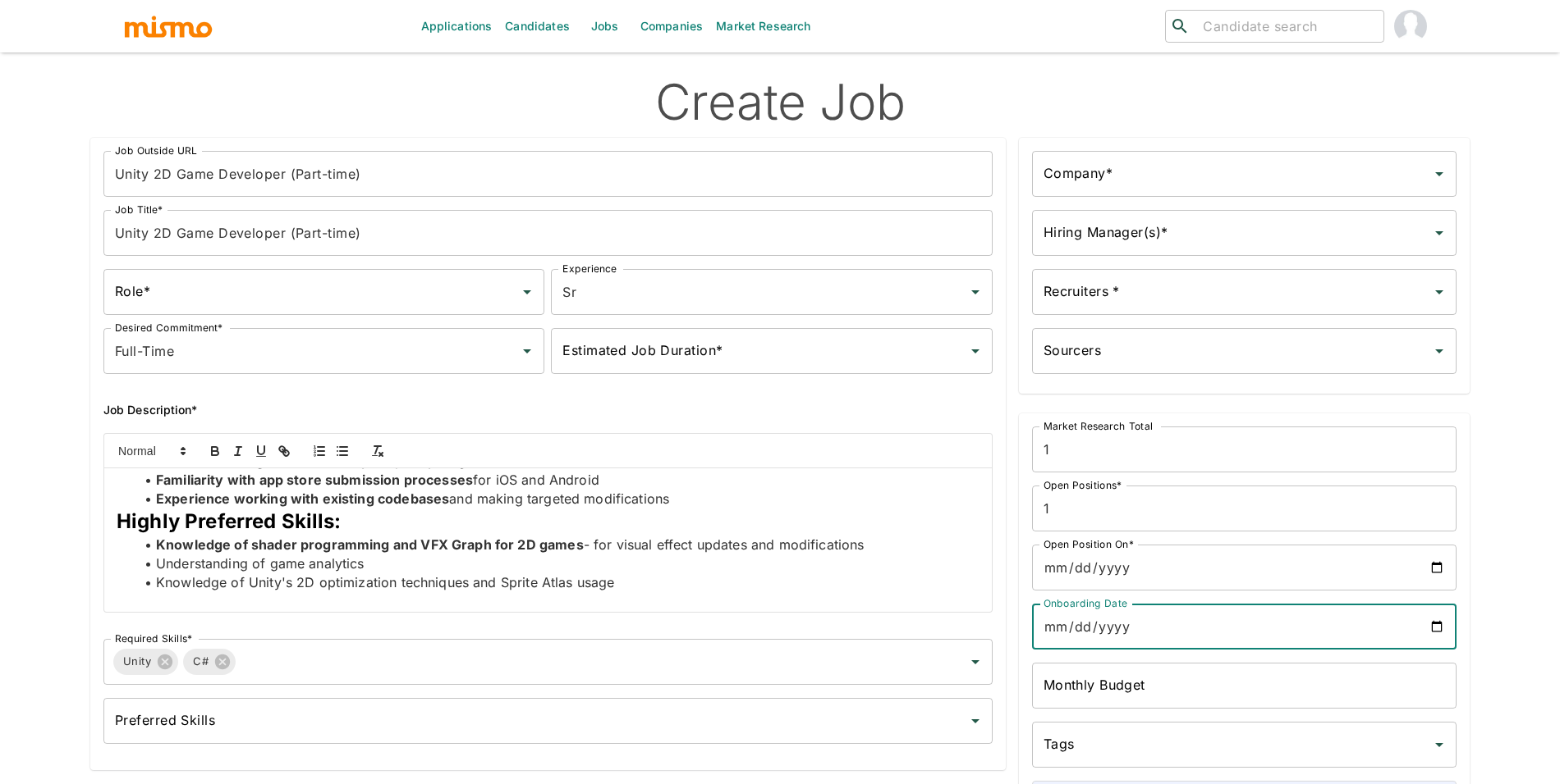
type input "[DATE]"
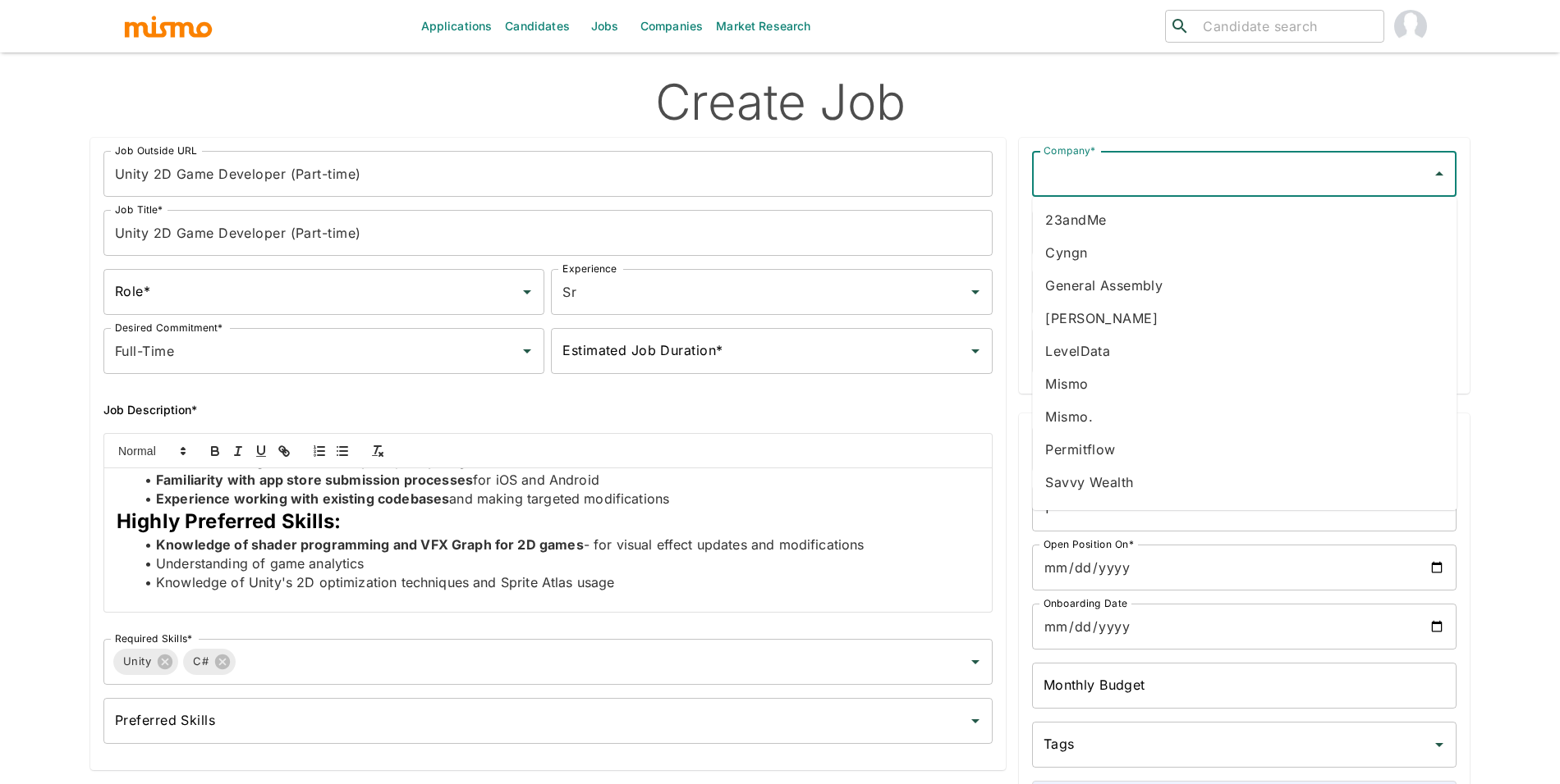
click at [1255, 177] on input "Company*" at bounding box center [1231, 174] width 385 height 31
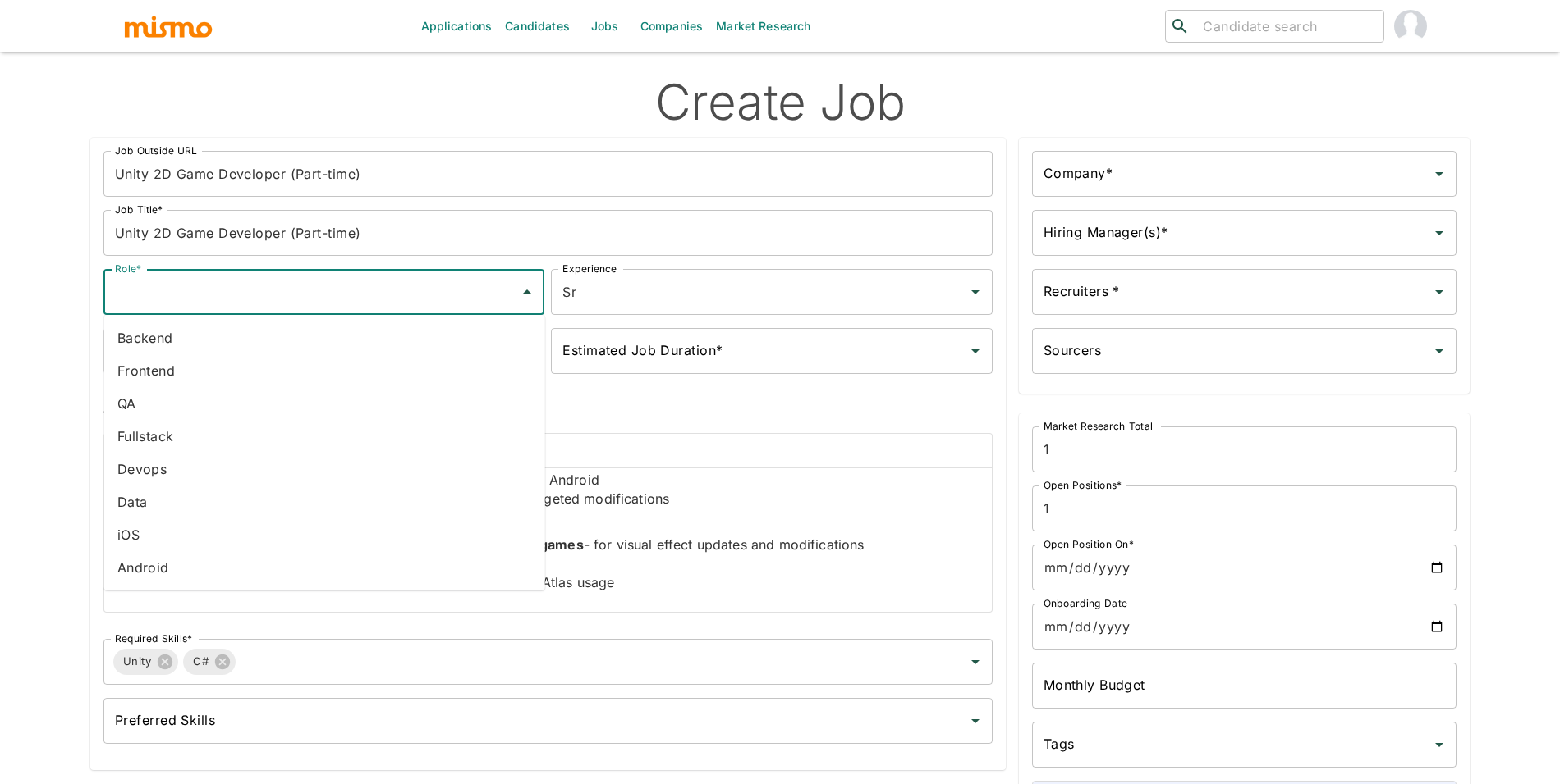
click at [448, 285] on input "Role*" at bounding box center [311, 292] width 402 height 31
click at [241, 425] on li "Fullstack" at bounding box center [324, 436] width 441 height 32
type input "Fullstack"
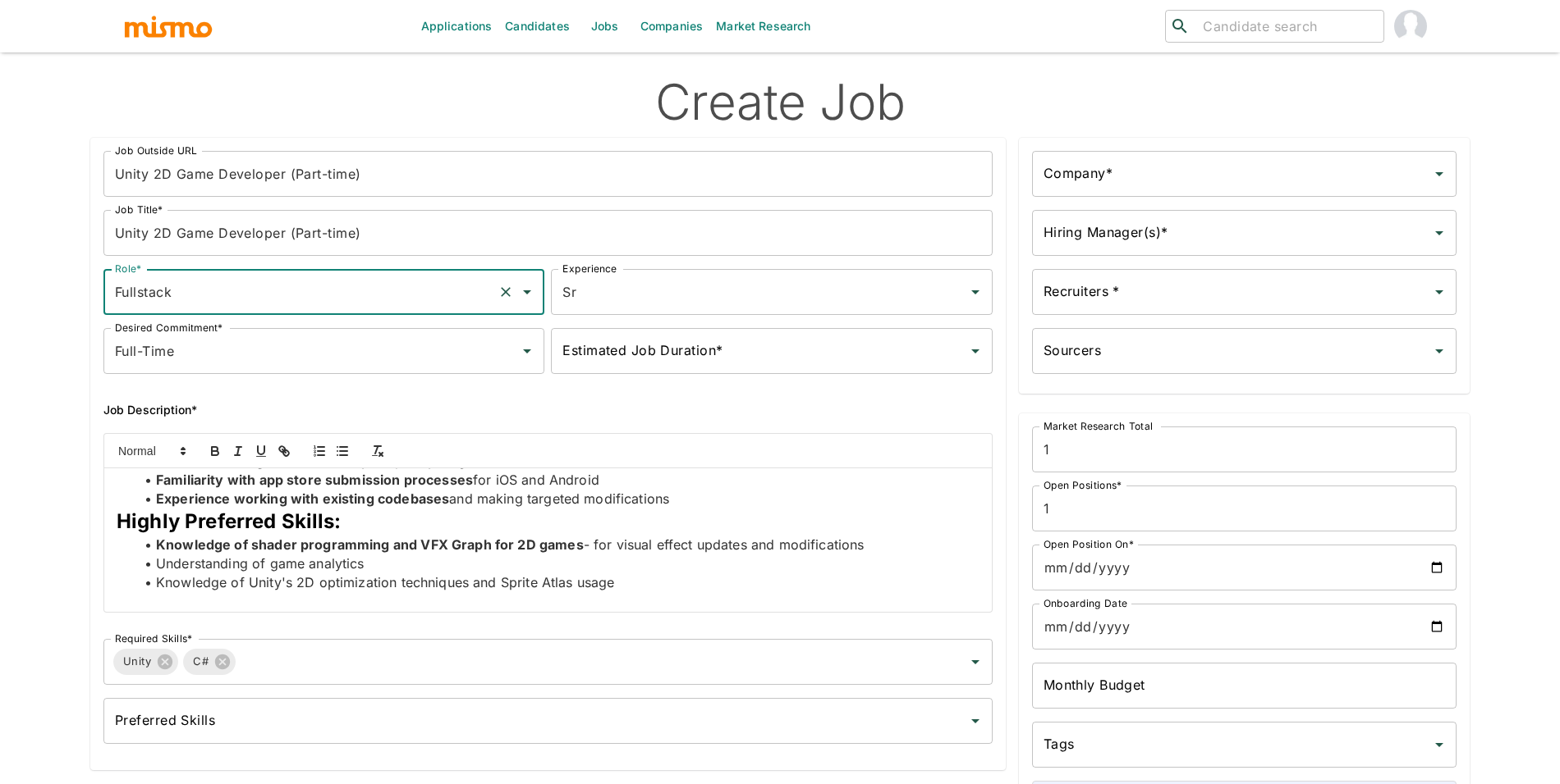
click at [1389, 184] on input "Company*" at bounding box center [1231, 174] width 385 height 31
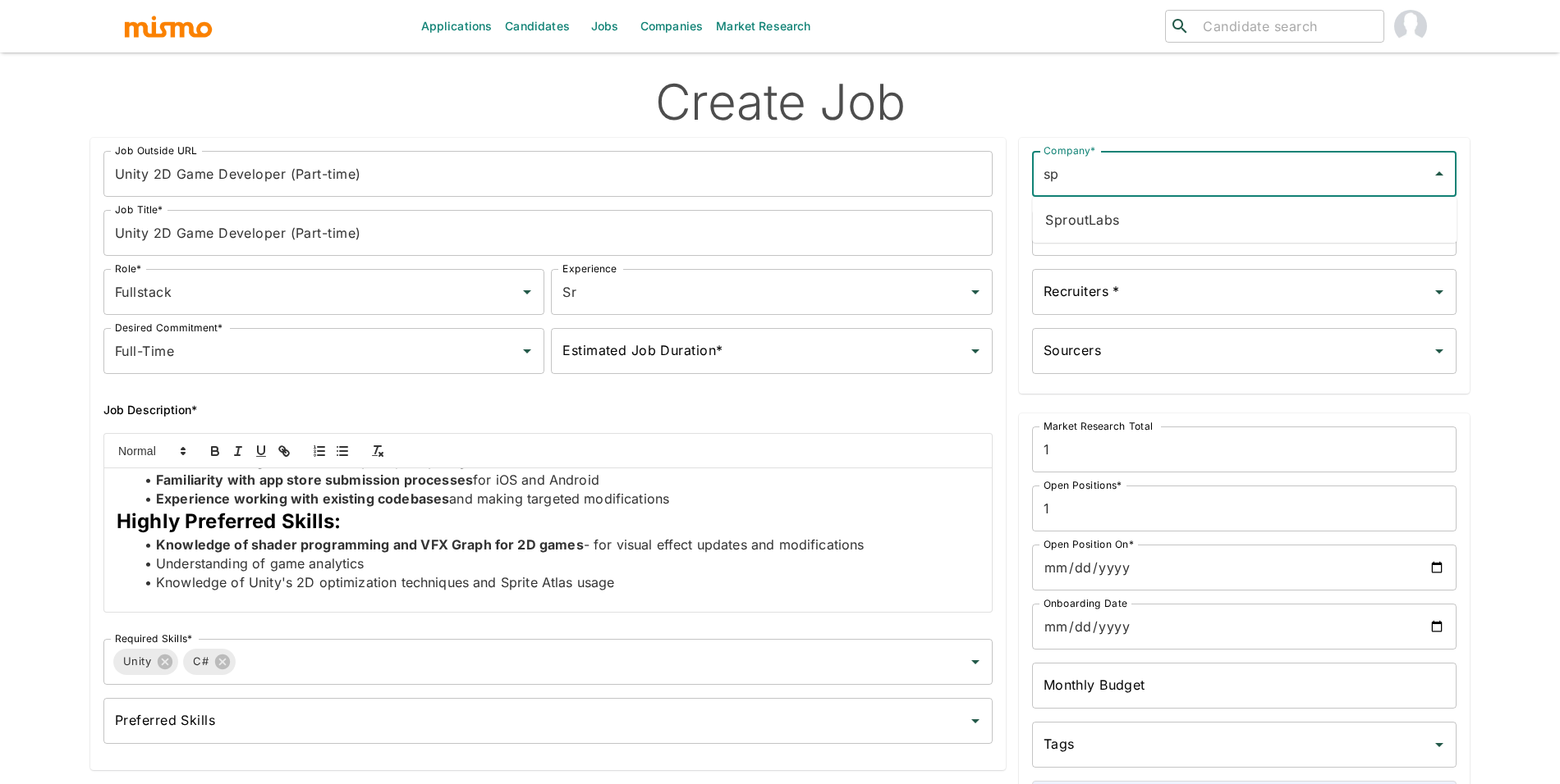
click at [1366, 217] on li "SproutLabs" at bounding box center [1243, 219] width 425 height 32
type input "SproutLabs"
click at [1275, 242] on input "Hiring Manager(s)*" at bounding box center [1231, 233] width 385 height 31
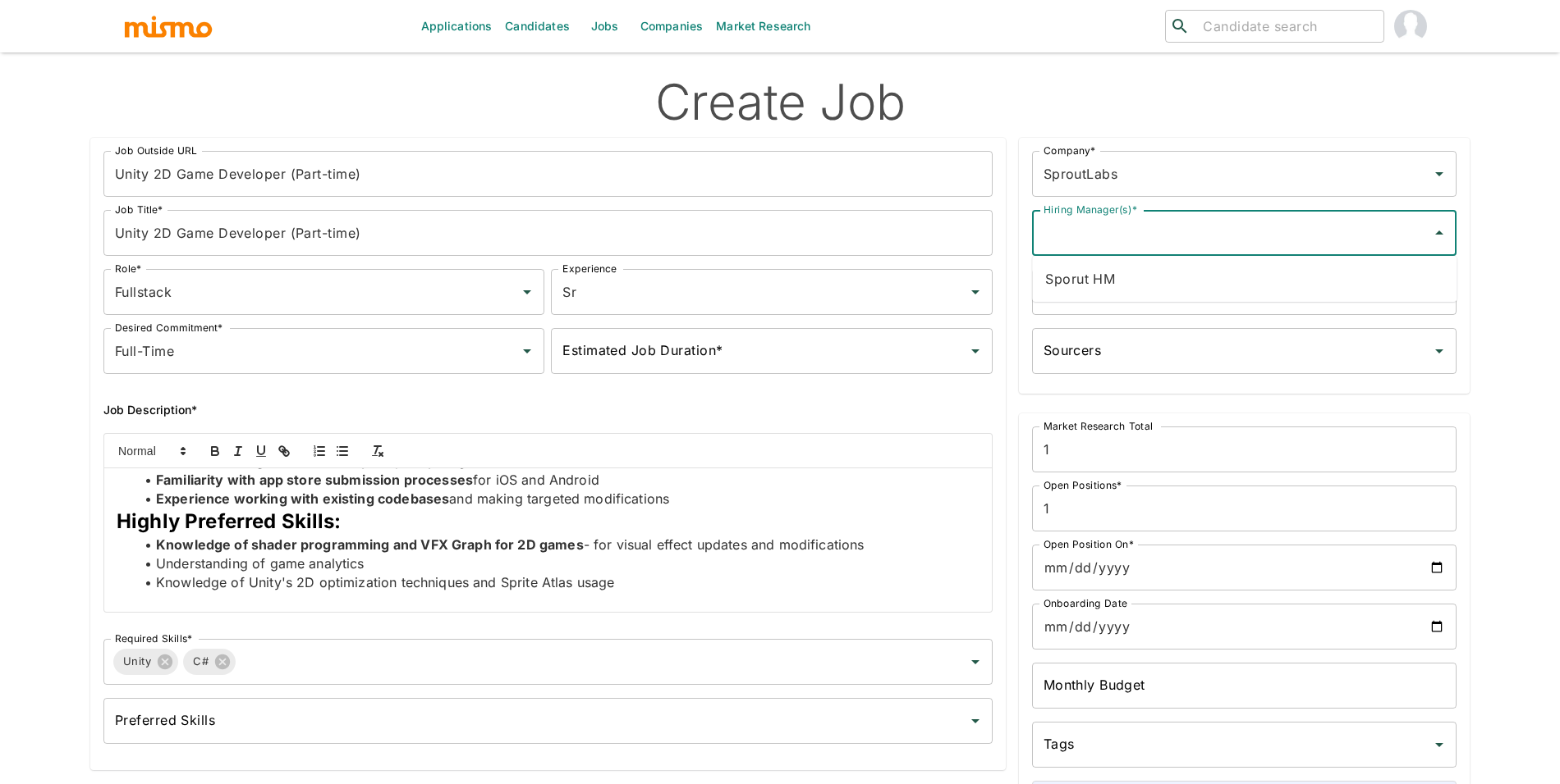
click at [1238, 283] on li "Sporut HM" at bounding box center [1243, 279] width 425 height 32
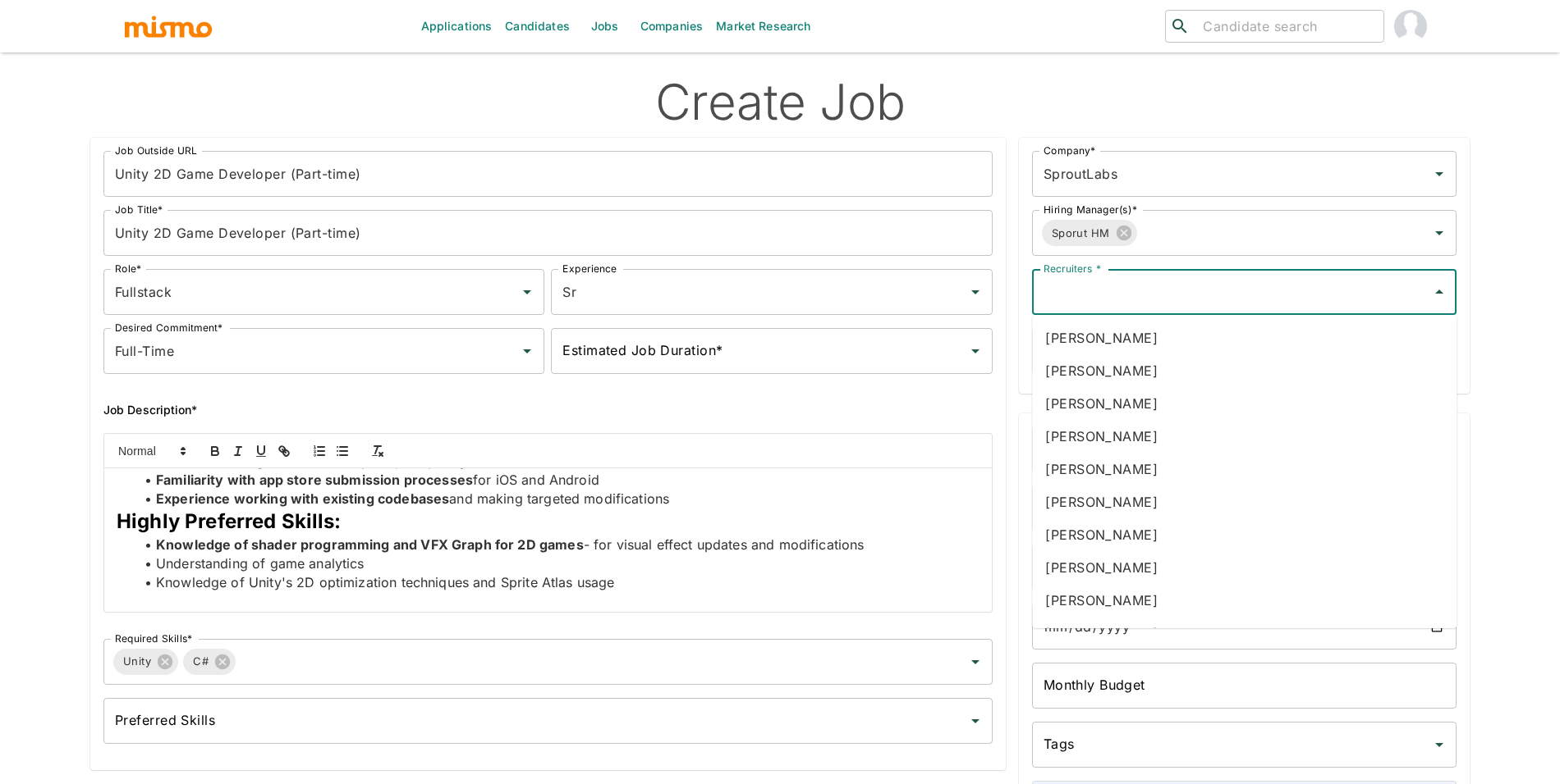
click at [1242, 299] on input "Recruiters *" at bounding box center [1231, 292] width 385 height 31
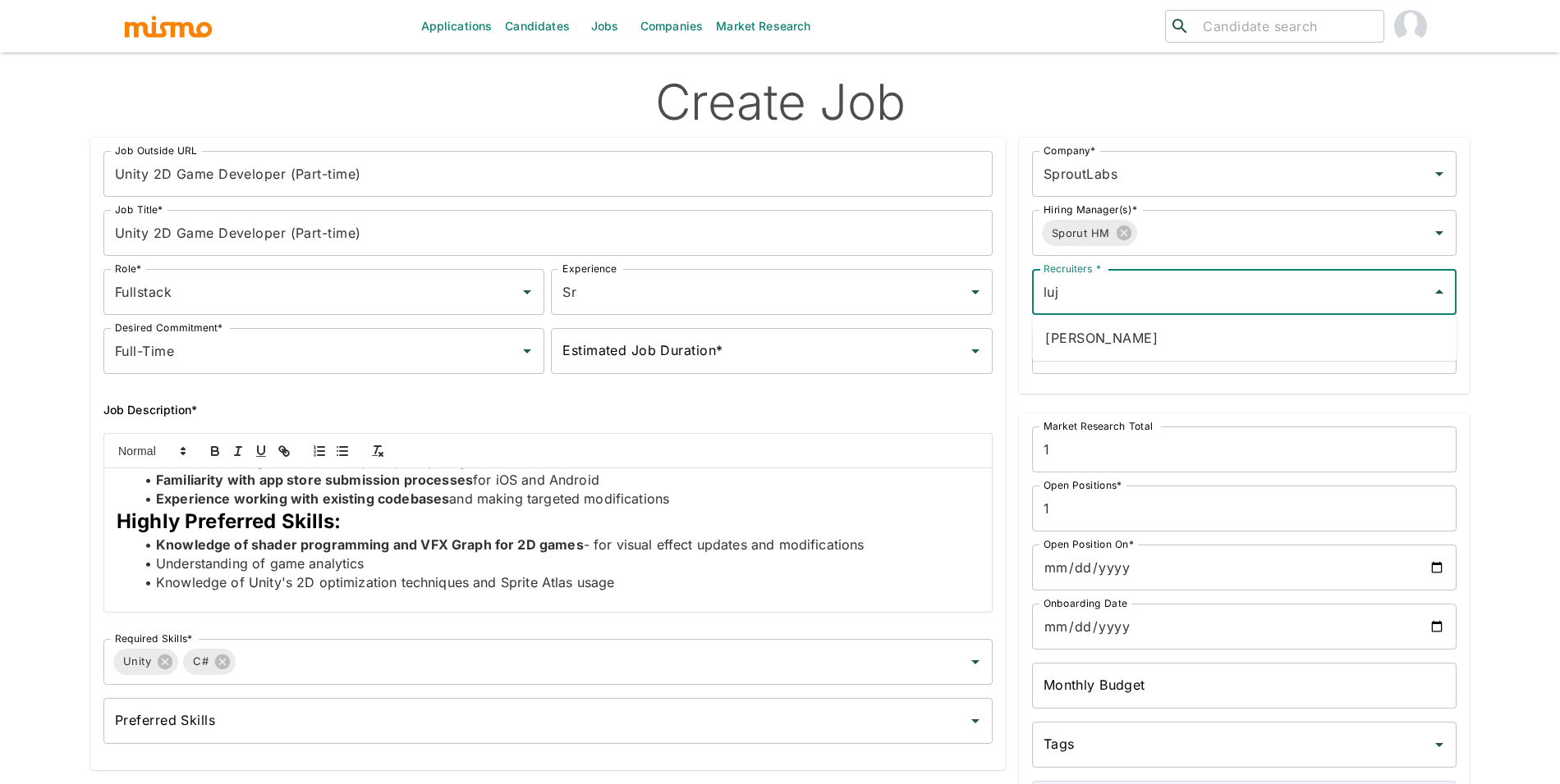
type input "luj"
click at [1176, 361] on input "Sourcers" at bounding box center [1231, 351] width 385 height 31
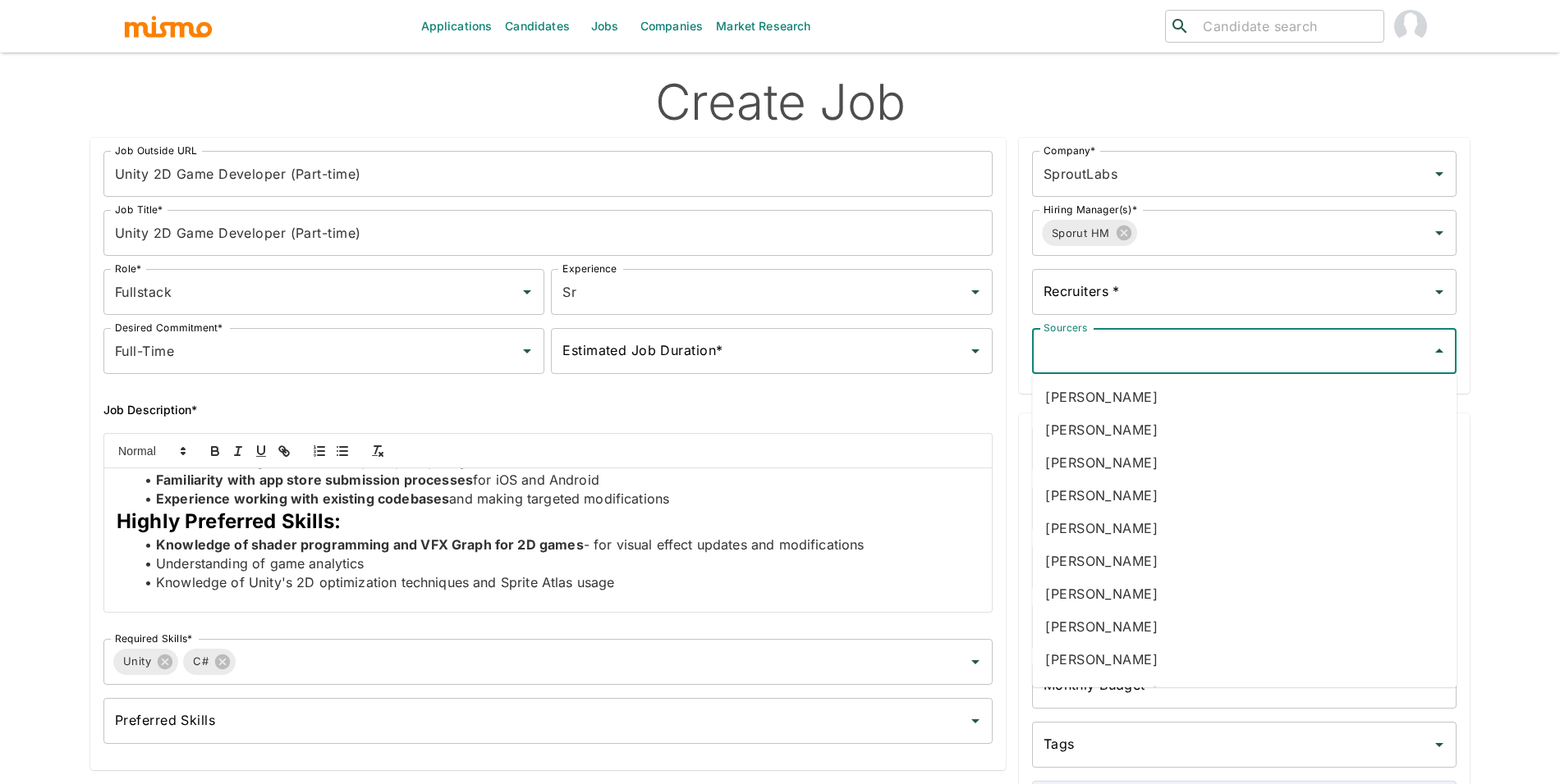
click at [1182, 343] on input "Sourcers" at bounding box center [1231, 351] width 385 height 31
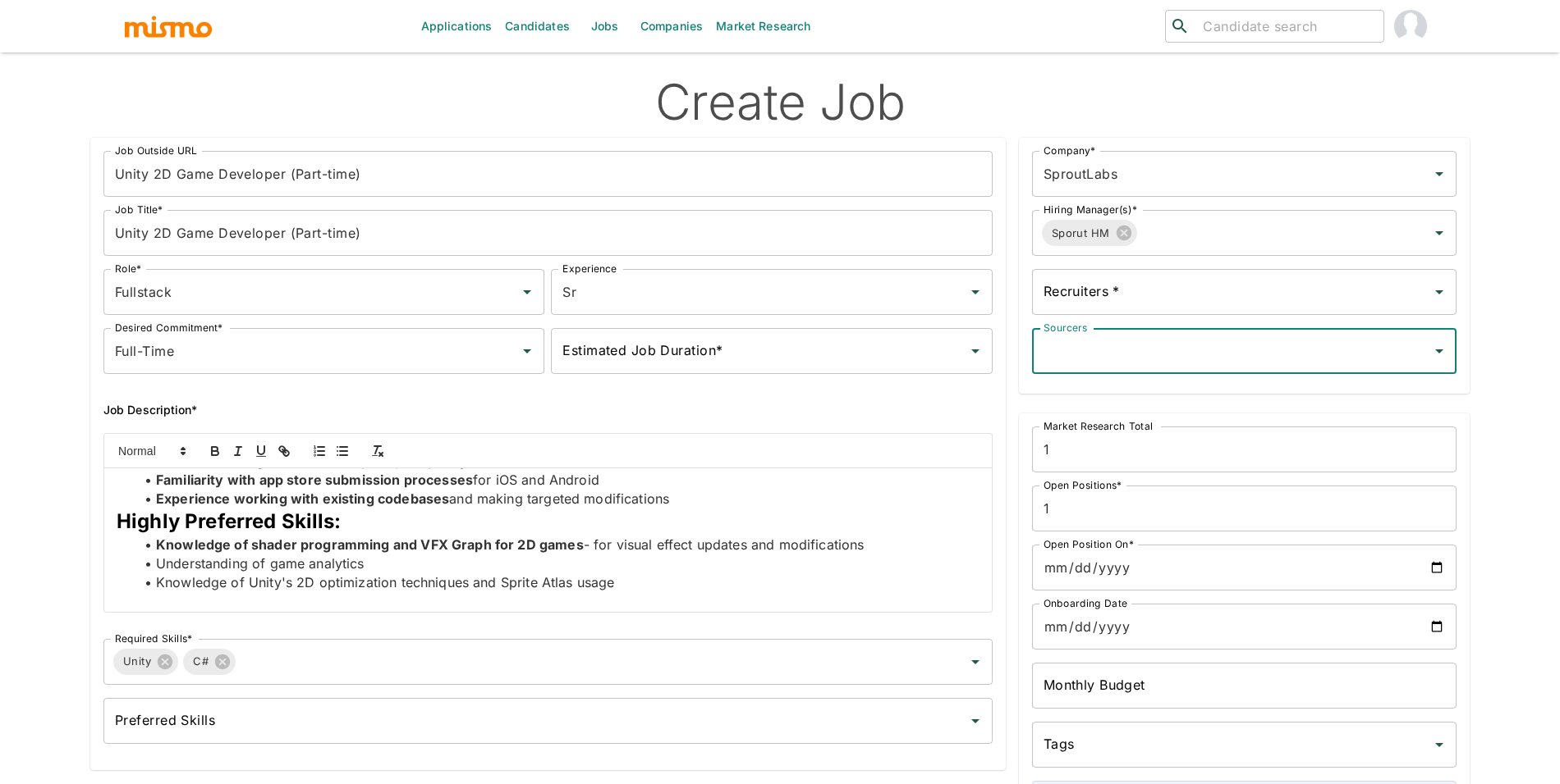
click at [1197, 291] on input "Recruiters *" at bounding box center [1231, 292] width 385 height 31
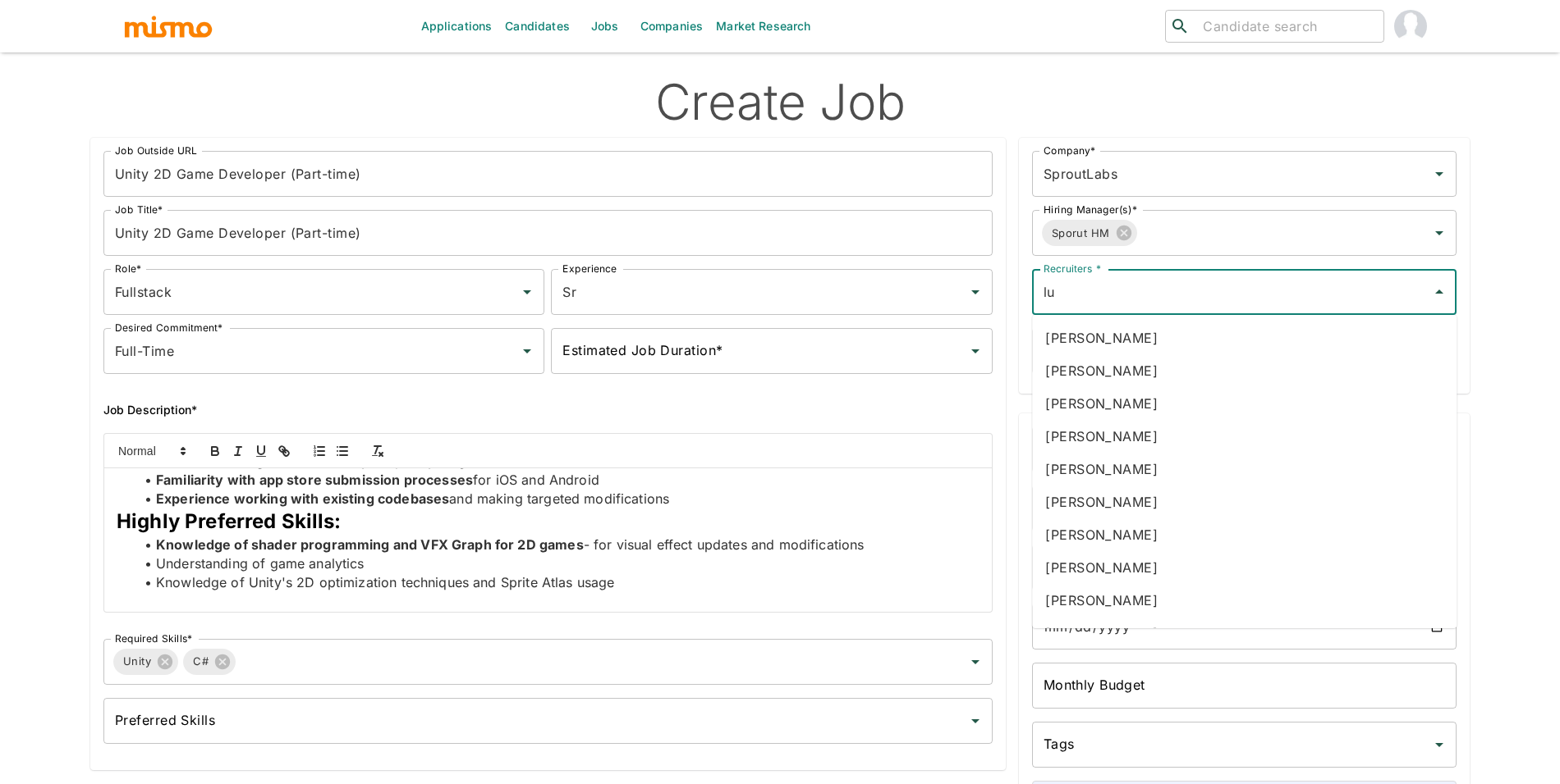
type input "luj"
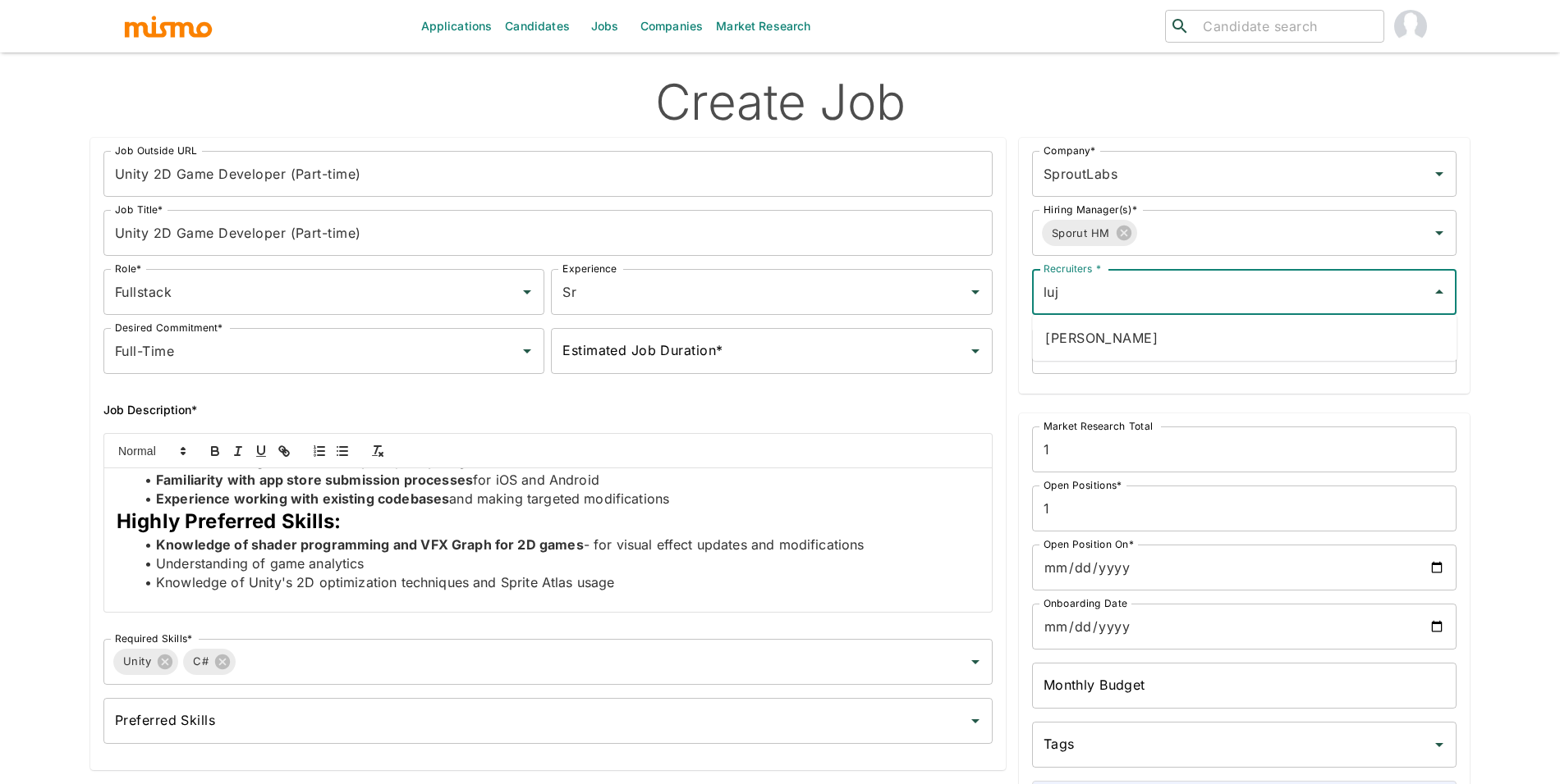
click at [1220, 331] on li "[PERSON_NAME]" at bounding box center [1243, 338] width 425 height 32
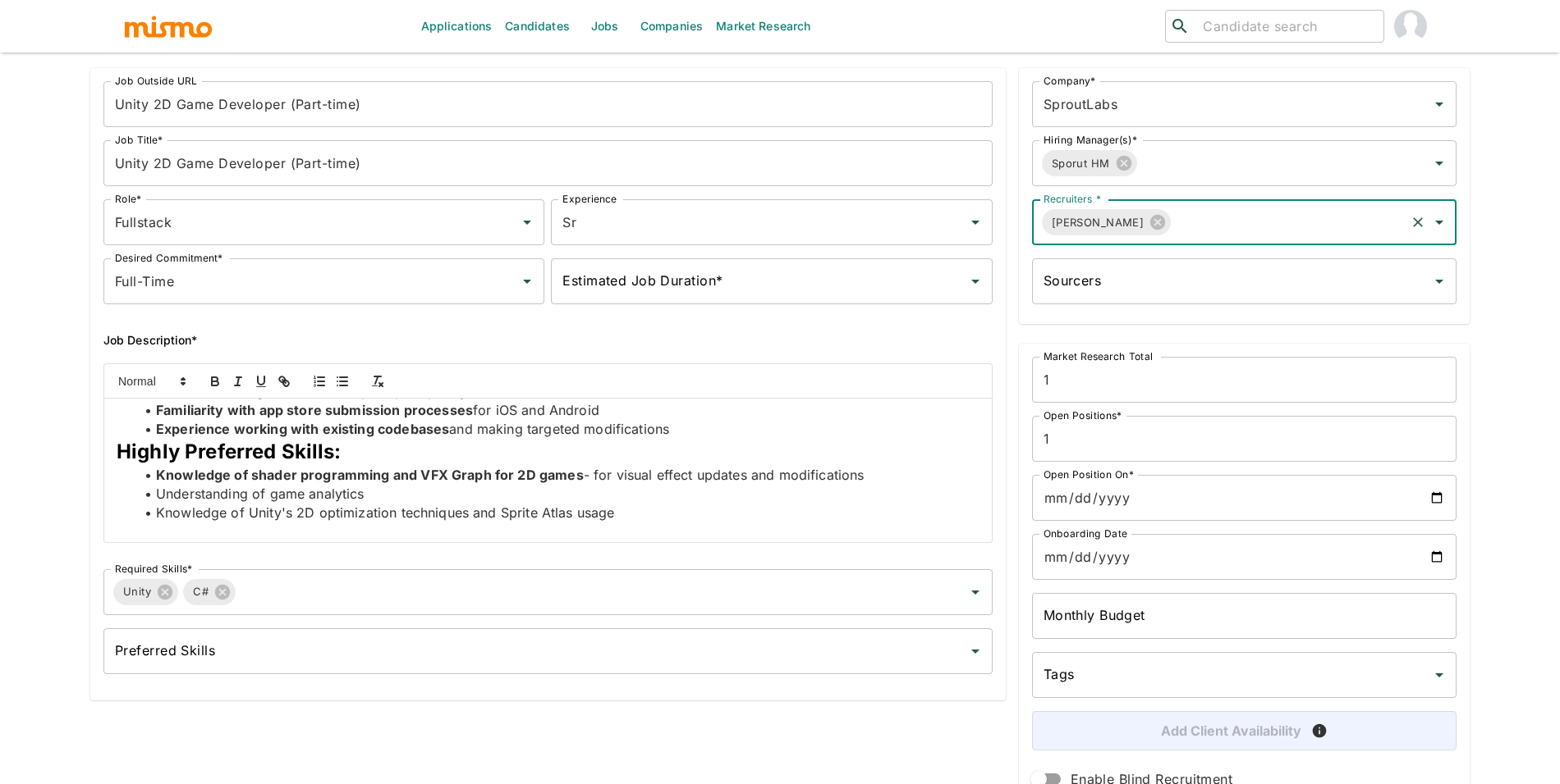
scroll to position [153, 0]
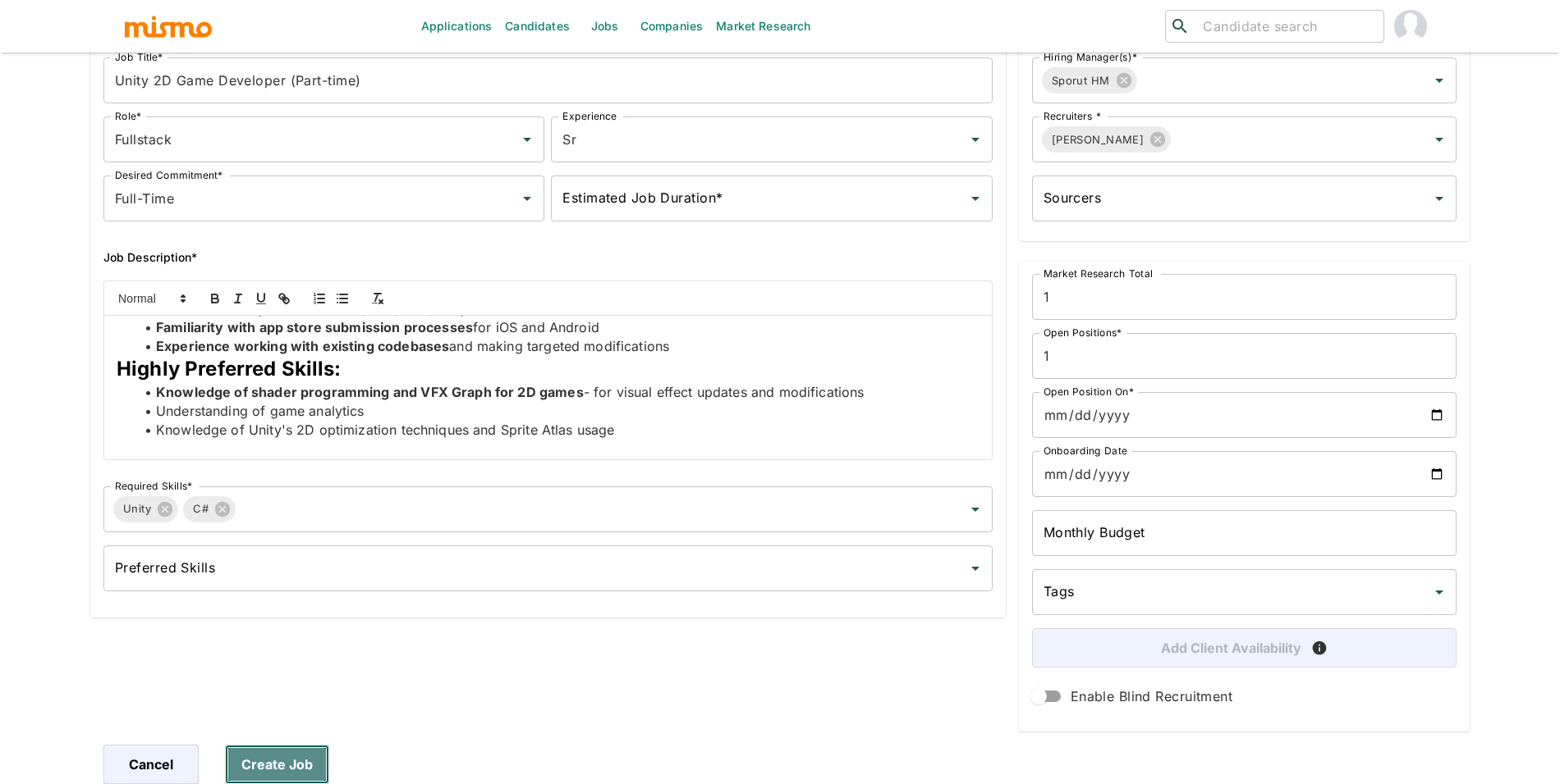
click at [305, 754] on button "Create Job" at bounding box center [277, 764] width 104 height 39
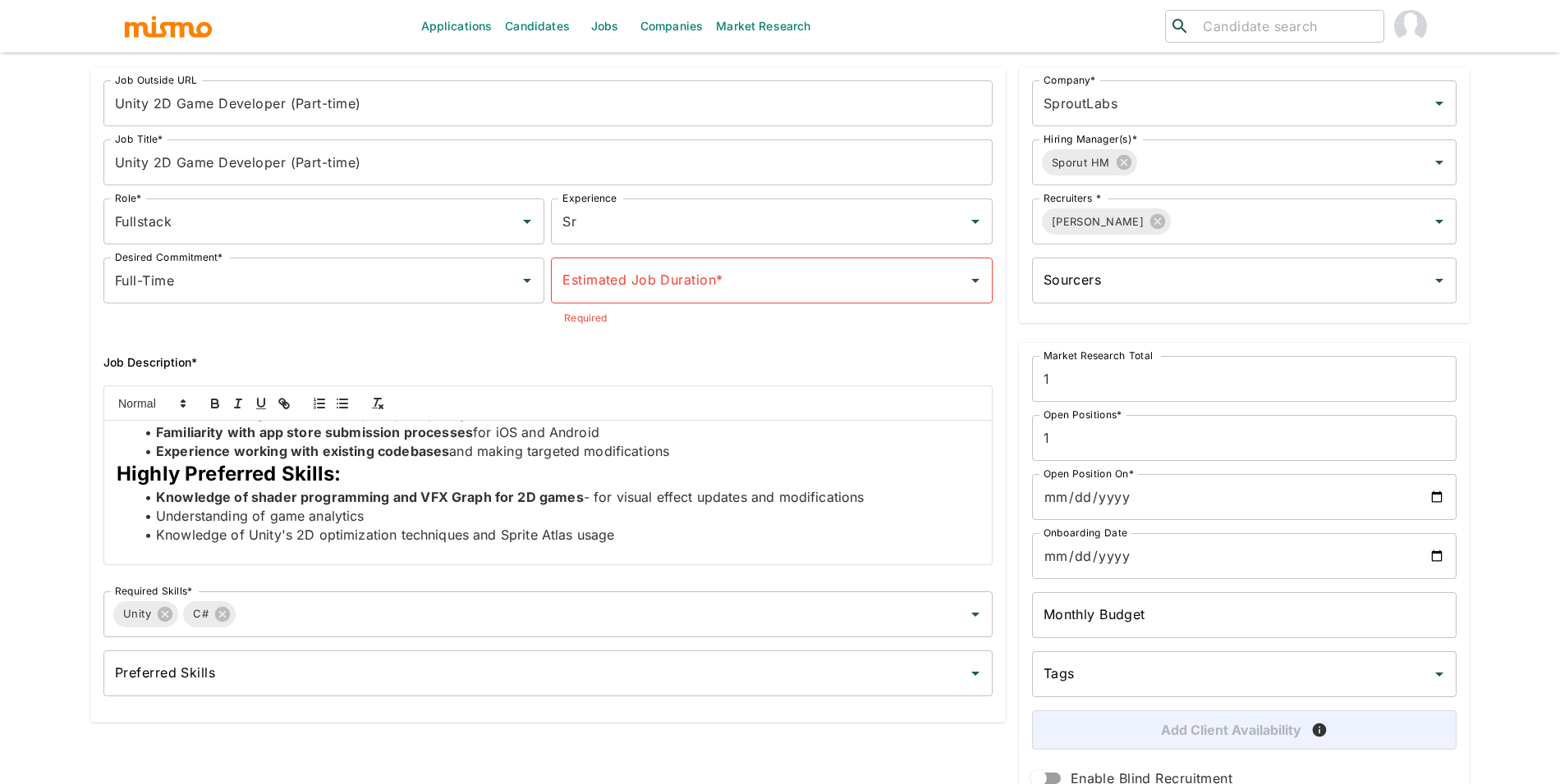
scroll to position [0, 0]
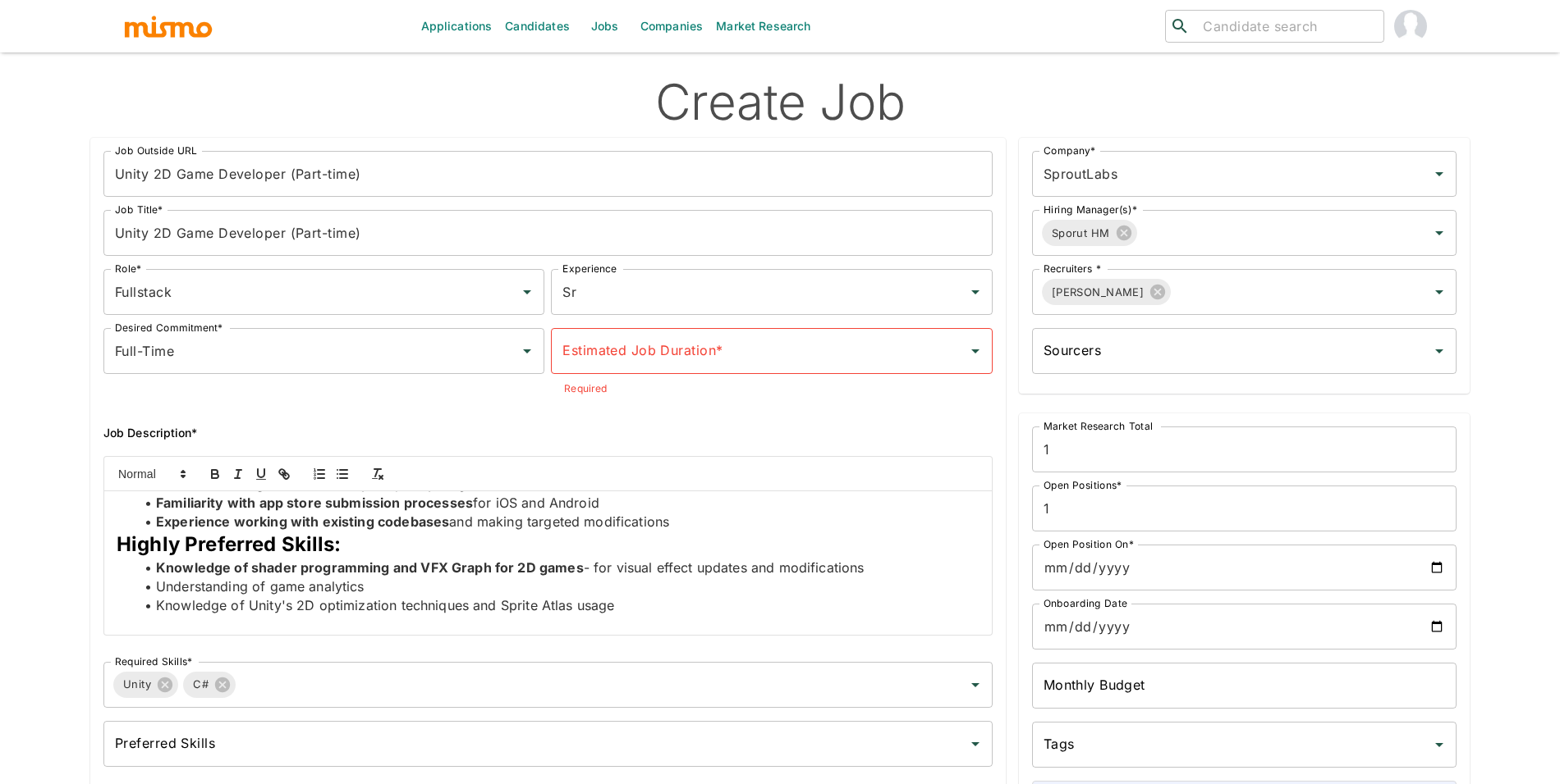
click at [662, 368] on div "Estimated Job Duration*" at bounding box center [771, 351] width 441 height 46
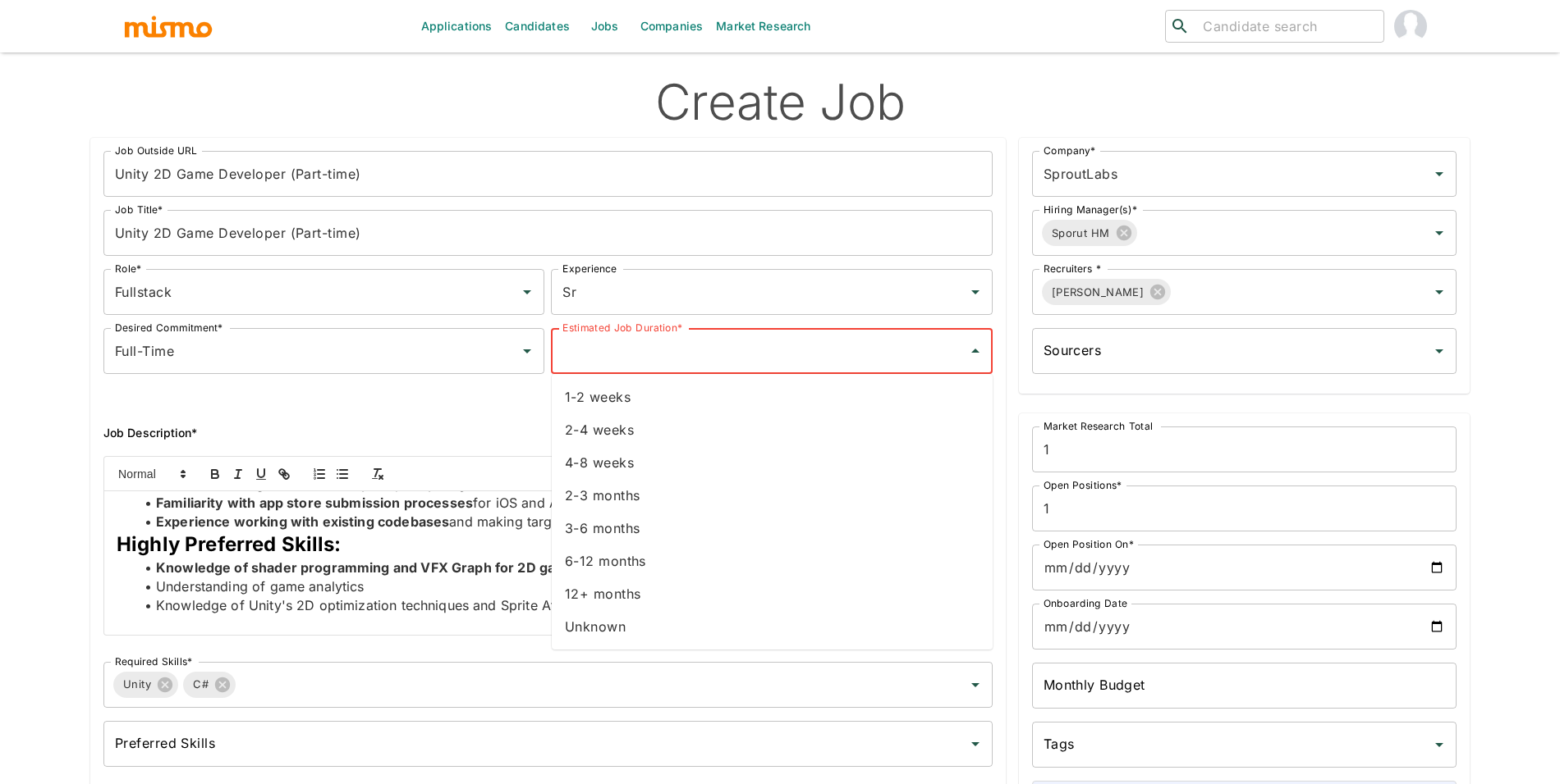
click at [605, 629] on li "Unknown" at bounding box center [772, 627] width 441 height 32
type input "Unknown"
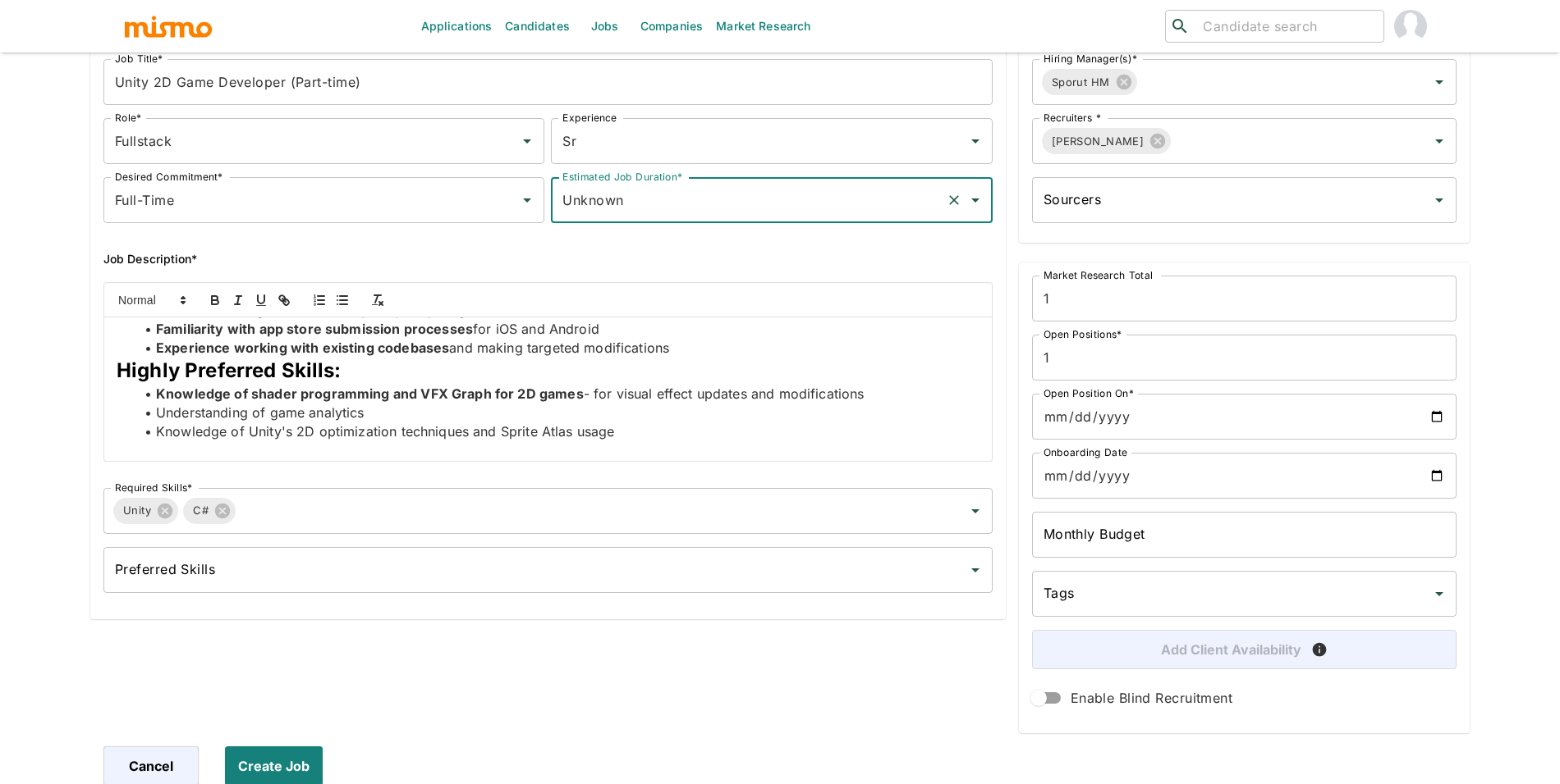
scroll to position [153, 0]
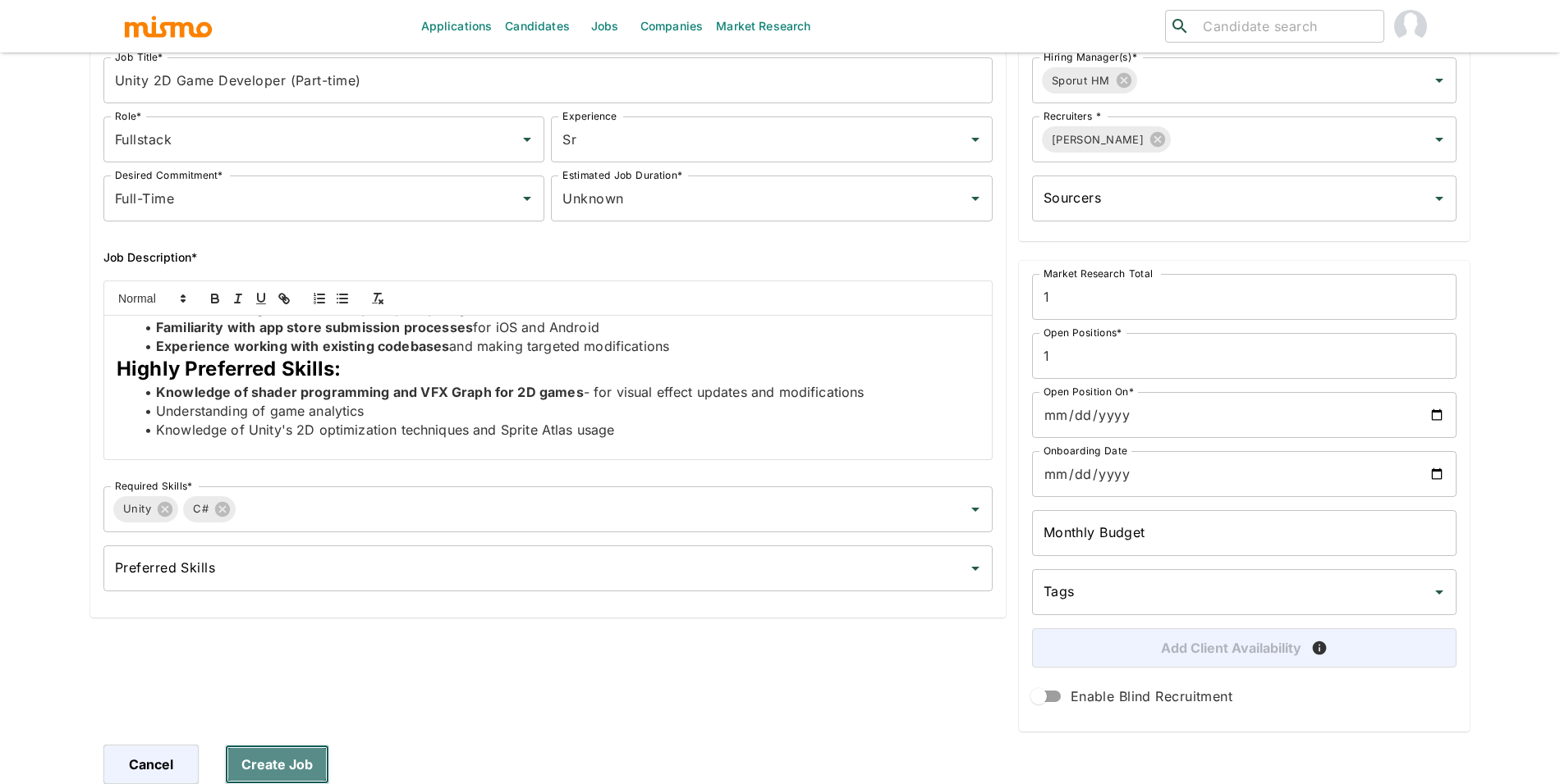
click at [285, 745] on button "Create Job" at bounding box center [277, 764] width 104 height 39
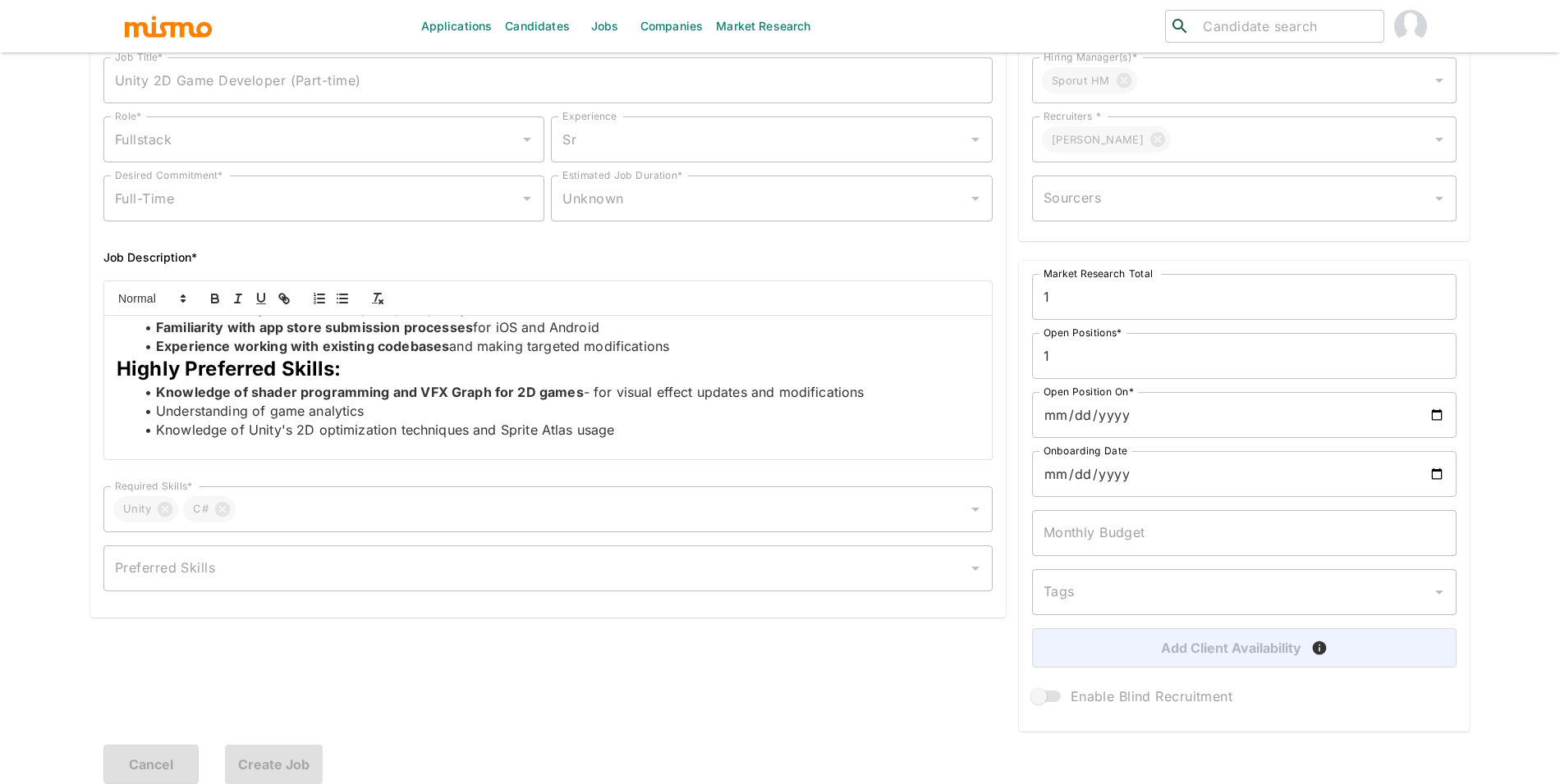
scroll to position [80, 0]
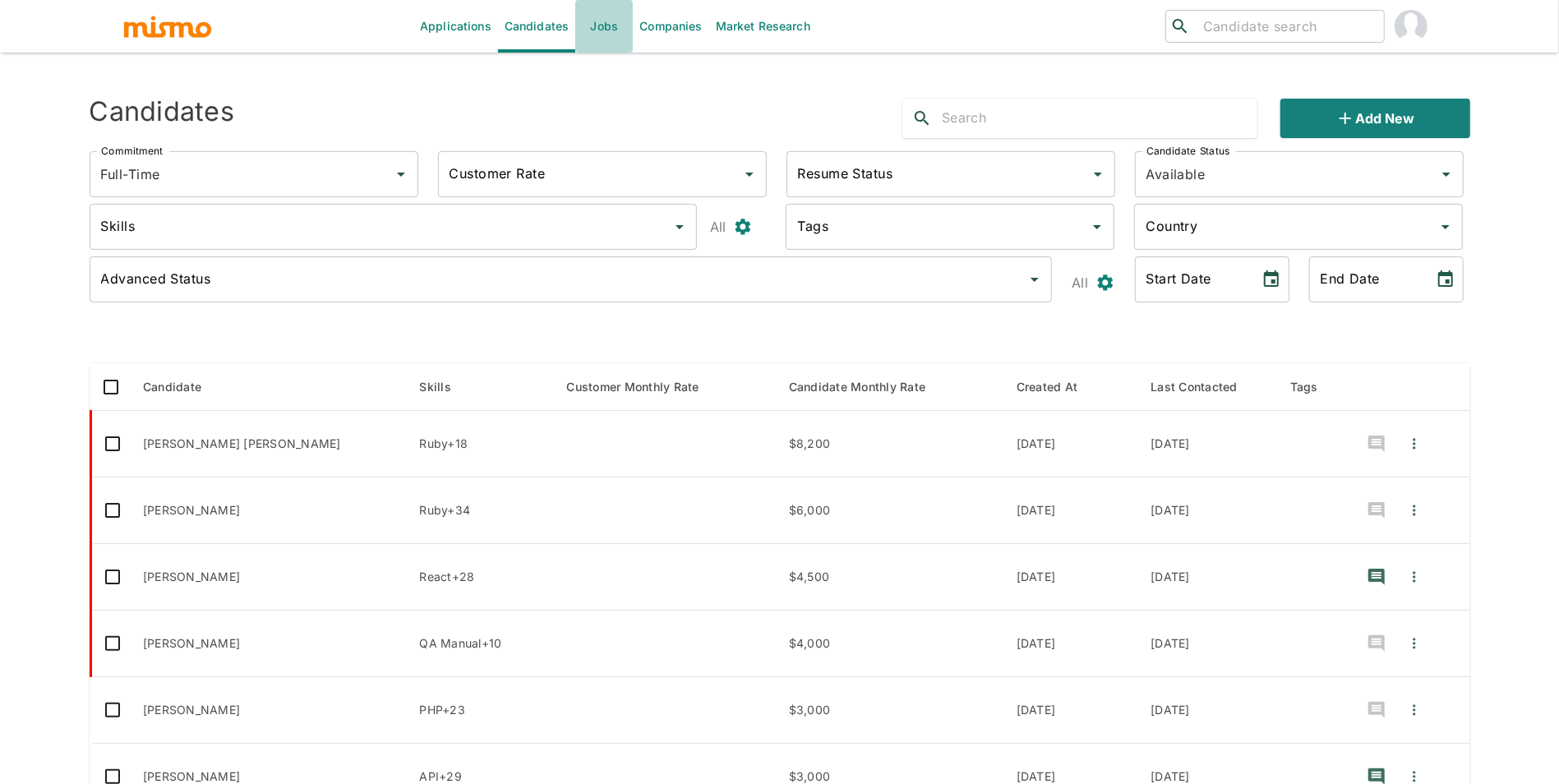
click at [615, 26] on link "Jobs" at bounding box center [604, 26] width 57 height 53
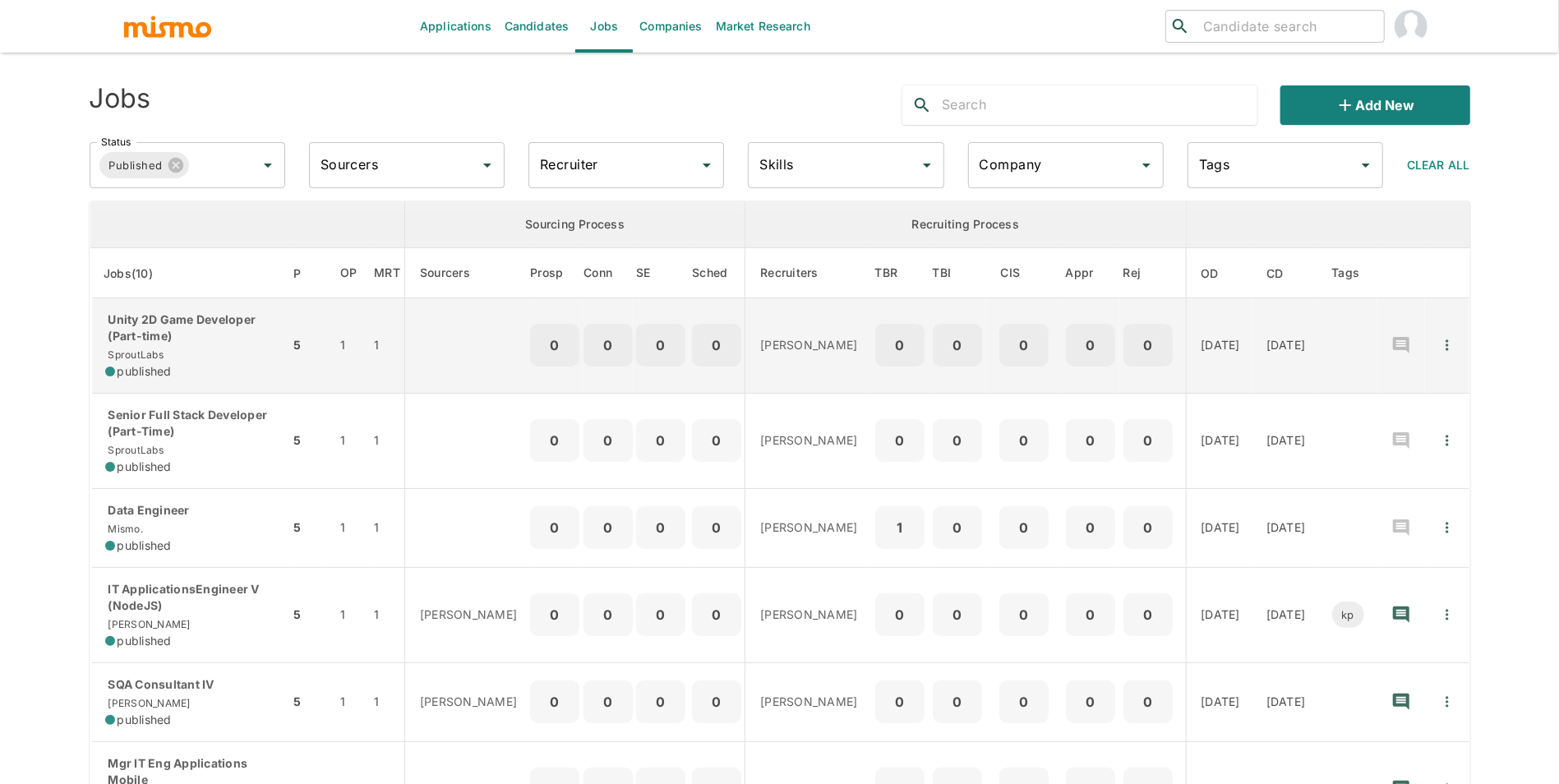
click at [211, 351] on div "Unity 2D Game Developer (Part-time) SproutLabs published" at bounding box center [191, 345] width 172 height 68
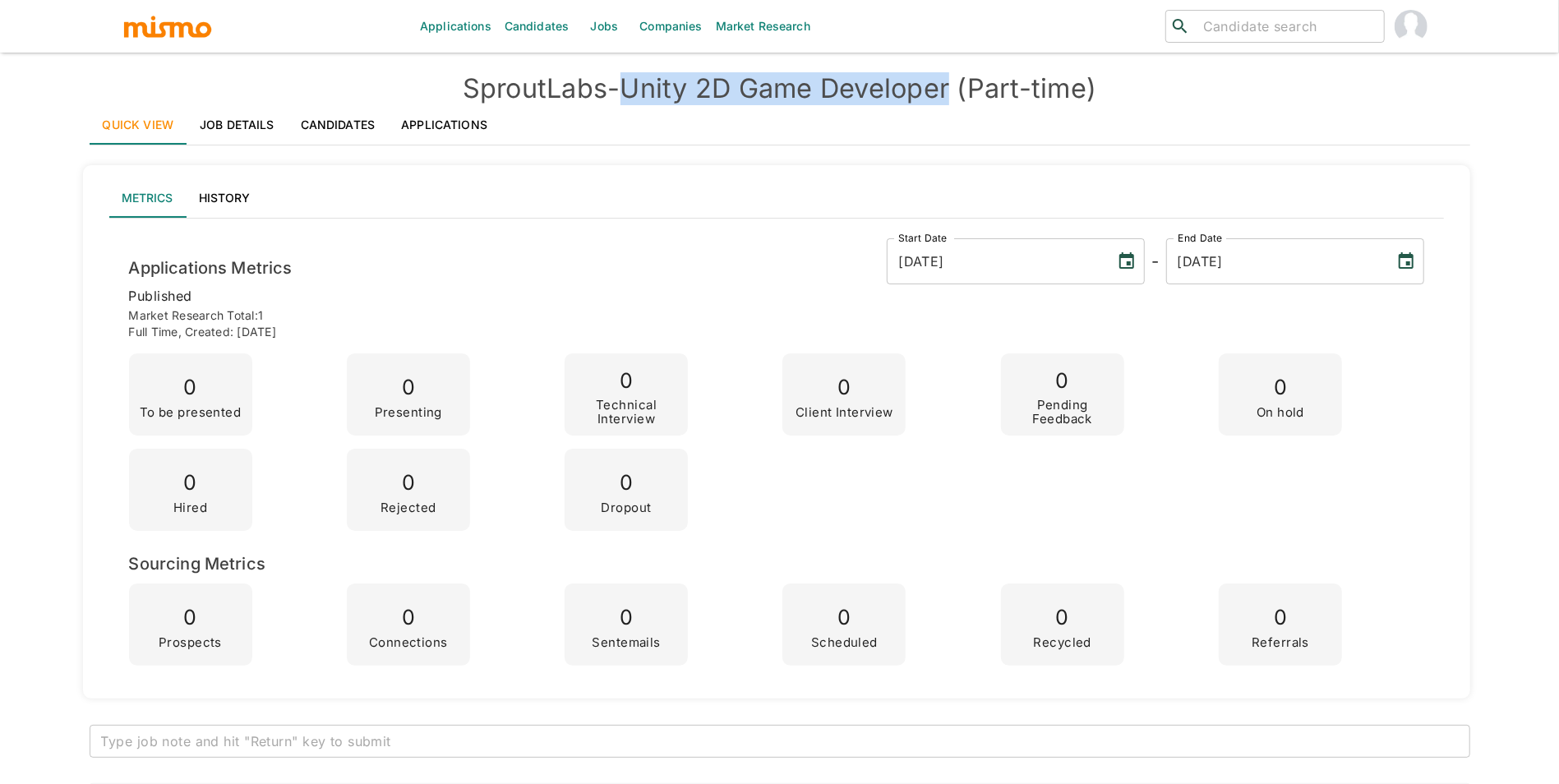
drag, startPoint x: 627, startPoint y: 85, endPoint x: 961, endPoint y: 88, distance: 334.0
click at [961, 88] on h4 "SproutLabs - Unity 2D Game Developer (Part-time)" at bounding box center [780, 89] width 1380 height 32
copy h4 "Unity 2D Game Developer"
click at [276, 112] on link "Job Details" at bounding box center [237, 124] width 101 height 39
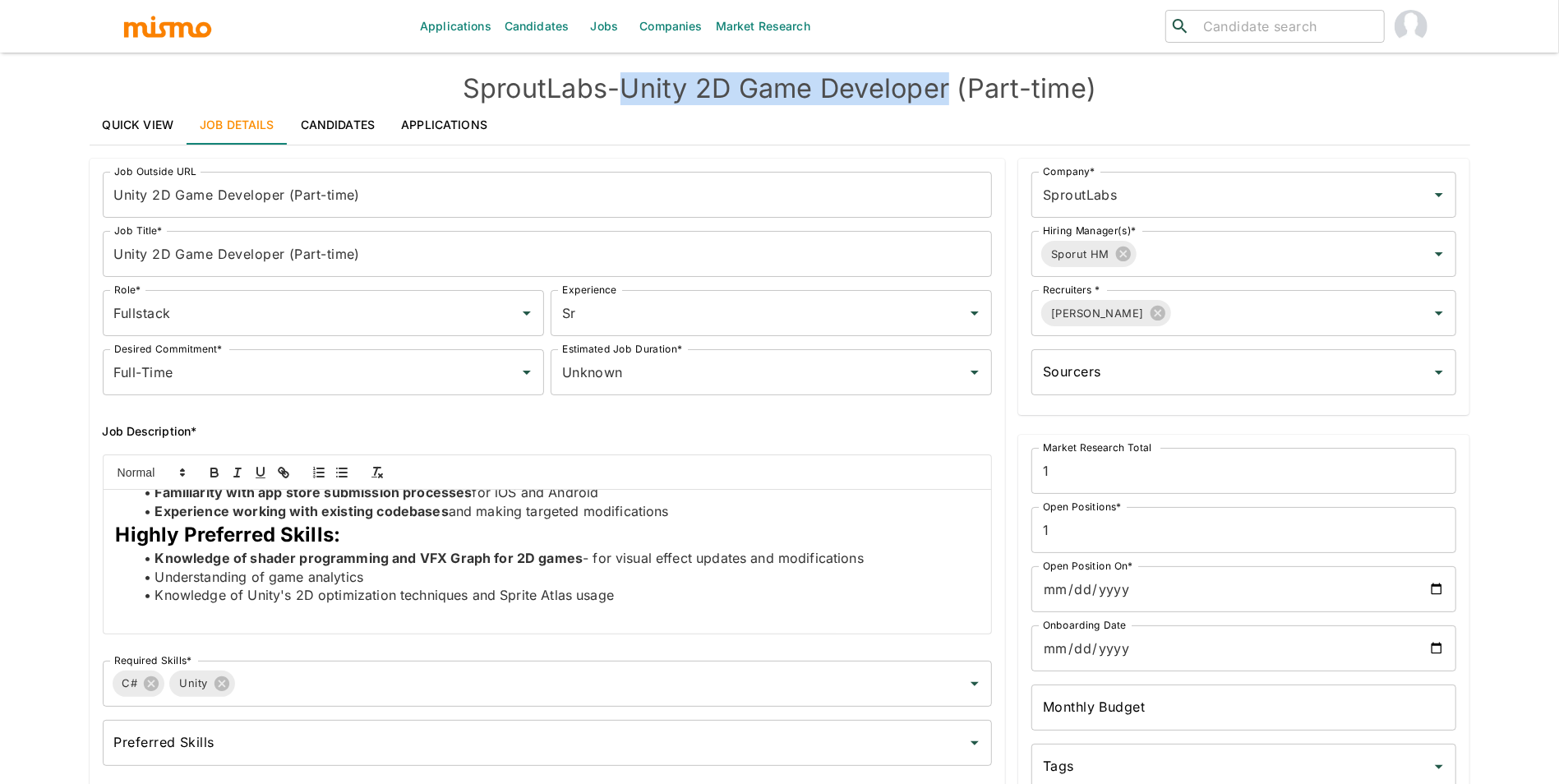
scroll to position [485, 0]
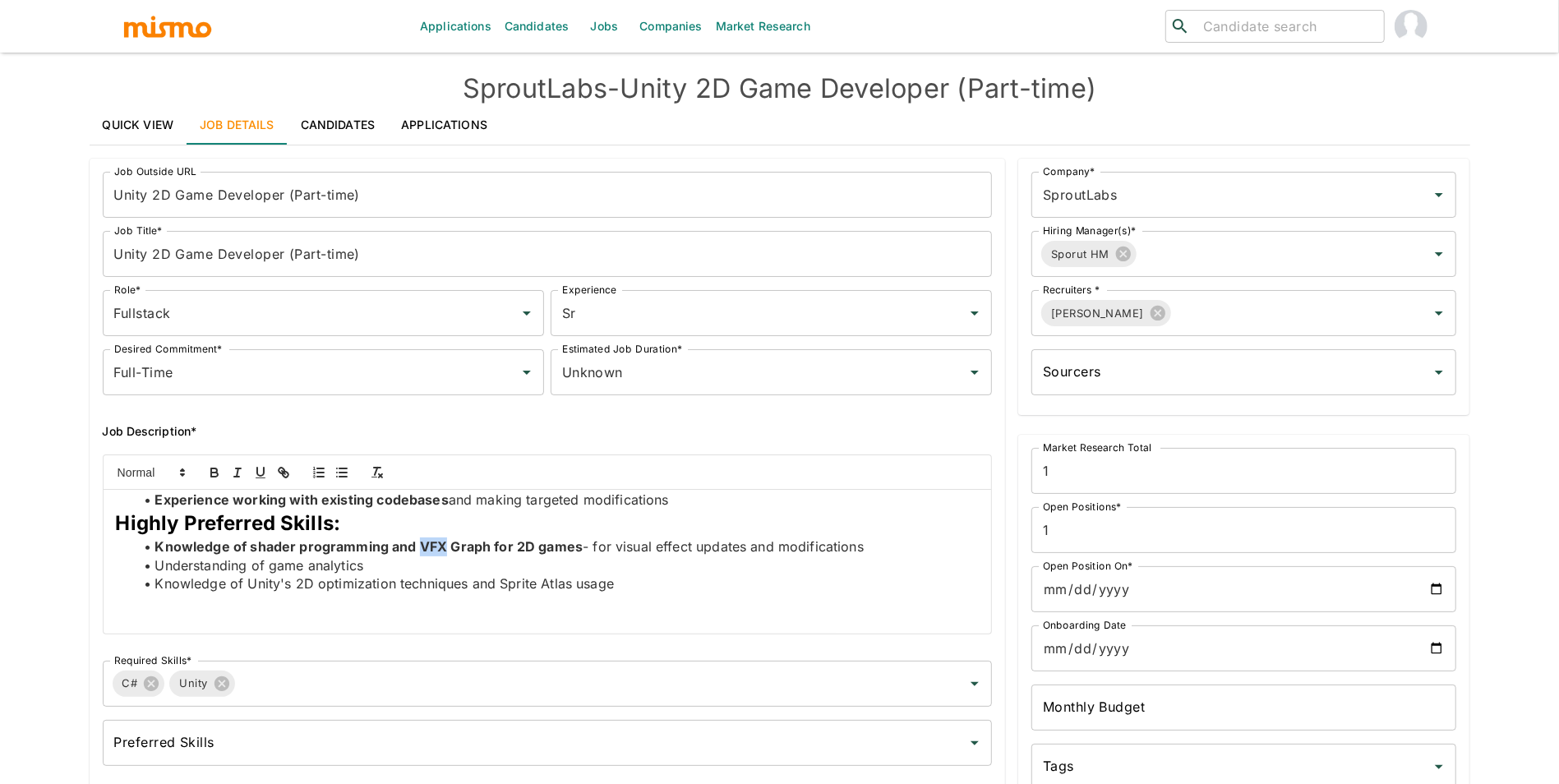
drag, startPoint x: 442, startPoint y: 539, endPoint x: 419, endPoint y: 539, distance: 23.0
click at [419, 539] on strong "Knowledge of shader programming and VFX Graph for 2D games" at bounding box center [369, 545] width 428 height 16
copy strong "VFX"
click at [242, 545] on strong "Knowledge of shader programming and VFX Graph for 2D games" at bounding box center [369, 545] width 428 height 16
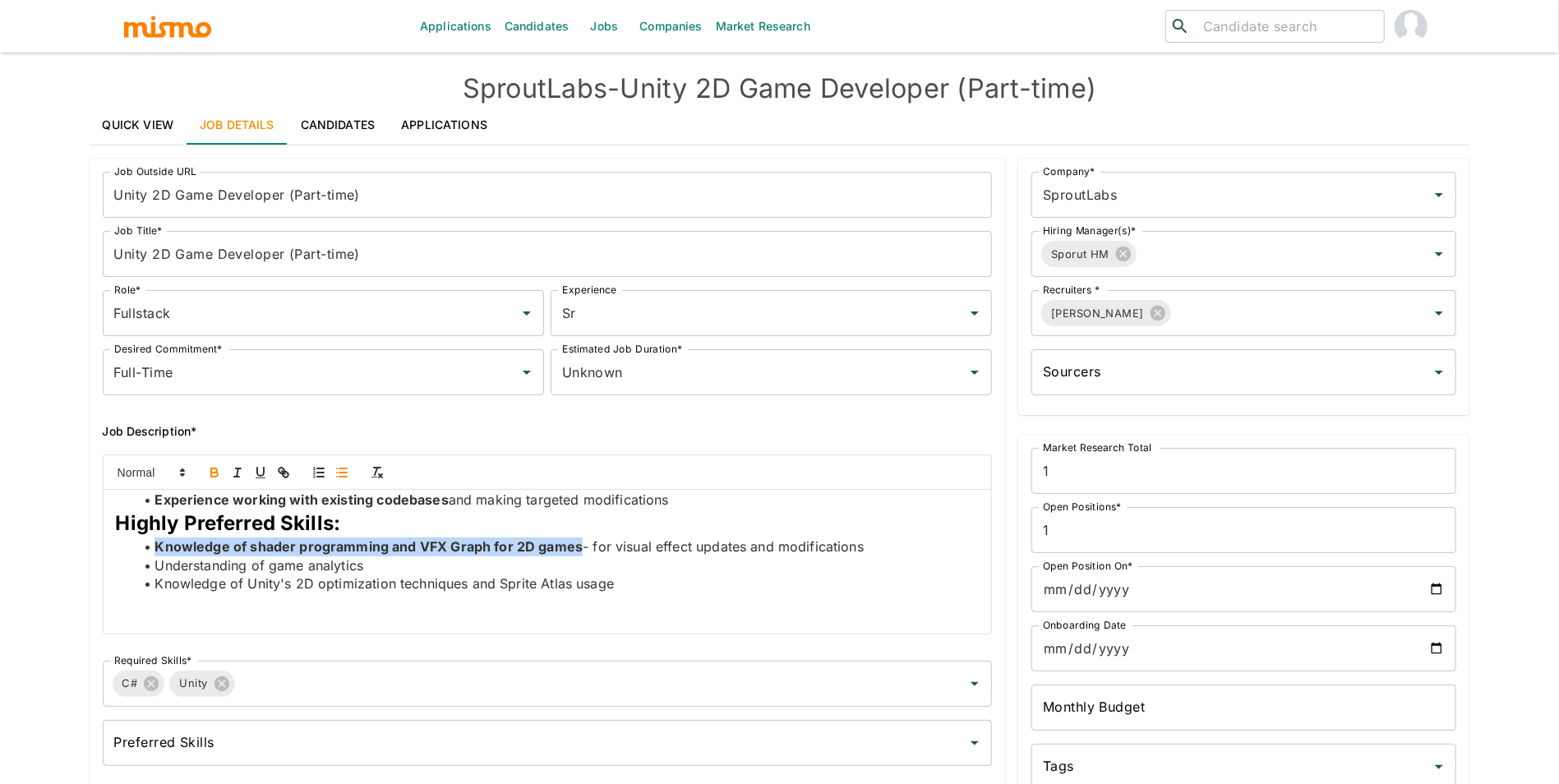
drag, startPoint x: 153, startPoint y: 553, endPoint x: 579, endPoint y: 549, distance: 426.0
click at [579, 549] on li "Knowledge of shader programming and VFX Graph for 2D games - for visual effect …" at bounding box center [557, 547] width 844 height 19
copy strong "Knowledge of shader programming and VFX Graph for 2D games"
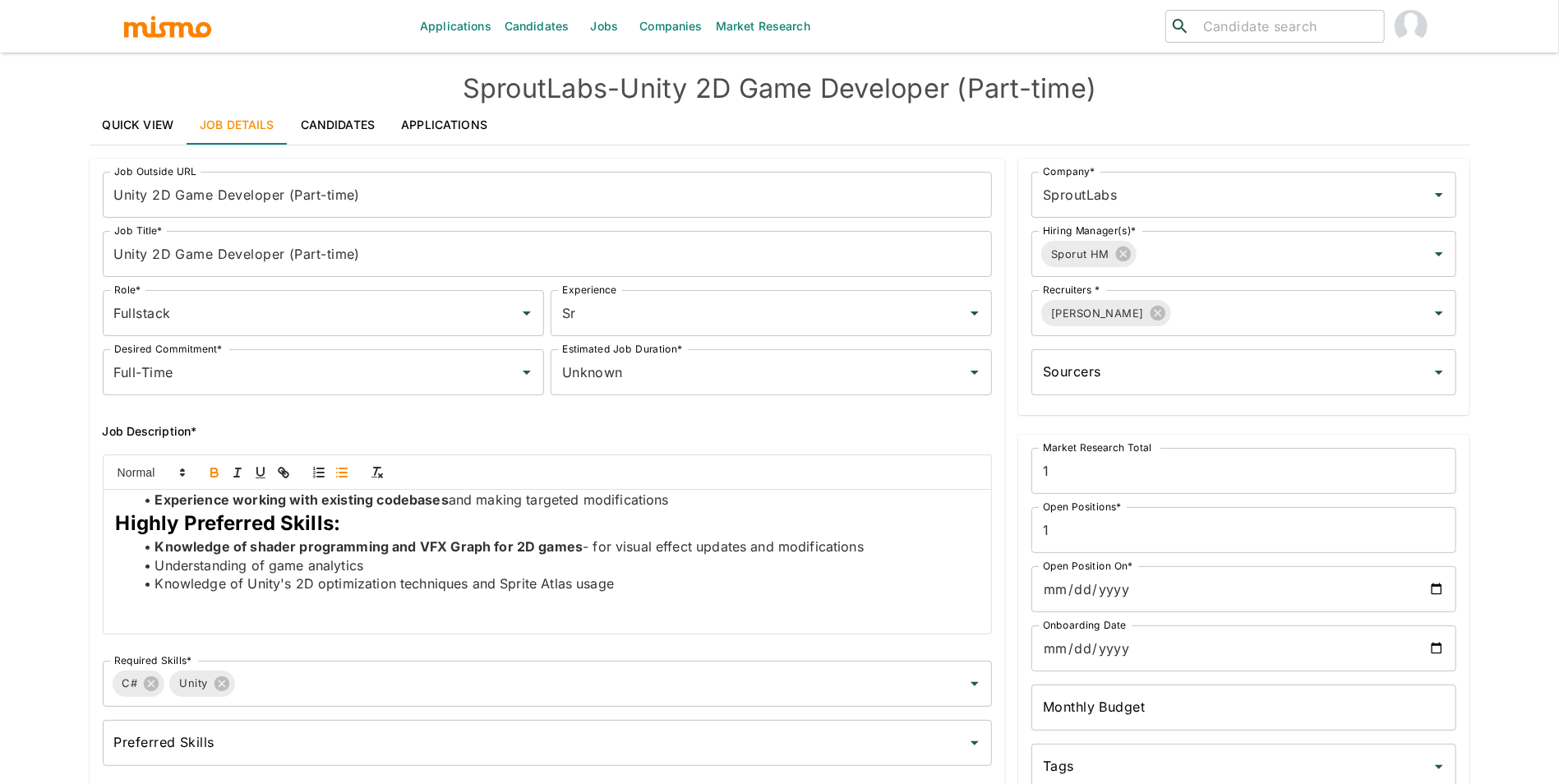
click at [643, 543] on span "- for visual effect updates and modifications" at bounding box center [723, 545] width 281 height 16
